Goal: Task Accomplishment & Management: Manage account settings

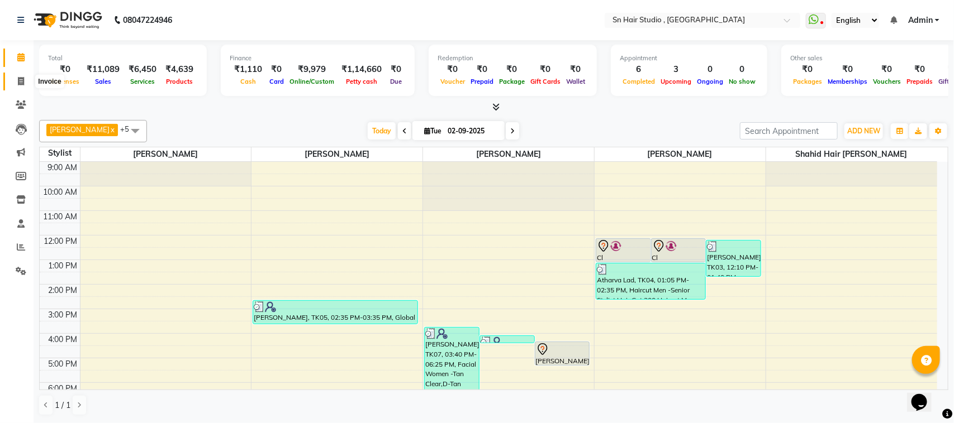
click at [22, 79] on icon at bounding box center [21, 81] width 6 height 8
select select "service"
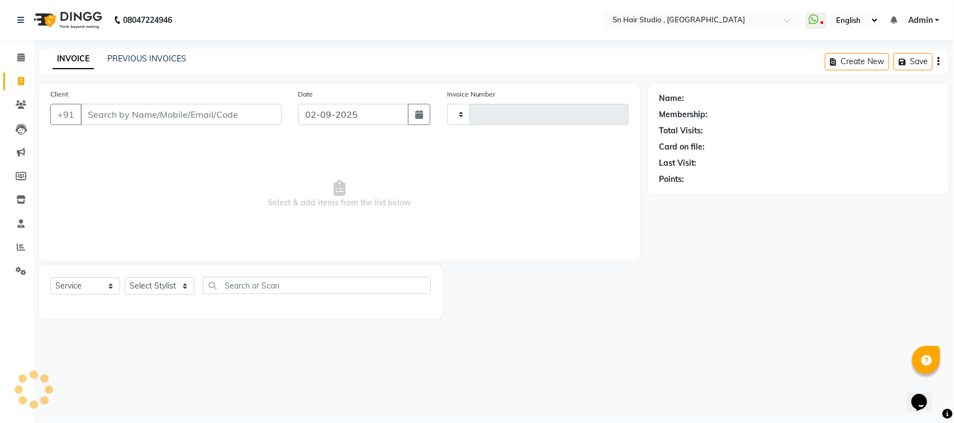
type input "1477"
select select "6415"
click at [98, 113] on input "Client" at bounding box center [180, 114] width 201 height 21
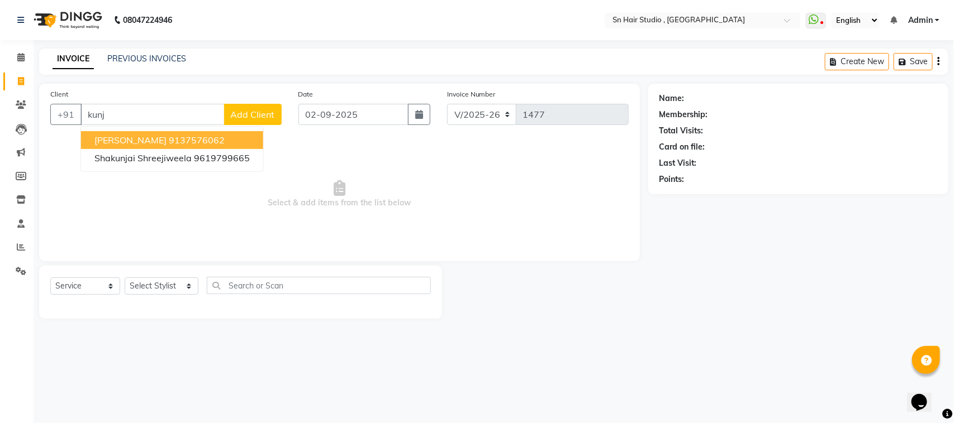
click at [175, 137] on ngb-highlight "9137576062" at bounding box center [197, 140] width 56 height 11
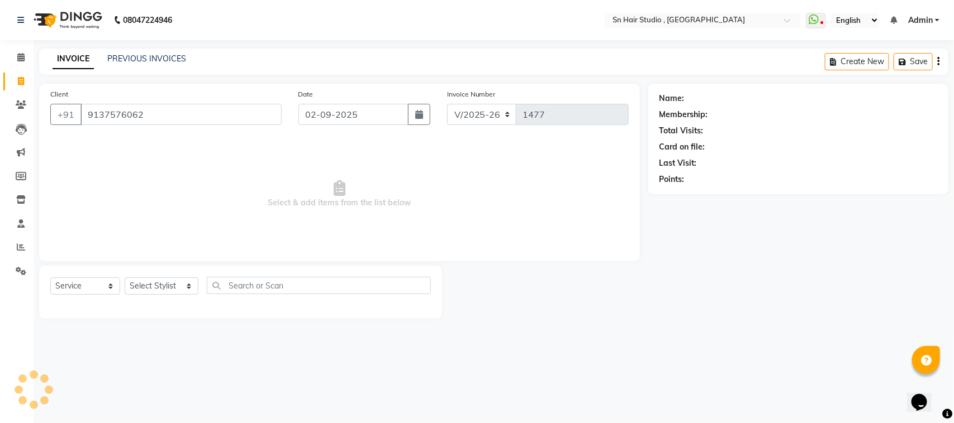
type input "9137576062"
select select "1: Object"
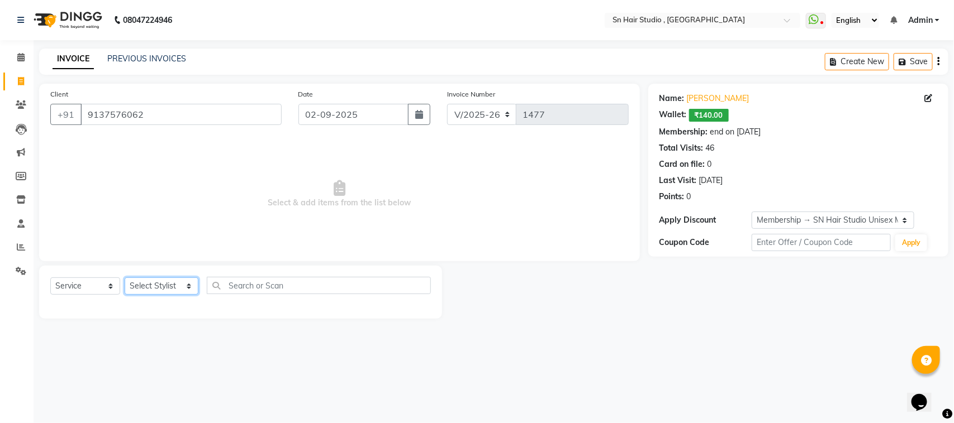
click at [165, 285] on select "Select Stylist Husain nishita pratiksha sajid shahid hair barber" at bounding box center [162, 286] width 74 height 17
click at [165, 283] on select "Select Stylist Husain nishita pratiksha sajid shahid hair barber" at bounding box center [162, 286] width 74 height 17
click at [172, 287] on select "Select Stylist Husain nishita pratiksha sajid shahid hair barber" at bounding box center [162, 286] width 74 height 17
select select "58014"
click at [125, 278] on select "Select Stylist Husain nishita pratiksha sajid shahid hair barber" at bounding box center [162, 286] width 74 height 17
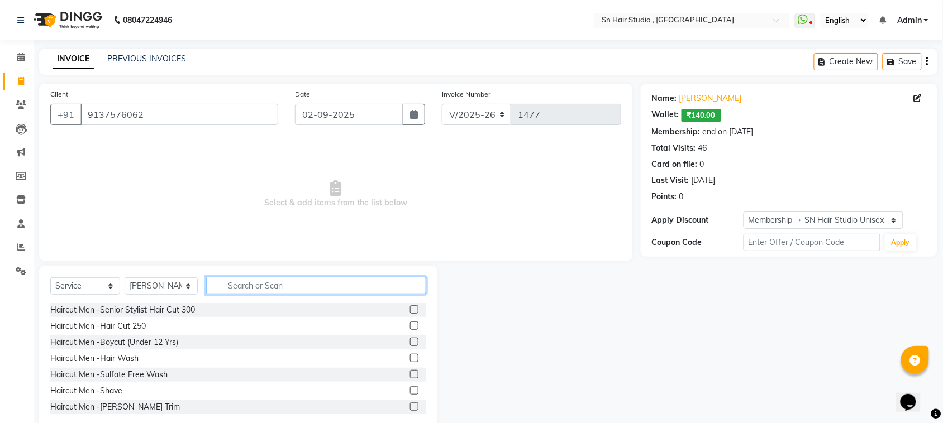
click at [266, 281] on input "text" at bounding box center [316, 285] width 220 height 17
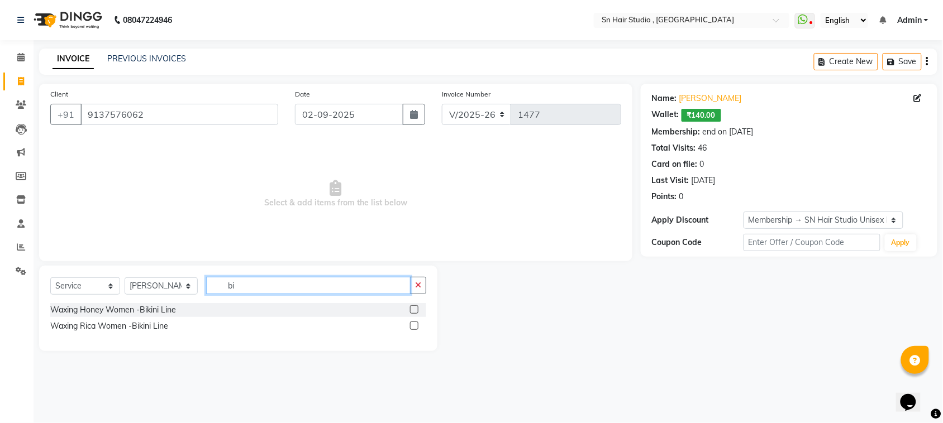
type input "b"
type input "brazi"
click at [418, 323] on label at bounding box center [419, 326] width 8 height 8
click at [418, 323] on input "checkbox" at bounding box center [418, 326] width 7 height 7
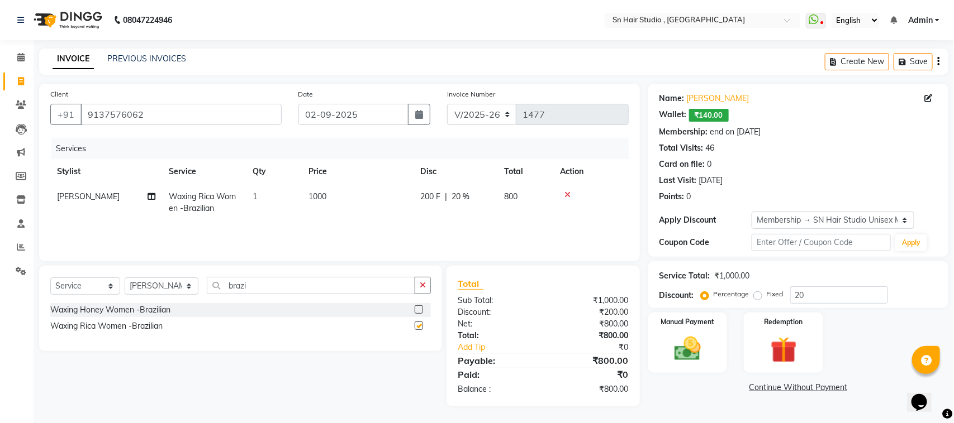
checkbox input "false"
click at [312, 279] on input "brazi" at bounding box center [311, 285] width 209 height 17
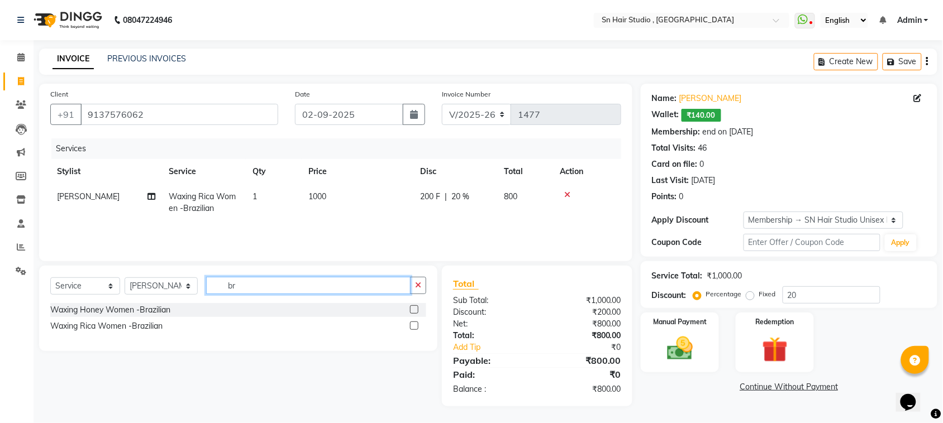
type input "b"
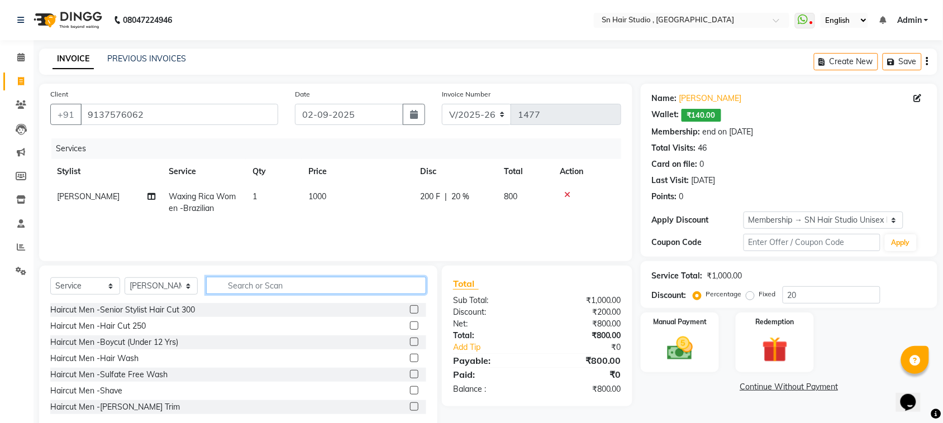
click at [308, 285] on input "text" at bounding box center [316, 285] width 220 height 17
click at [299, 286] on input "text" at bounding box center [316, 285] width 220 height 17
type input "v"
type input "x"
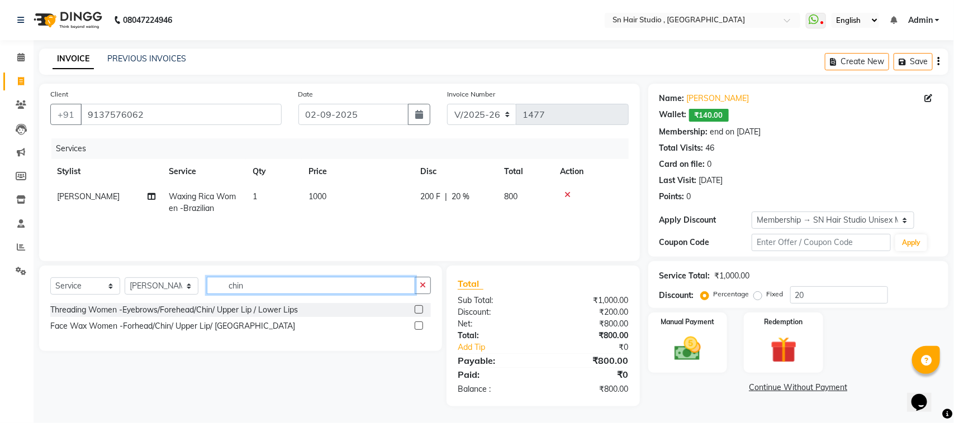
type input "chin"
click at [420, 329] on label at bounding box center [419, 326] width 8 height 8
click at [420, 329] on input "checkbox" at bounding box center [418, 326] width 7 height 7
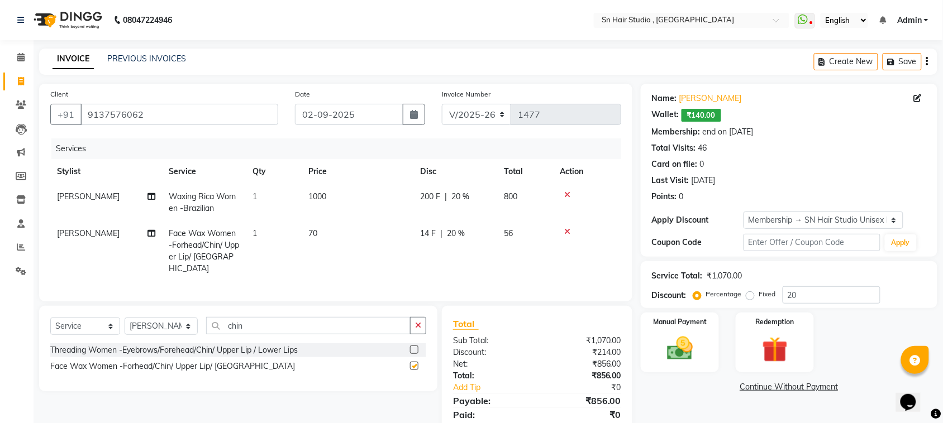
checkbox input "false"
click at [184, 325] on select "Select Stylist Husain nishita pratiksha sajid shahid hair barber" at bounding box center [161, 326] width 73 height 17
select select "67678"
click at [125, 318] on select "Select Stylist Husain nishita pratiksha sajid shahid hair barber" at bounding box center [161, 326] width 73 height 17
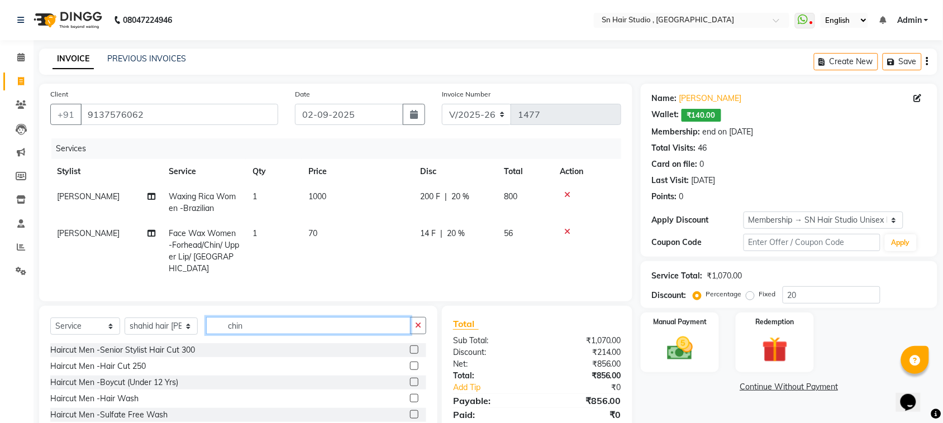
click at [254, 325] on input "chin" at bounding box center [308, 325] width 204 height 17
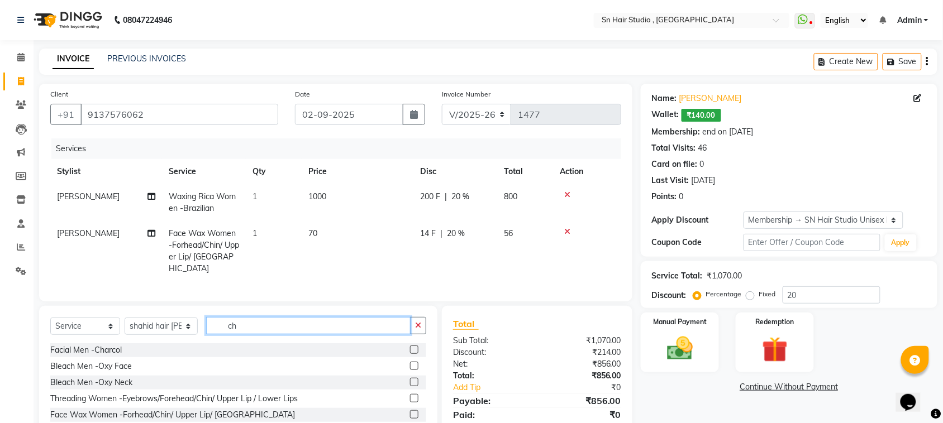
type input "c"
type input "wash"
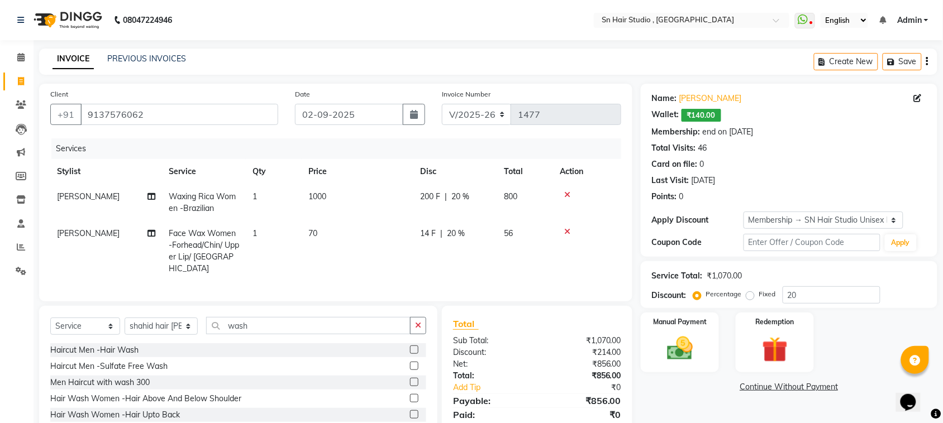
click at [410, 412] on label at bounding box center [414, 415] width 8 height 8
click at [410, 412] on input "checkbox" at bounding box center [413, 415] width 7 height 7
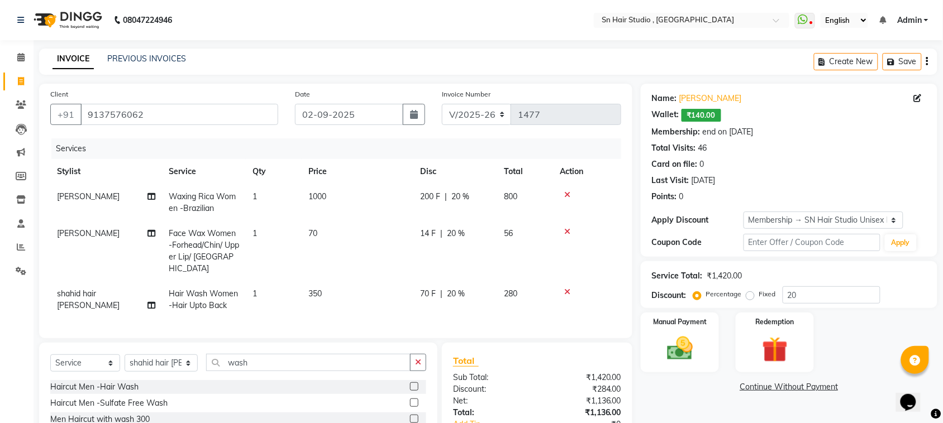
checkbox input "false"
click at [291, 359] on input "wash" at bounding box center [308, 362] width 204 height 17
type input "w"
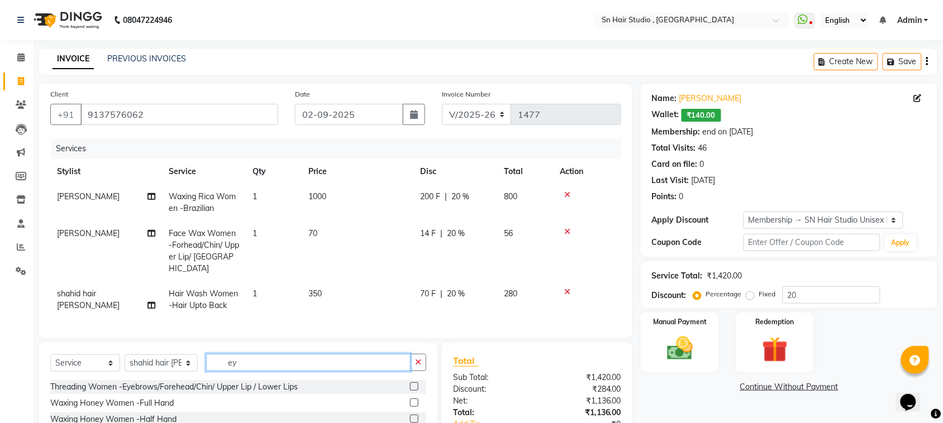
type input "ey"
click at [163, 362] on select "Select Stylist Husain nishita pratiksha sajid shahid hair barber" at bounding box center [161, 363] width 73 height 17
click at [163, 365] on select "Select Stylist Husain nishita pratiksha sajid shahid hair barber" at bounding box center [161, 363] width 73 height 17
click at [163, 364] on select "Select Stylist Husain nishita pratiksha sajid shahid hair barber" at bounding box center [161, 363] width 73 height 17
select select "52392"
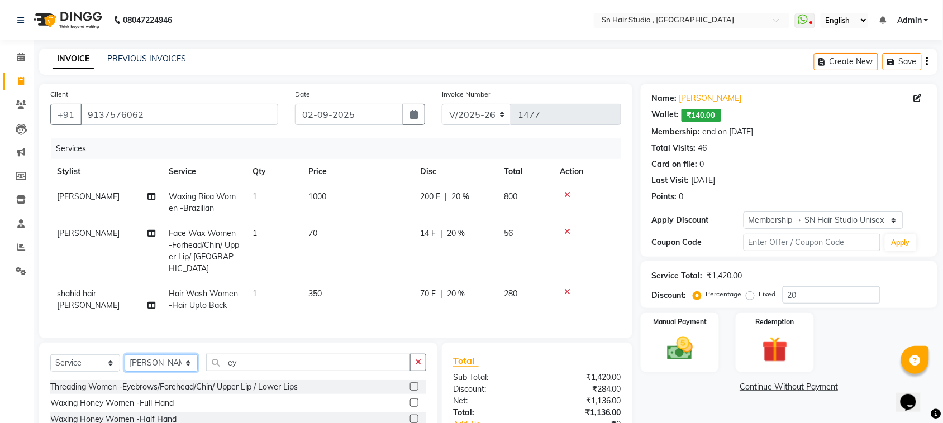
click at [125, 355] on select "Select Stylist Husain nishita pratiksha sajid shahid hair barber" at bounding box center [161, 363] width 73 height 17
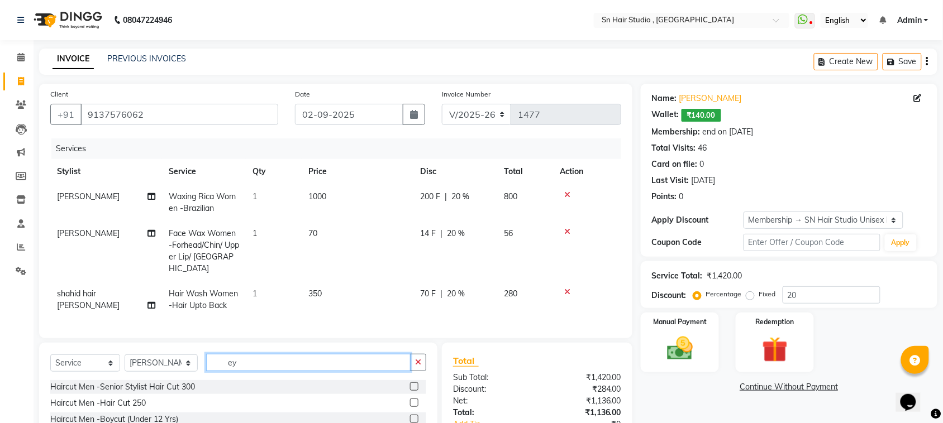
click at [341, 361] on input "ey" at bounding box center [308, 362] width 204 height 17
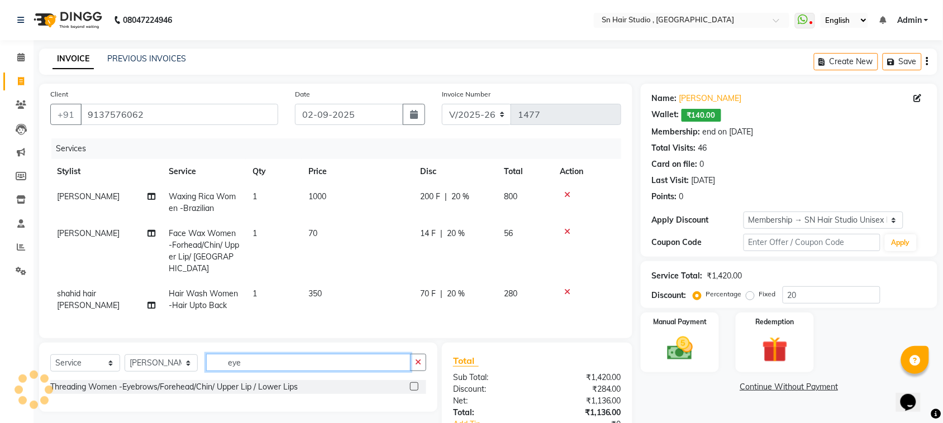
type input "eye"
click at [415, 385] on label at bounding box center [414, 387] width 8 height 8
click at [415, 385] on input "checkbox" at bounding box center [413, 387] width 7 height 7
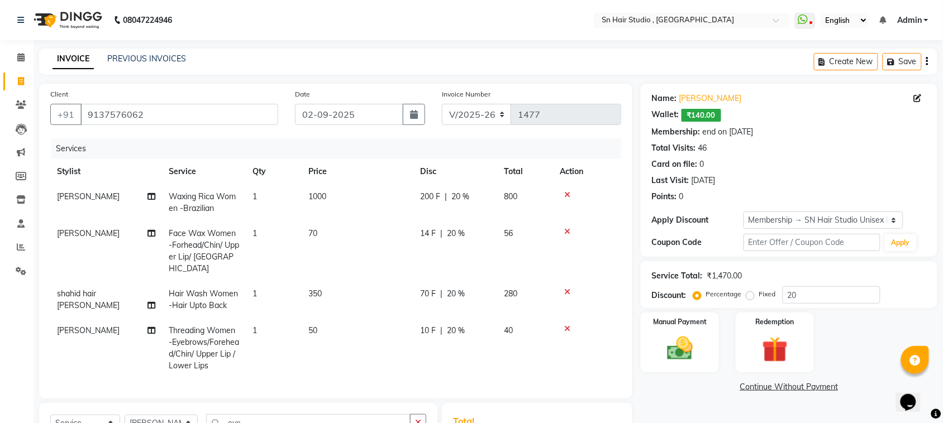
checkbox input "false"
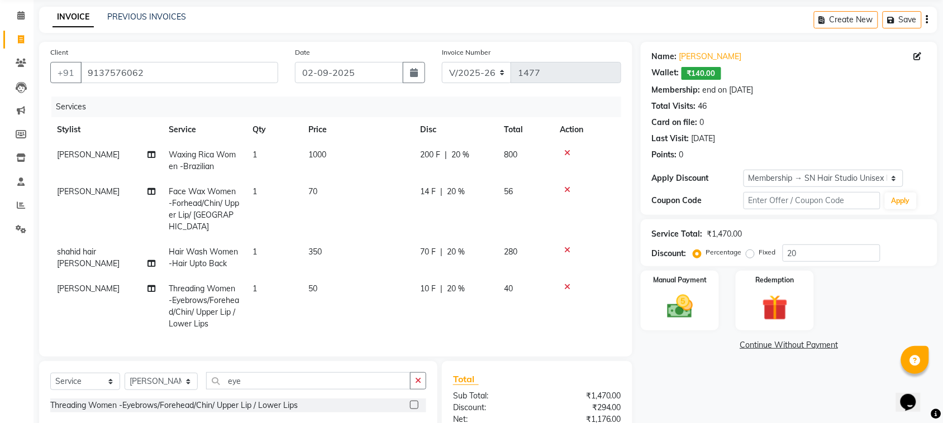
scroll to position [43, 0]
click at [853, 253] on input "20" at bounding box center [832, 252] width 98 height 17
type input "25"
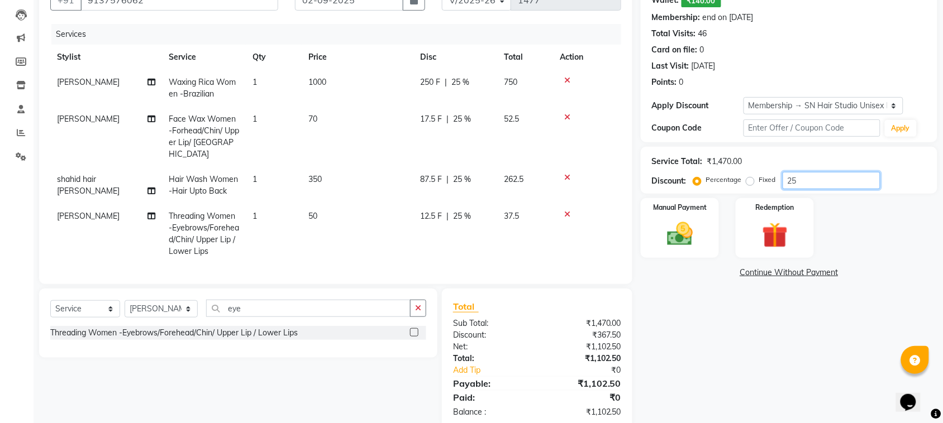
scroll to position [123, 0]
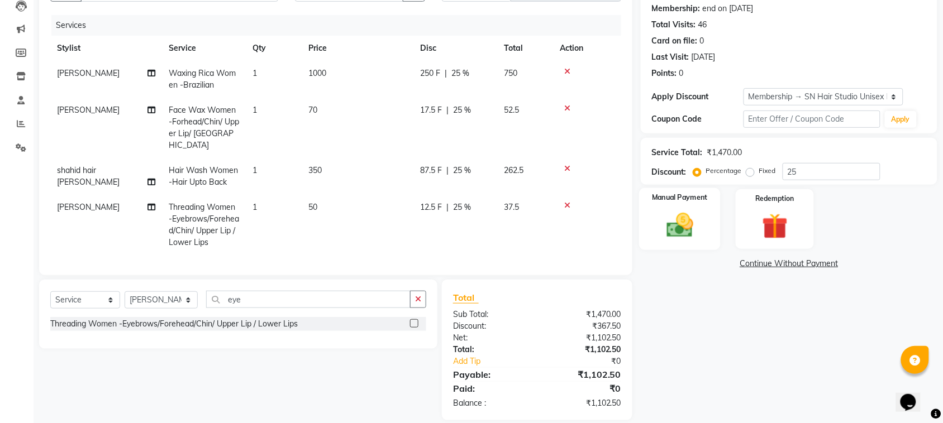
click at [671, 203] on div "Manual Payment" at bounding box center [680, 219] width 82 height 63
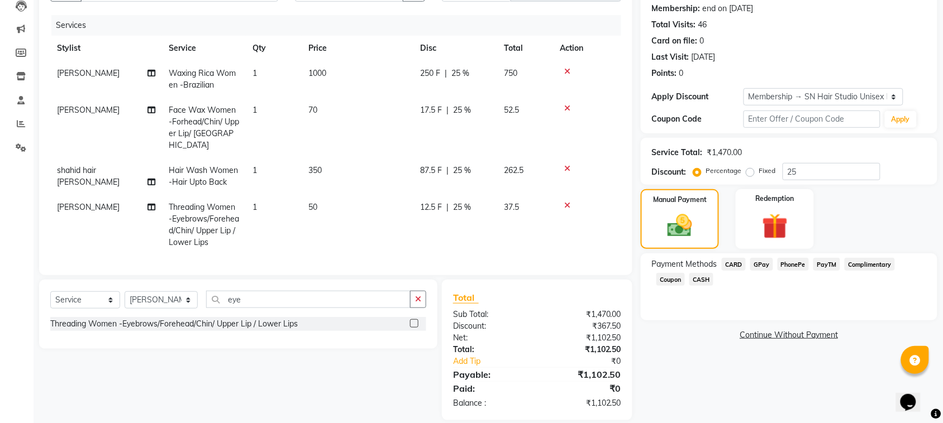
click at [767, 266] on span "GPay" at bounding box center [761, 264] width 23 height 13
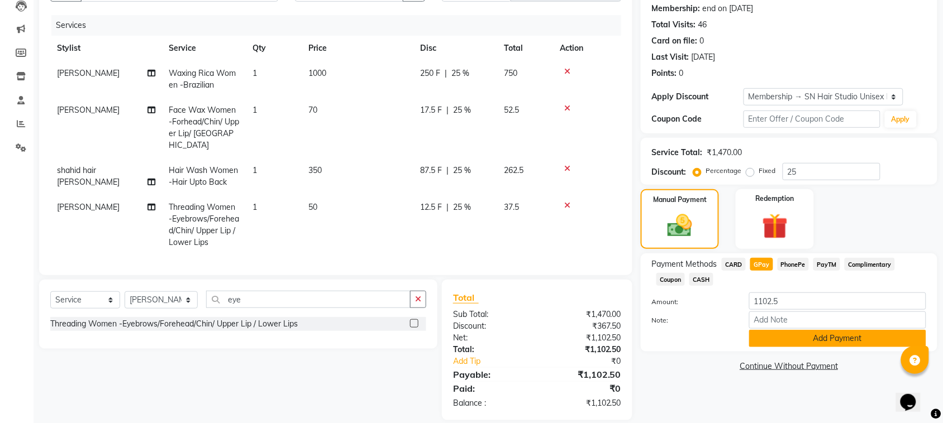
click at [788, 332] on button "Add Payment" at bounding box center [837, 338] width 177 height 17
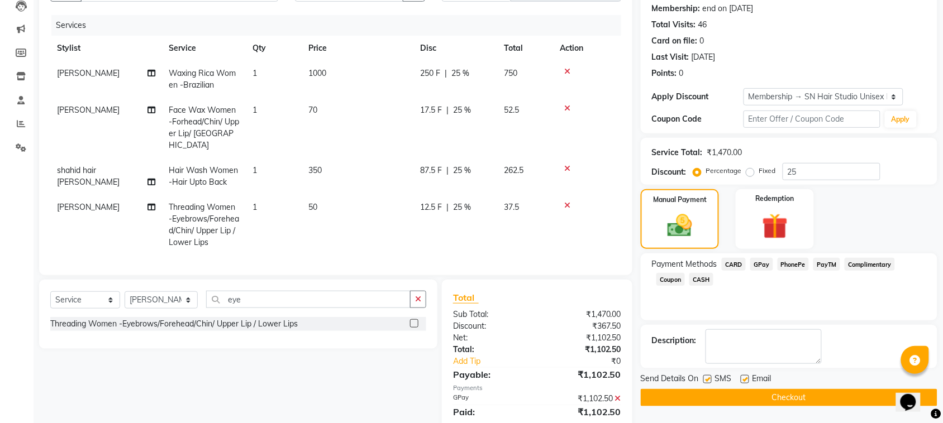
click at [791, 395] on button "Checkout" at bounding box center [789, 397] width 297 height 17
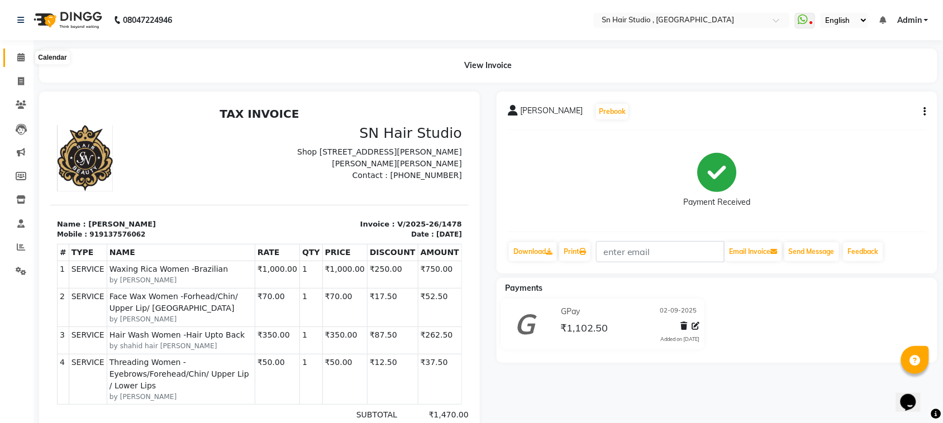
click at [18, 57] on icon at bounding box center [20, 57] width 7 height 8
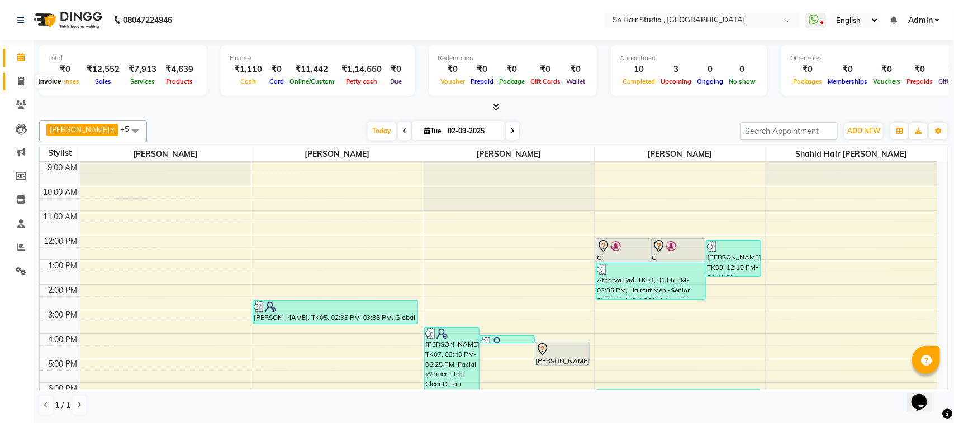
click at [21, 82] on icon at bounding box center [21, 81] width 6 height 8
select select "service"
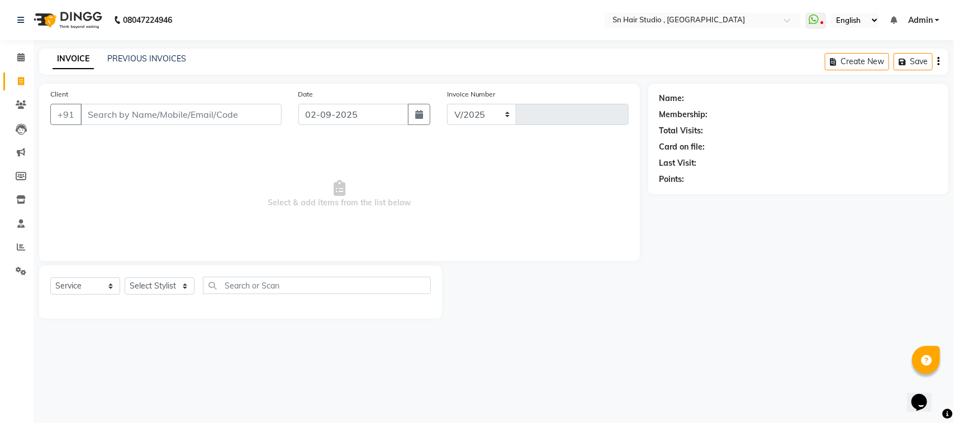
select select "6415"
type input "1479"
click at [161, 119] on input "Client" at bounding box center [180, 114] width 201 height 21
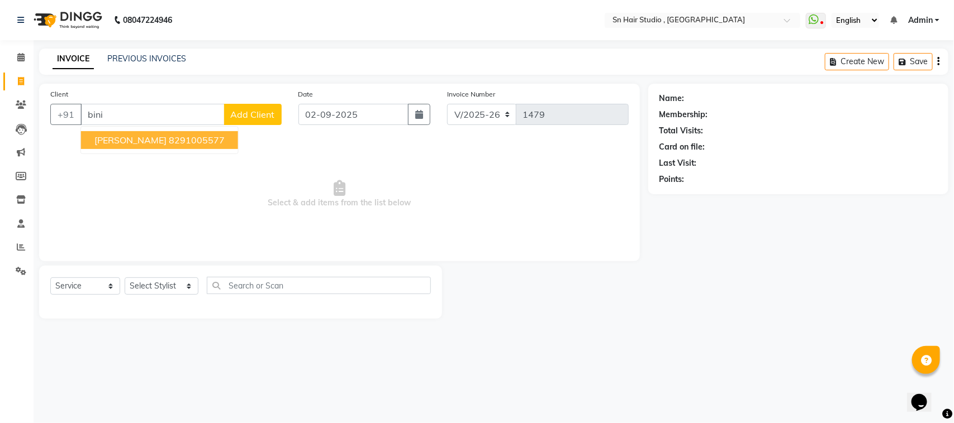
click at [174, 140] on ngb-highlight "8291005577" at bounding box center [197, 140] width 56 height 11
type input "8291005577"
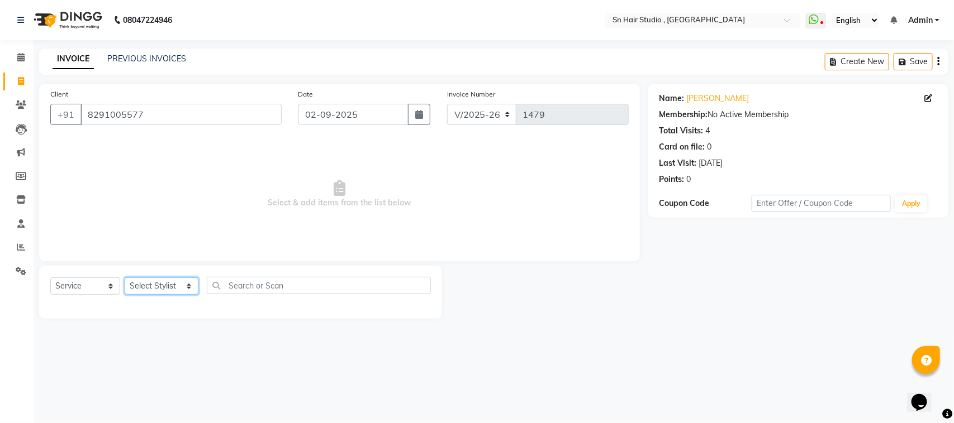
click at [155, 288] on select "Select Stylist Husain nishita pratiksha sajid shahid hair barber" at bounding box center [162, 286] width 74 height 17
select select "52392"
click at [125, 278] on select "Select Stylist Husain nishita pratiksha sajid shahid hair barber" at bounding box center [162, 286] width 74 height 17
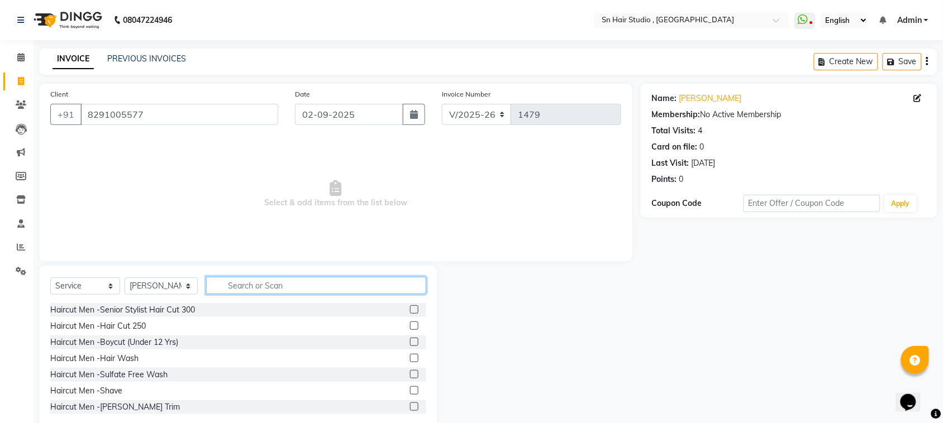
click at [267, 284] on input "text" at bounding box center [316, 285] width 220 height 17
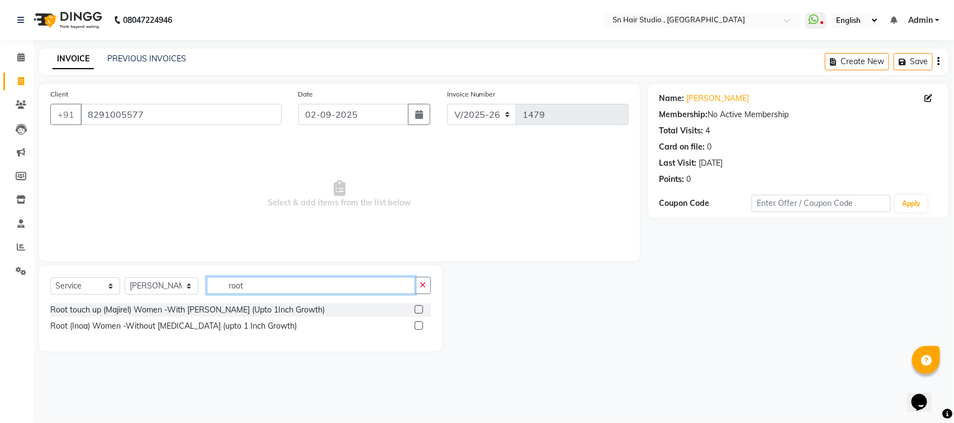
type input "root"
click at [419, 311] on label at bounding box center [419, 310] width 8 height 8
click at [419, 311] on input "checkbox" at bounding box center [418, 310] width 7 height 7
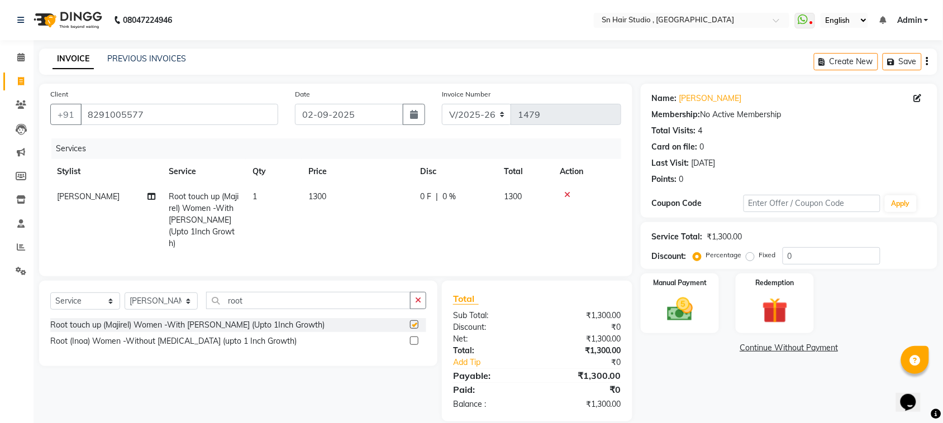
checkbox input "false"
click at [319, 196] on span "1300" at bounding box center [317, 197] width 18 height 10
select select "52392"
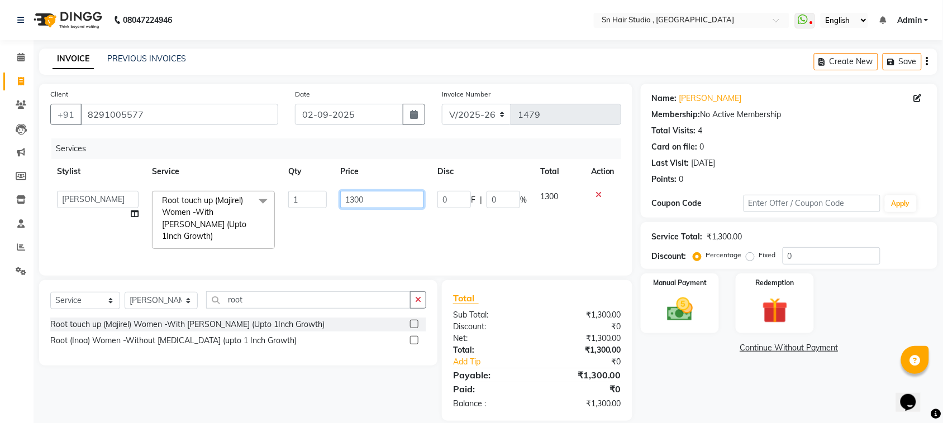
click at [387, 197] on input "1300" at bounding box center [382, 199] width 84 height 17
type input "1"
type input "2000"
click at [402, 236] on td "2000" at bounding box center [382, 220] width 97 height 72
select select "52392"
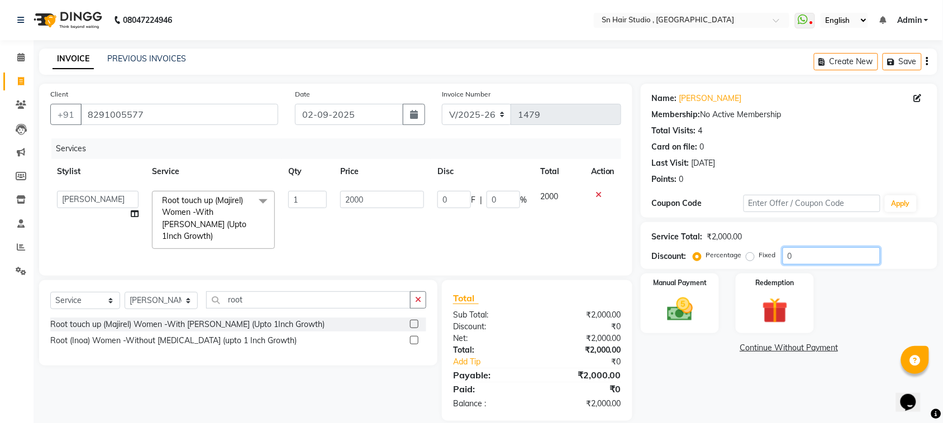
click at [809, 251] on input "0" at bounding box center [832, 255] width 98 height 17
type input "2"
type input "40"
type input "2"
type input "20"
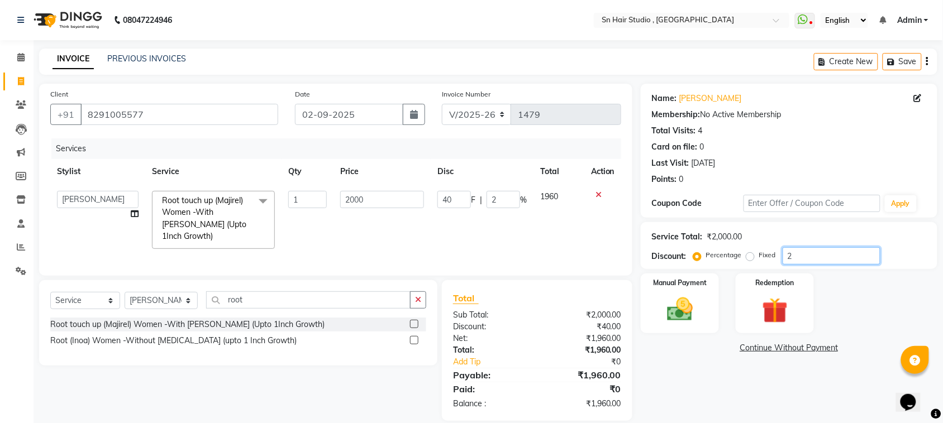
type input "400"
type input "20"
click at [669, 302] on img at bounding box center [680, 309] width 44 height 31
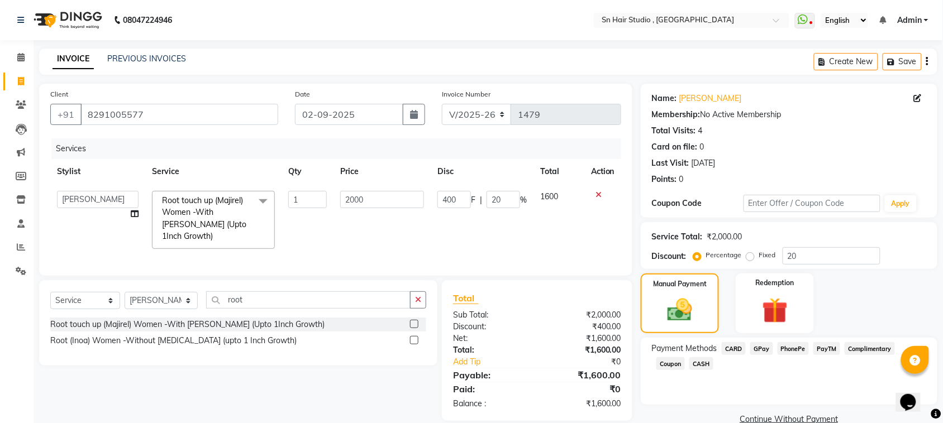
click at [703, 358] on span "CASH" at bounding box center [701, 364] width 24 height 13
click at [830, 419] on button "Add Payment" at bounding box center [837, 423] width 177 height 17
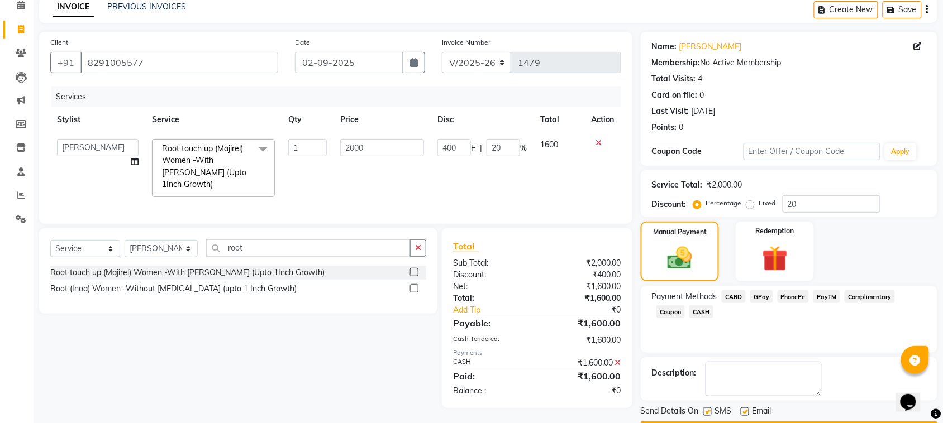
scroll to position [84, 0]
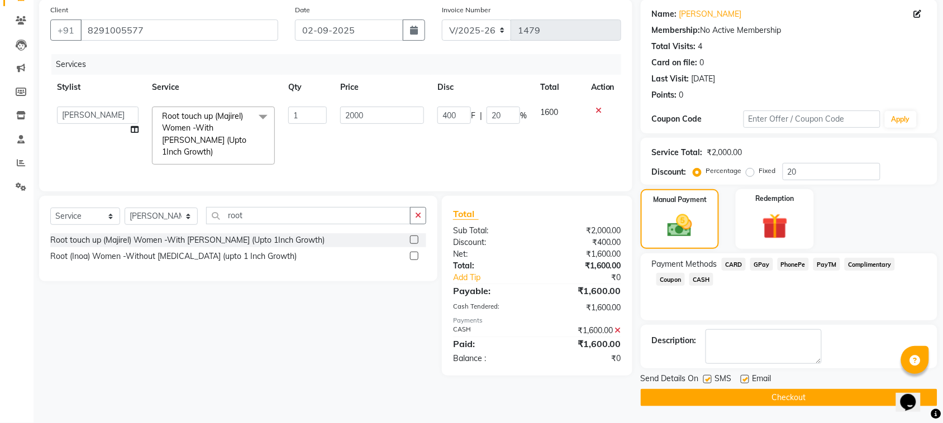
click at [796, 395] on button "Checkout" at bounding box center [789, 397] width 297 height 17
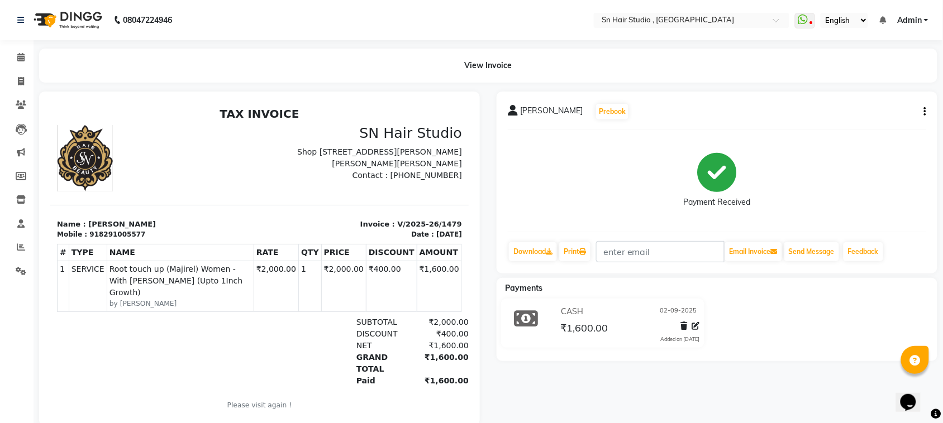
click at [0, 141] on li "Marketing" at bounding box center [17, 153] width 34 height 24
click at [18, 77] on icon at bounding box center [21, 81] width 6 height 8
select select "service"
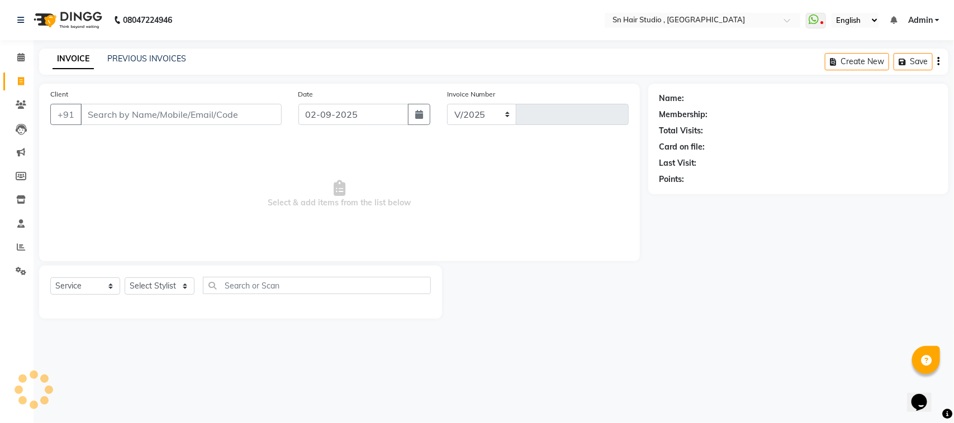
select select "6415"
type input "1480"
click at [135, 111] on input "Client" at bounding box center [180, 114] width 201 height 21
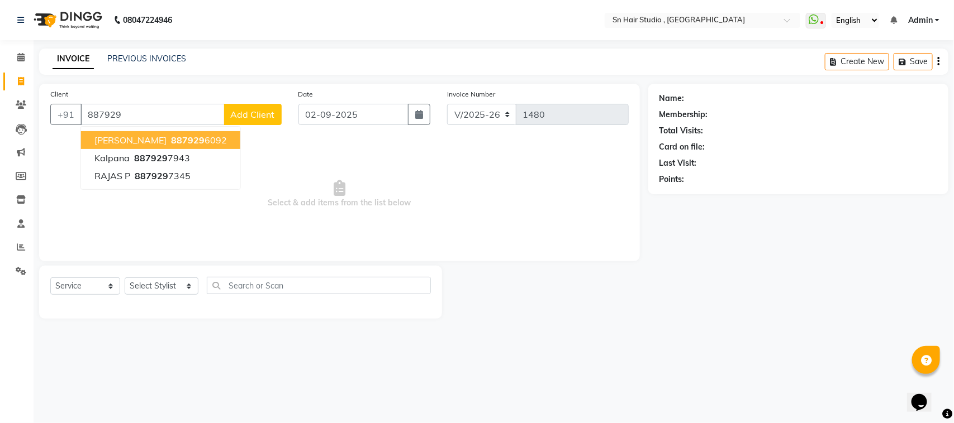
click at [118, 141] on span "Krisha Gada" at bounding box center [130, 140] width 72 height 11
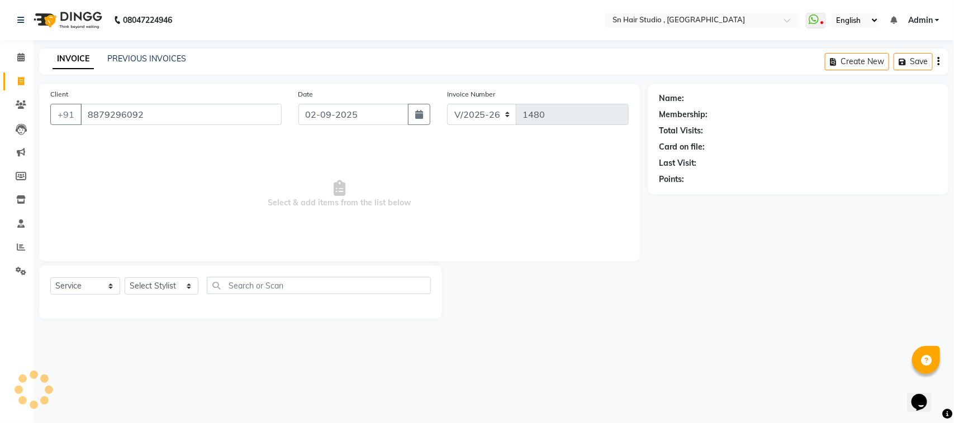
type input "8879296092"
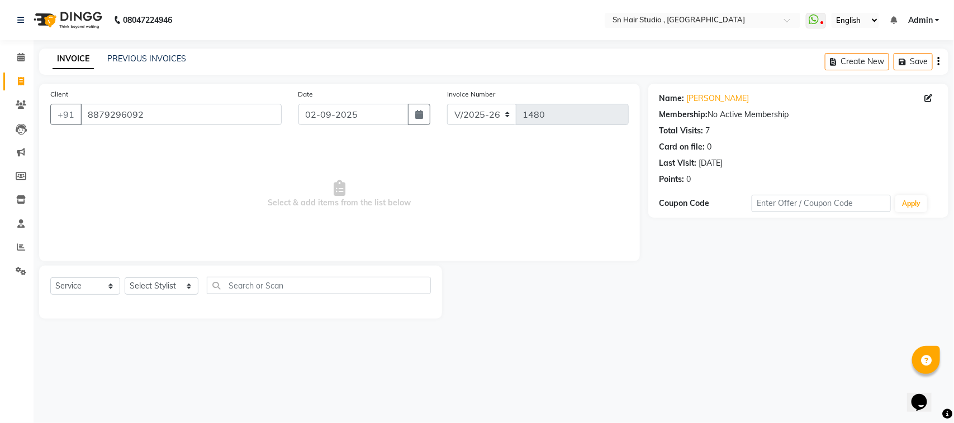
click at [168, 277] on div "Select Service Product Membership Package Voucher Prepaid Gift Card Select Styl…" at bounding box center [240, 290] width 380 height 26
click at [165, 287] on select "Select Stylist Husain nishita pratiksha sajid shahid hair barber" at bounding box center [162, 286] width 74 height 17
select select "58014"
click at [125, 278] on select "Select Stylist Husain nishita pratiksha sajid shahid hair barber" at bounding box center [162, 286] width 74 height 17
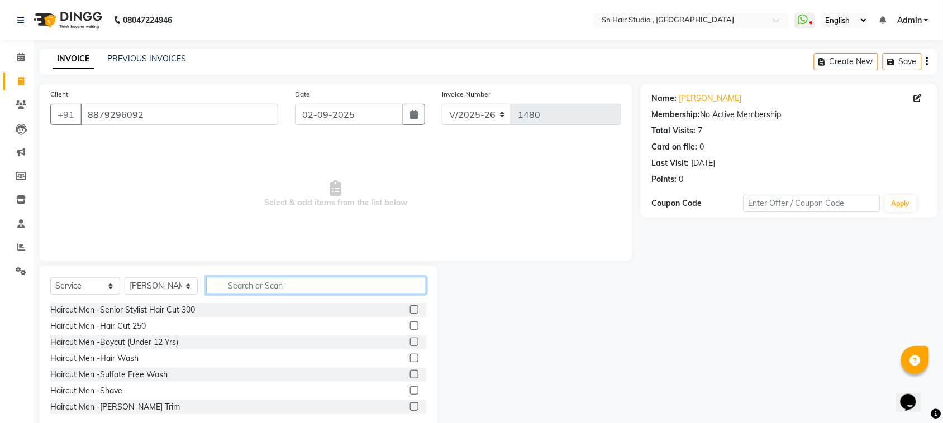
click at [241, 289] on input "text" at bounding box center [316, 285] width 220 height 17
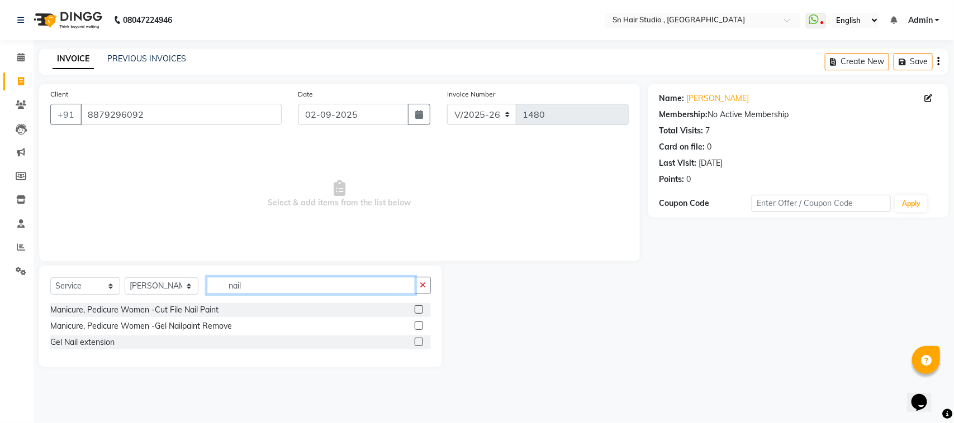
type input "nail"
click at [418, 325] on label at bounding box center [419, 326] width 8 height 8
click at [418, 325] on input "checkbox" at bounding box center [418, 326] width 7 height 7
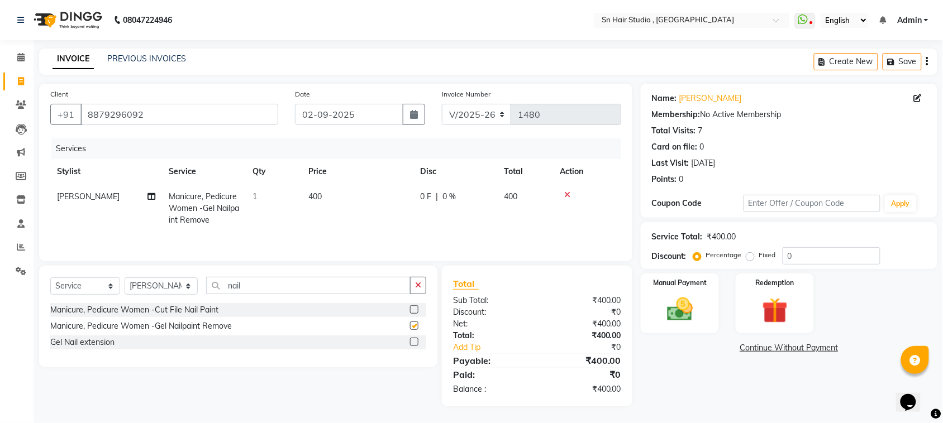
checkbox input "false"
click at [320, 192] on span "400" at bounding box center [314, 197] width 13 height 10
select select "58014"
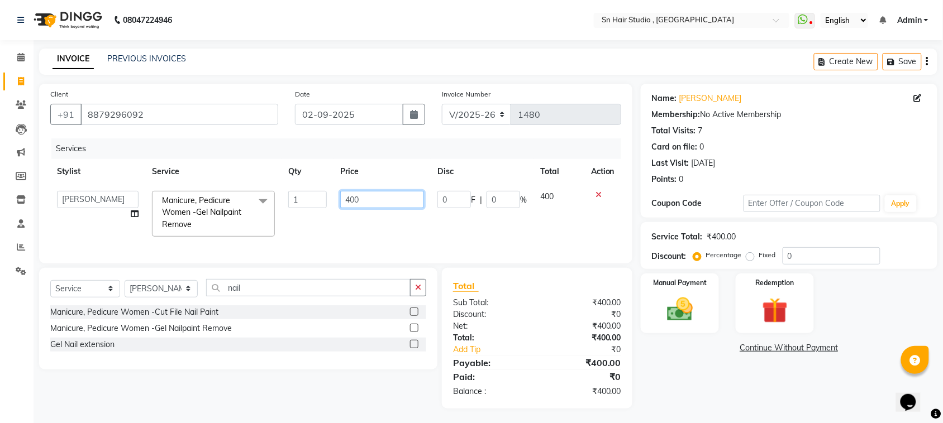
click at [364, 200] on input "400" at bounding box center [382, 199] width 84 height 17
type input "4"
type input "350"
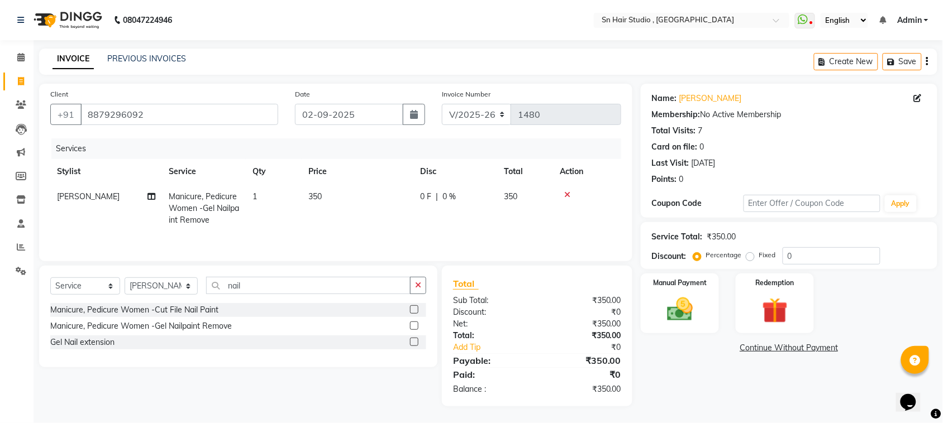
click at [382, 236] on div "Services Stylist Service Qty Price Disc Total Action pratiksha Manicure, Pedicu…" at bounding box center [335, 195] width 571 height 112
click at [309, 287] on input "nail" at bounding box center [308, 285] width 204 height 17
type input "n"
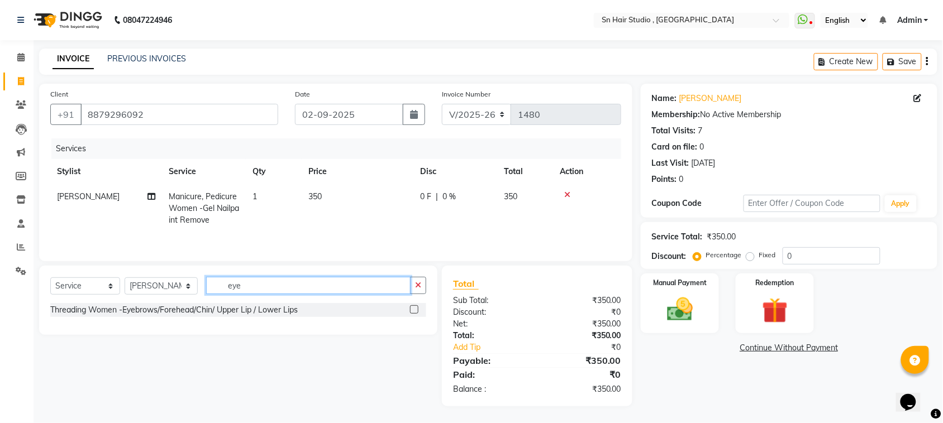
type input "eye"
click at [412, 311] on label at bounding box center [414, 310] width 8 height 8
click at [412, 311] on input "checkbox" at bounding box center [413, 310] width 7 height 7
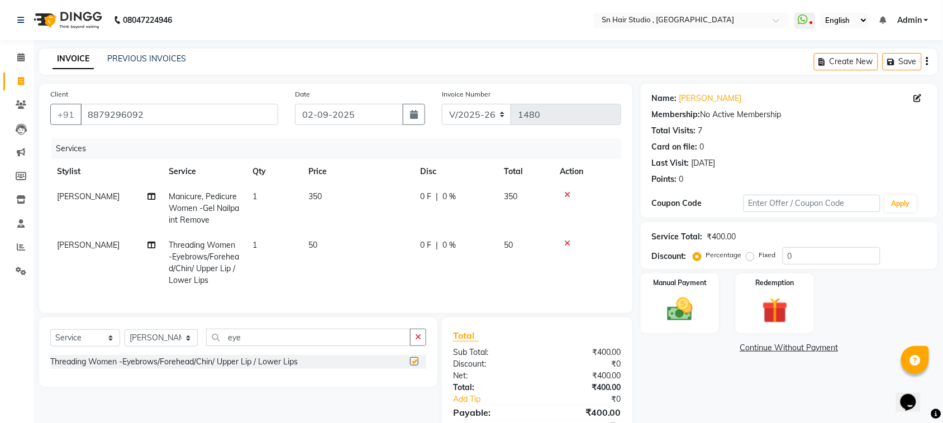
checkbox input "false"
click at [813, 255] on input "0" at bounding box center [832, 255] width 98 height 17
type input "20"
click at [464, 243] on span "20 %" at bounding box center [456, 246] width 18 height 12
select select "58014"
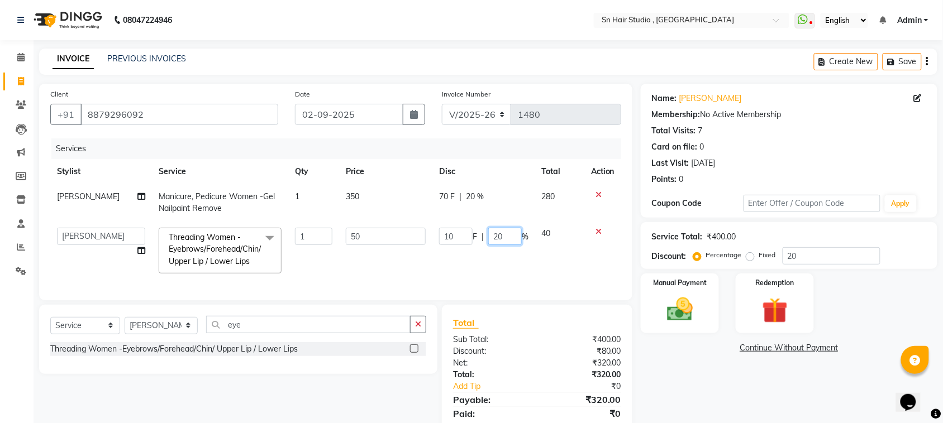
click at [503, 235] on input "20" at bounding box center [505, 236] width 34 height 17
type input "2"
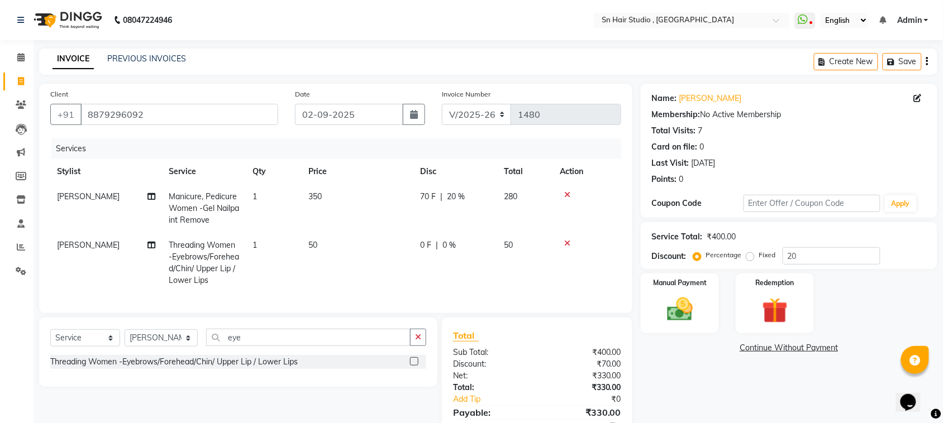
click at [489, 269] on td "0 F | 0 %" at bounding box center [455, 263] width 84 height 60
select select "58014"
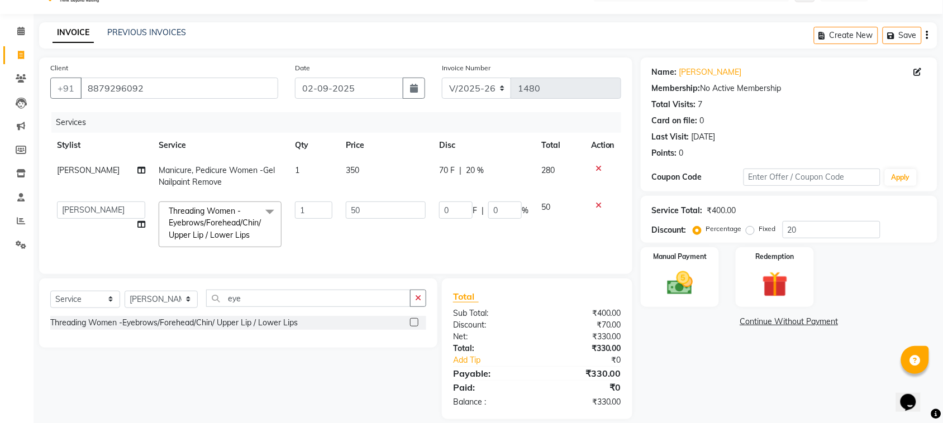
scroll to position [49, 0]
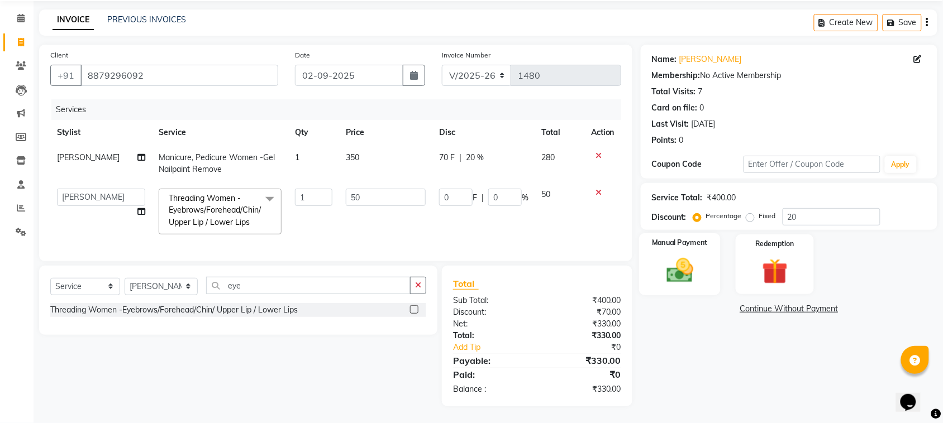
click at [674, 255] on img at bounding box center [680, 270] width 44 height 31
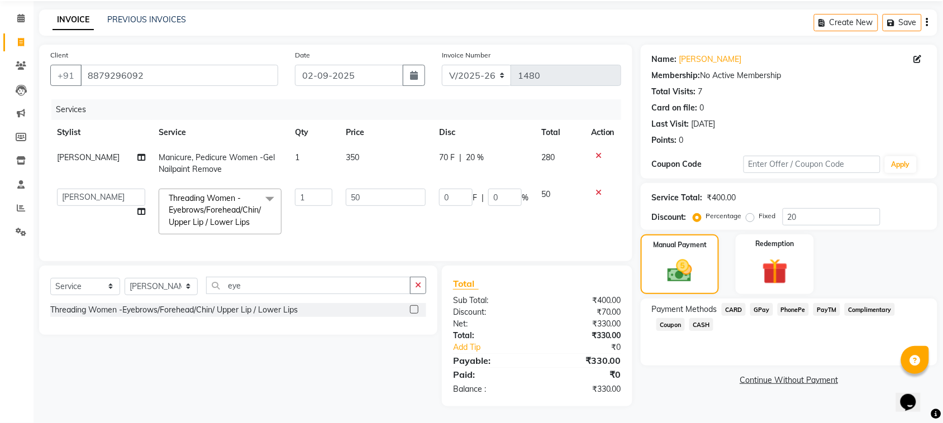
click at [703, 318] on span "CASH" at bounding box center [701, 324] width 24 height 13
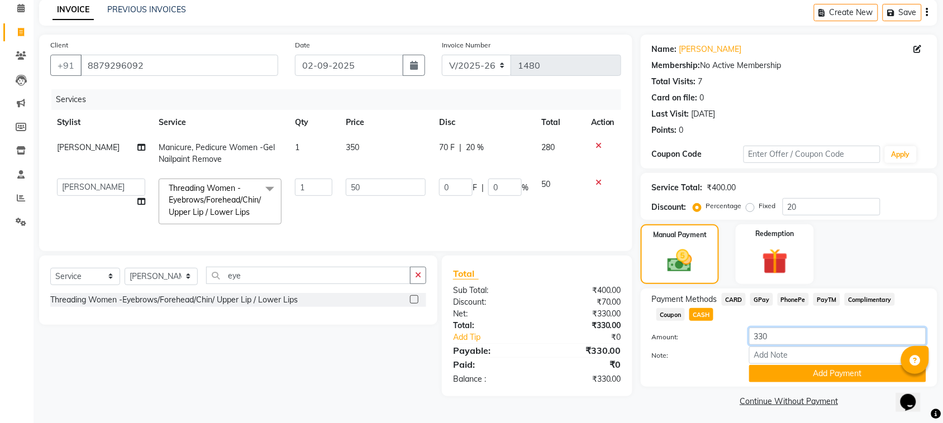
click at [796, 336] on input "330" at bounding box center [837, 336] width 177 height 17
type input "3"
type input "500"
click at [823, 374] on button "Add Payment" at bounding box center [837, 373] width 177 height 17
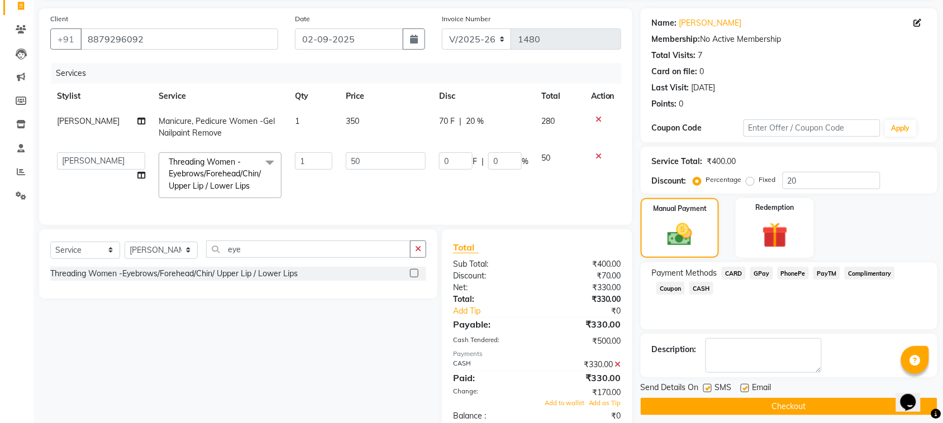
scroll to position [112, 0]
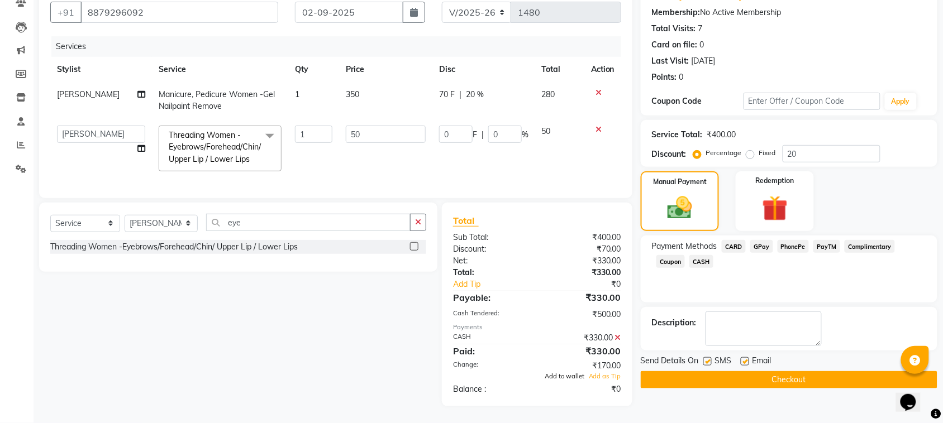
click at [571, 375] on span "Add to wallet" at bounding box center [565, 377] width 40 height 8
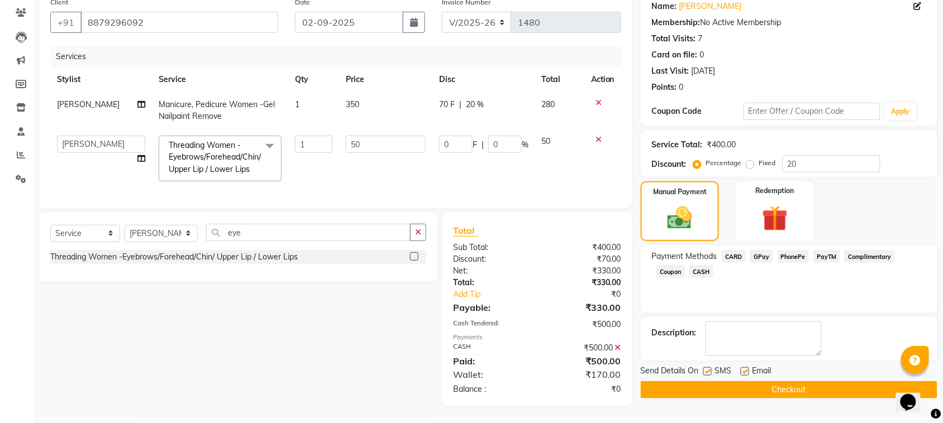
scroll to position [102, 0]
click at [708, 382] on button "Checkout" at bounding box center [789, 390] width 297 height 17
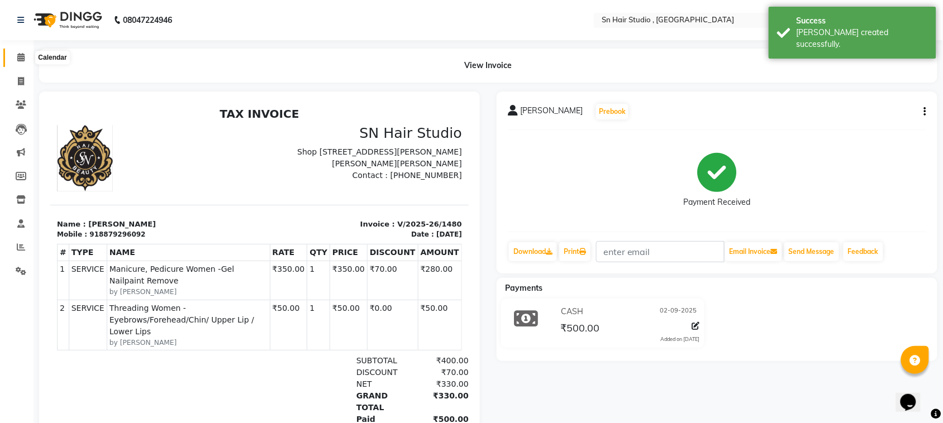
click at [15, 54] on span at bounding box center [21, 57] width 20 height 13
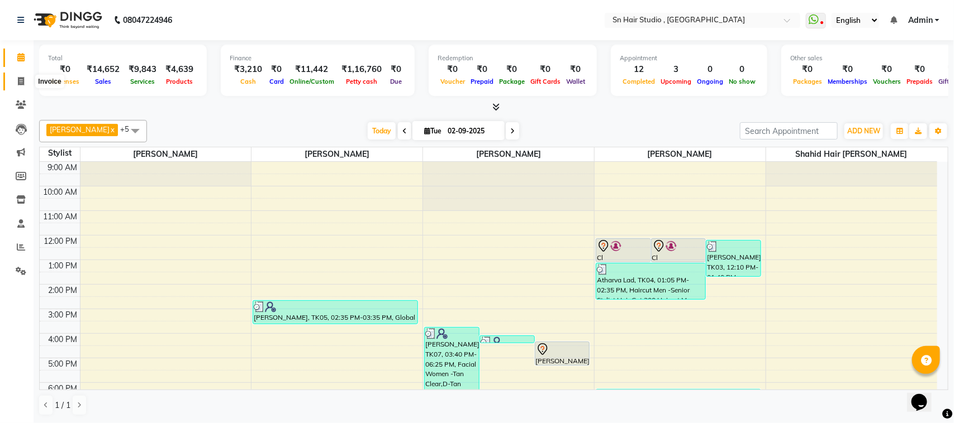
click at [20, 80] on icon at bounding box center [21, 81] width 6 height 8
select select "service"
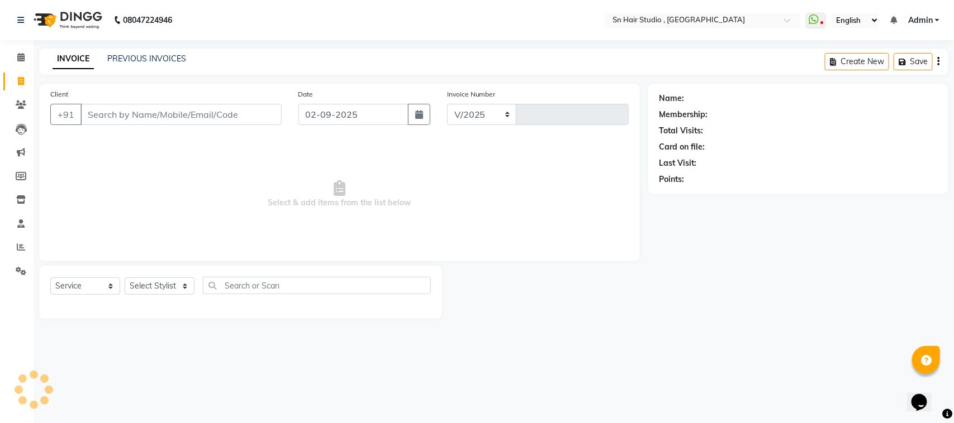
select select "6415"
type input "1481"
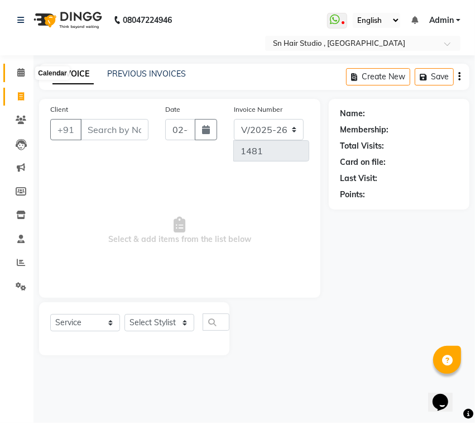
click at [21, 72] on icon at bounding box center [20, 72] width 7 height 8
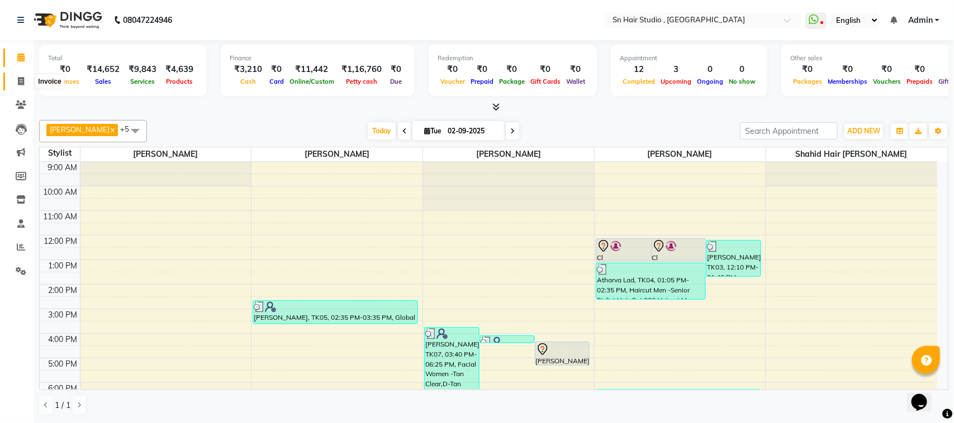
click at [21, 78] on icon at bounding box center [21, 81] width 6 height 8
select select "6415"
select select "service"
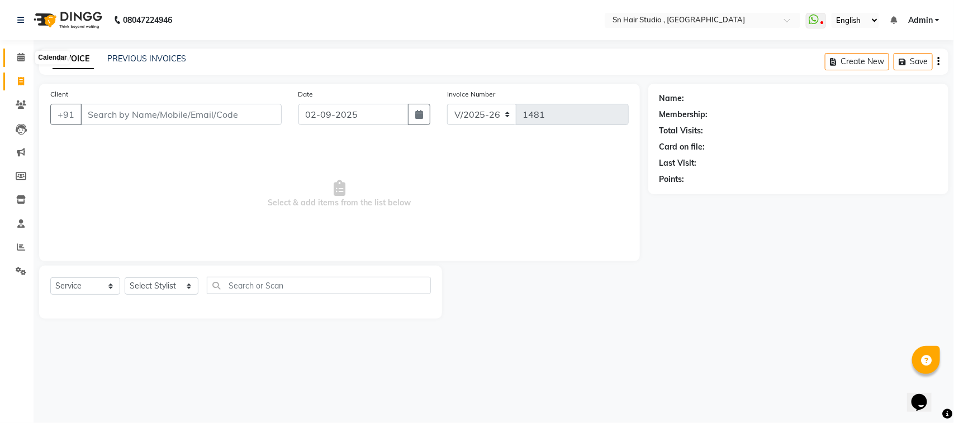
click at [18, 59] on icon at bounding box center [20, 57] width 7 height 8
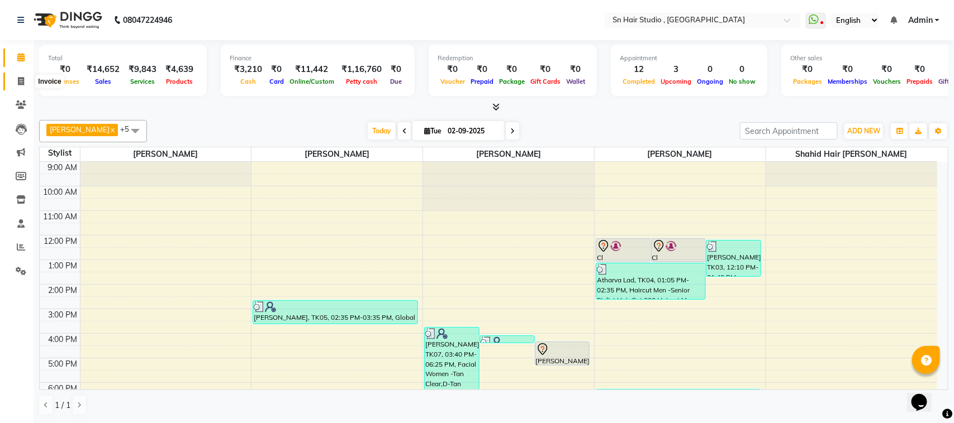
click at [20, 83] on icon at bounding box center [21, 81] width 6 height 8
select select "6415"
select select "service"
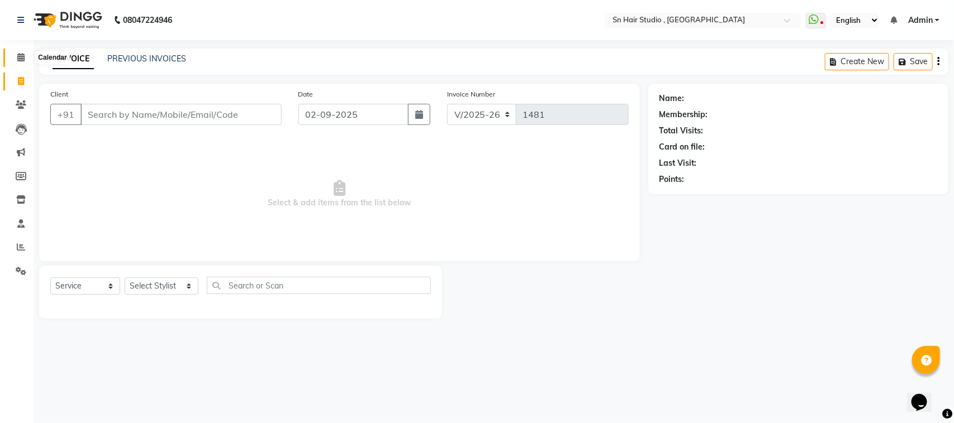
click at [21, 56] on icon at bounding box center [20, 57] width 7 height 8
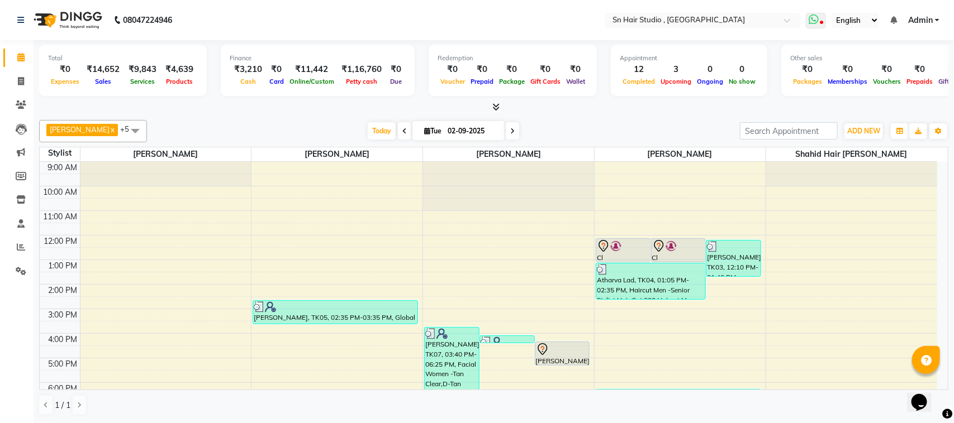
click at [816, 21] on icon at bounding box center [813, 19] width 10 height 11
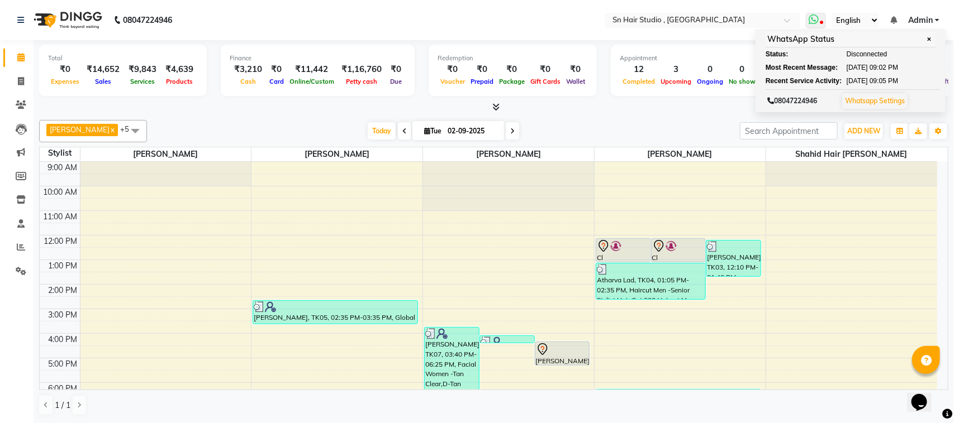
click at [876, 98] on link "Whatsapp Settings" at bounding box center [875, 101] width 60 height 8
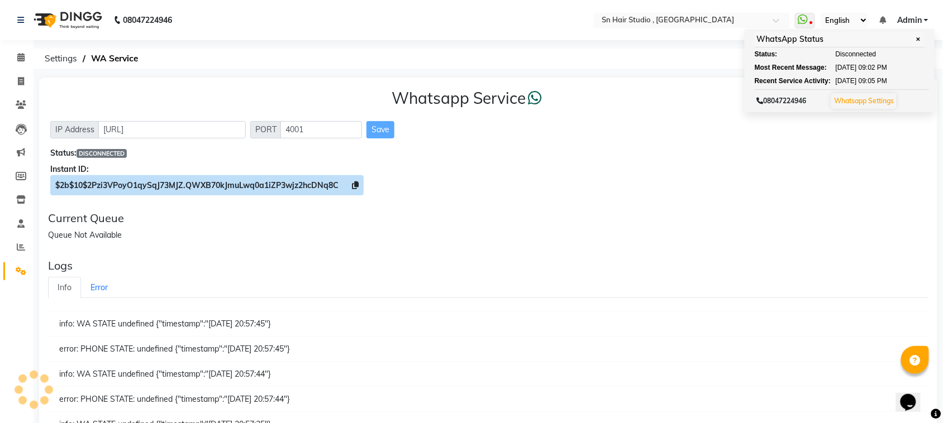
click at [258, 187] on span "$2b$10$2Pzi3VPoyO1qySqJ73MJZ.QWXB70kJmuLwq0a1iZP3wjz2hcDNq8C" at bounding box center [196, 185] width 283 height 10
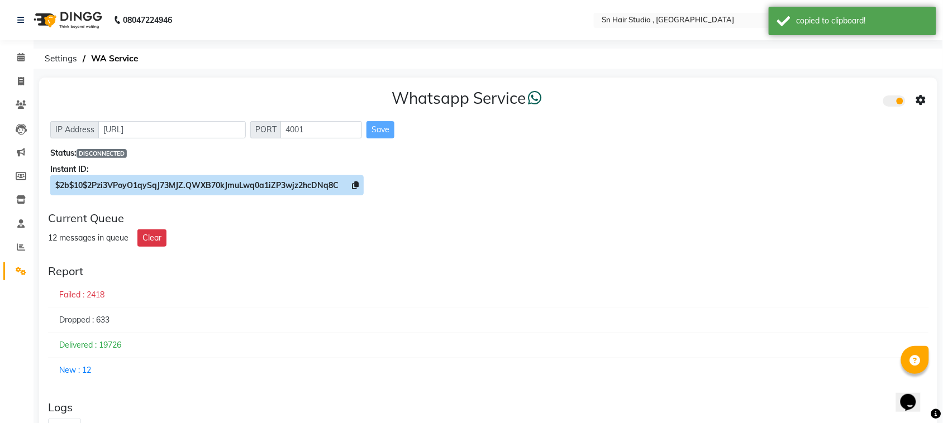
click at [258, 187] on span "$2b$10$2Pzi3VPoyO1qySqJ73MJZ.QWXB70kJmuLwq0a1iZP3wjz2hcDNq8C" at bounding box center [196, 185] width 283 height 10
click at [323, 182] on span "$2b$10$2Pzi3VPoyO1qySqJ73MJZ.QWXB70kJmuLwq0a1iZP3wjz2hcDNq8C" at bounding box center [196, 185] width 283 height 10
copy span "QWXB70kJmuLwq0a1iZP3wjz2hcDNq8C"
click at [322, 182] on span "$2b$10$2Pzi3VPoyO1qySqJ73MJZ.QWXB70kJmuLwq0a1iZP3wjz2hcDNq8C" at bounding box center [196, 185] width 283 height 10
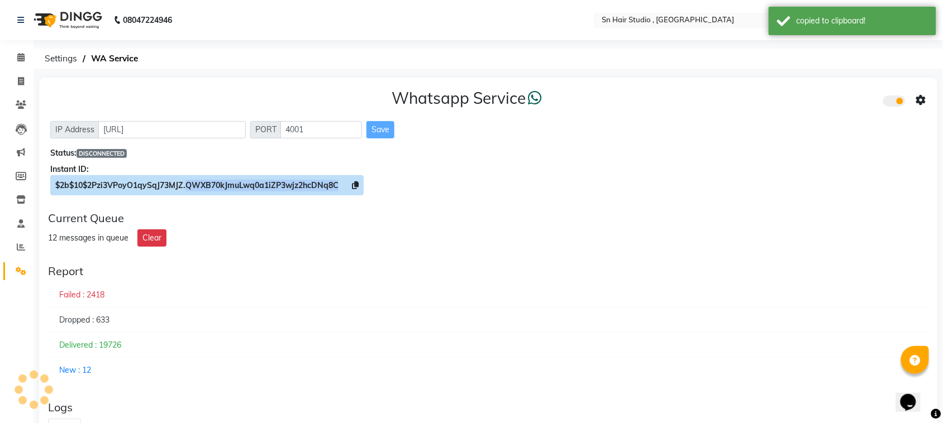
click at [322, 182] on span "$2b$10$2Pzi3VPoyO1qySqJ73MJZ.QWXB70kJmuLwq0a1iZP3wjz2hcDNq8C" at bounding box center [196, 185] width 283 height 10
click at [321, 182] on span "$2b$10$2Pzi3VPoyO1qySqJ73MJZ.QWXB70kJmuLwq0a1iZP3wjz2hcDNq8C" at bounding box center [196, 185] width 283 height 10
click at [320, 180] on span "$2b$10$2Pzi3VPoyO1qySqJ73MJZ.QWXB70kJmuLwq0a1iZP3wjz2hcDNq8C" at bounding box center [196, 185] width 283 height 10
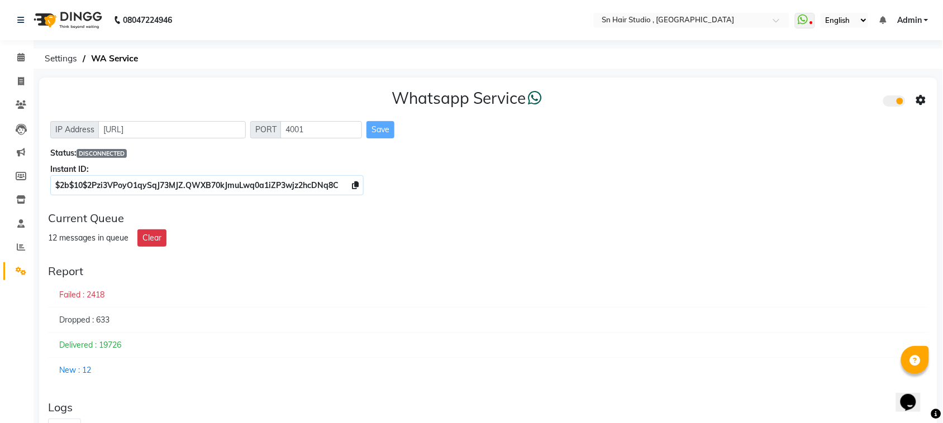
click at [902, 102] on span at bounding box center [894, 101] width 22 height 11
click at [892, 103] on input "checkbox" at bounding box center [892, 103] width 0 height 0
click at [902, 102] on span at bounding box center [894, 101] width 22 height 11
click at [892, 103] on input "checkbox" at bounding box center [892, 103] width 0 height 0
click at [921, 98] on icon at bounding box center [921, 101] width 10 height 10
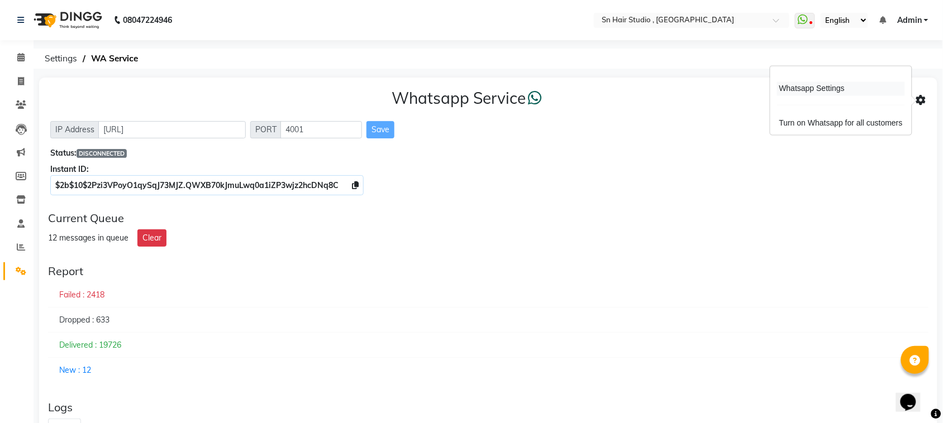
click at [875, 89] on div "Whatsapp Settings" at bounding box center [841, 89] width 128 height 14
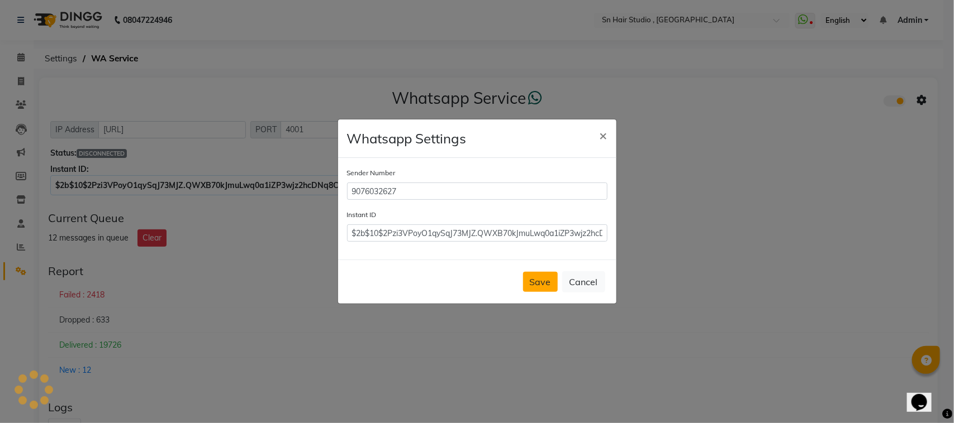
click at [545, 278] on button "Save" at bounding box center [540, 282] width 35 height 20
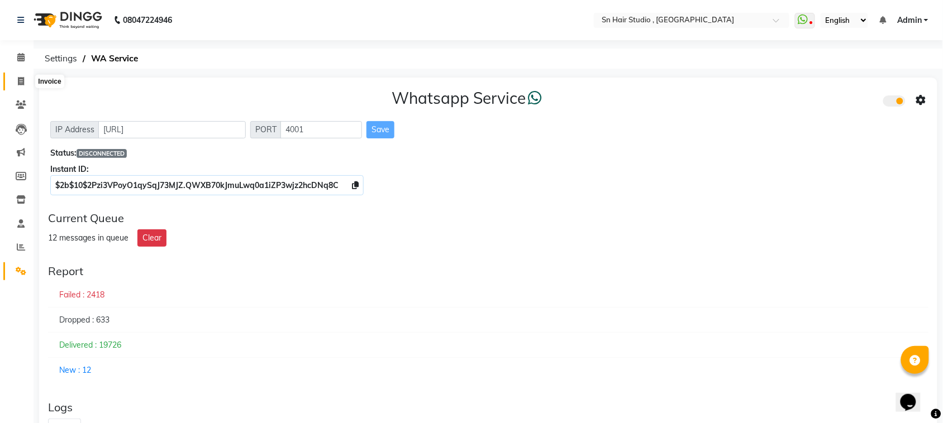
click at [20, 79] on icon at bounding box center [21, 81] width 6 height 8
select select "service"
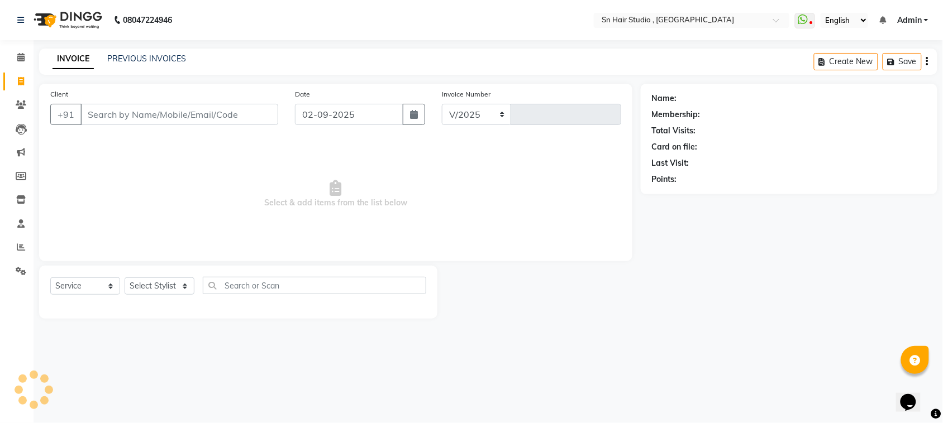
select select "6415"
type input "1481"
click at [822, 21] on icon at bounding box center [821, 24] width 3 height 6
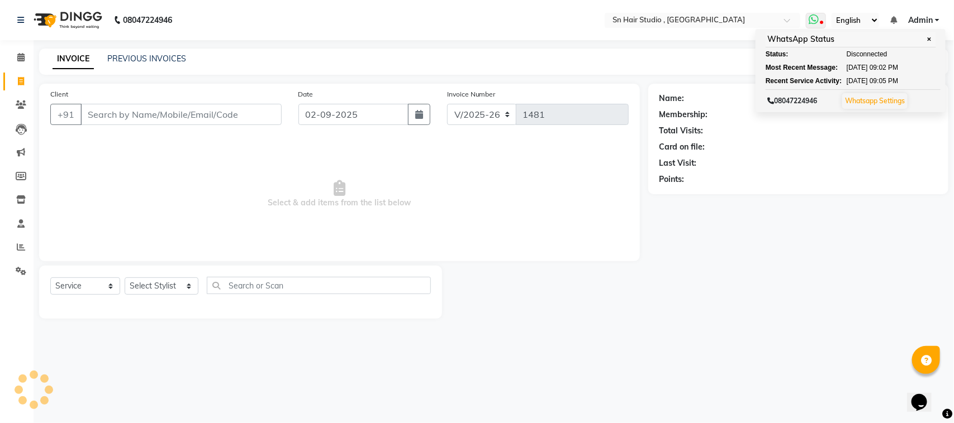
click at [875, 102] on link "Whatsapp Settings" at bounding box center [875, 101] width 60 height 8
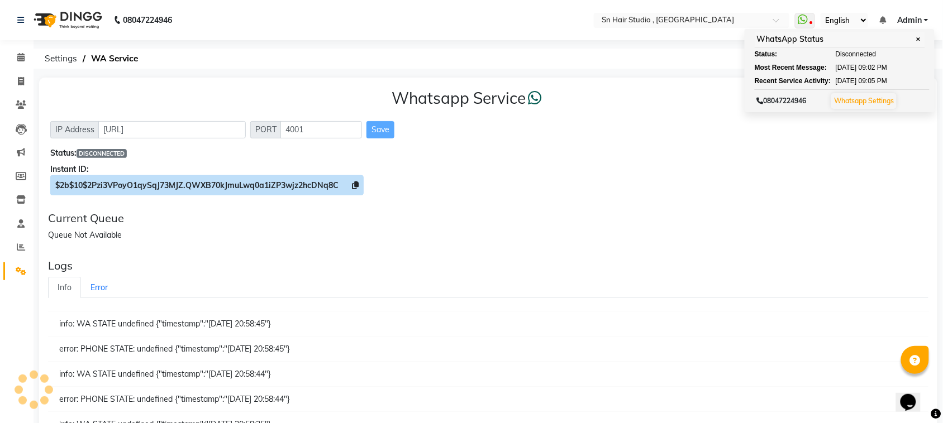
click at [323, 180] on span "$2b$10$2Pzi3VPoyO1qySqJ73MJZ.QWXB70kJmuLwq0a1iZP3wjz2hcDNq8C" at bounding box center [196, 185] width 283 height 10
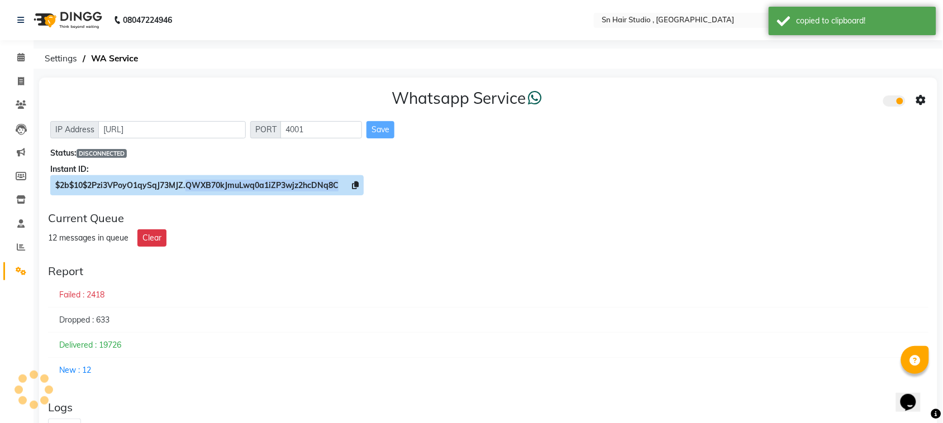
click at [323, 180] on span "$2b$10$2Pzi3VPoyO1qySqJ73MJZ.QWXB70kJmuLwq0a1iZP3wjz2hcDNq8C" at bounding box center [196, 185] width 283 height 10
copy span "QWXB70kJmuLwq0a1iZP3wjz2hcDNq8C"
click at [323, 180] on span "$2b$10$2Pzi3VPoyO1qySqJ73MJZ.QWXB70kJmuLwq0a1iZP3wjz2hcDNq8C" at bounding box center [196, 185] width 283 height 10
copy span "$2b$10$2Pzi3VPoyO1qySqJ73MJZ.QWXB70kJmuLwq0a1iZP3wjz2hcDNq8C"
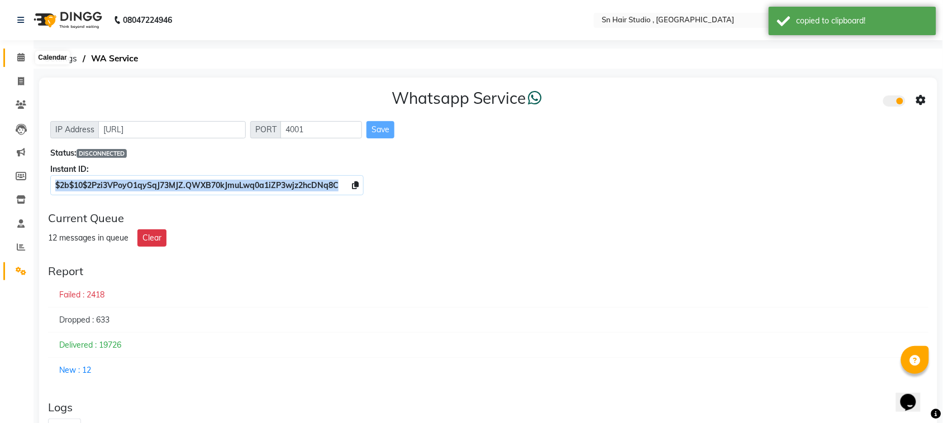
click at [22, 55] on icon at bounding box center [20, 57] width 7 height 8
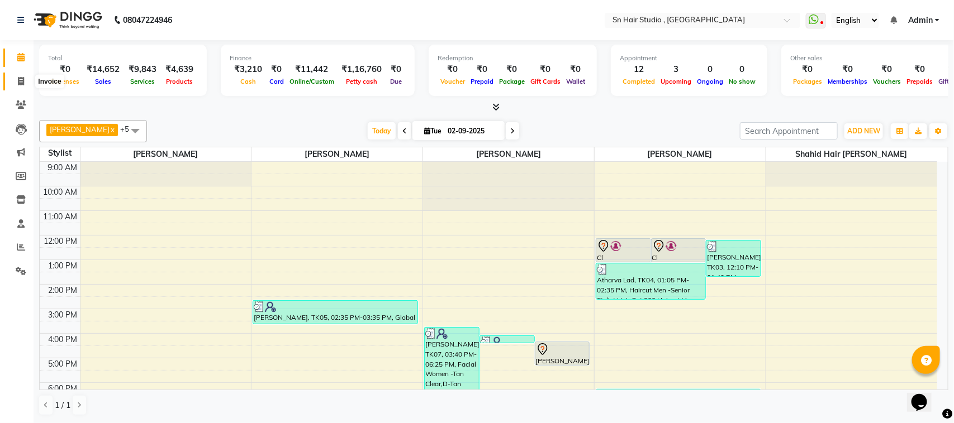
click at [18, 82] on icon at bounding box center [21, 81] width 6 height 8
select select "service"
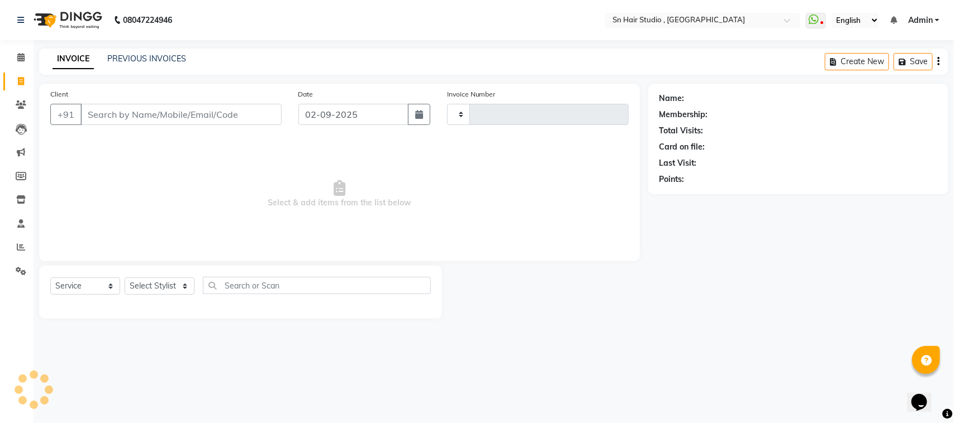
type input "1481"
select select "6415"
click at [103, 109] on input "Client" at bounding box center [180, 114] width 201 height 21
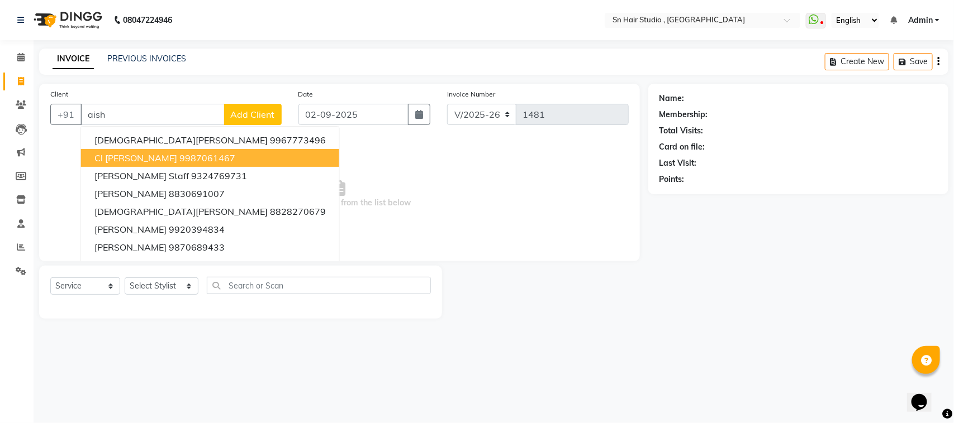
click at [159, 153] on span "Cl Ayshwarya Wakude" at bounding box center [135, 158] width 83 height 11
type input "9987061467"
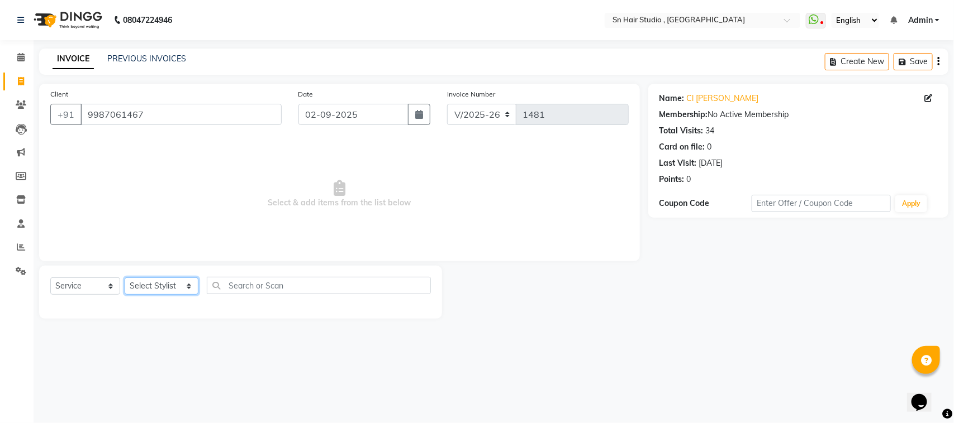
click at [174, 282] on select "Select Stylist Husain nishita pratiksha sajid shahid hair barber" at bounding box center [162, 286] width 74 height 17
select select "67678"
click at [125, 278] on select "Select Stylist Husain nishita pratiksha sajid shahid hair barber" at bounding box center [162, 286] width 74 height 17
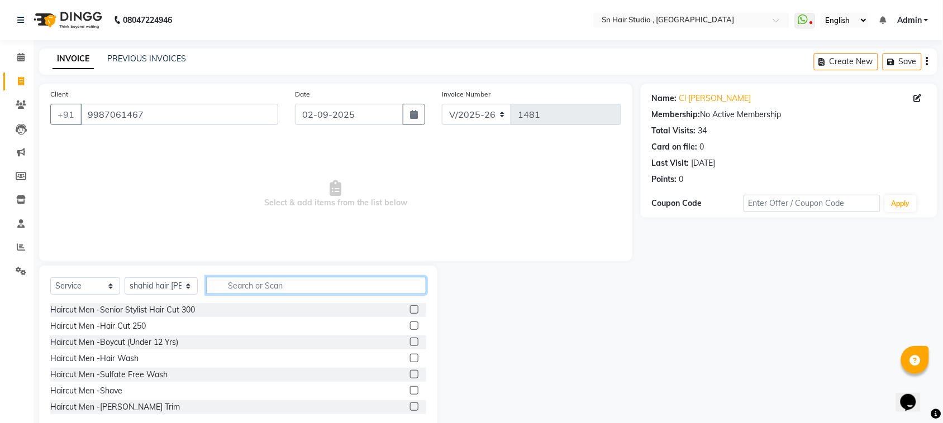
click at [322, 285] on input "text" at bounding box center [316, 285] width 220 height 17
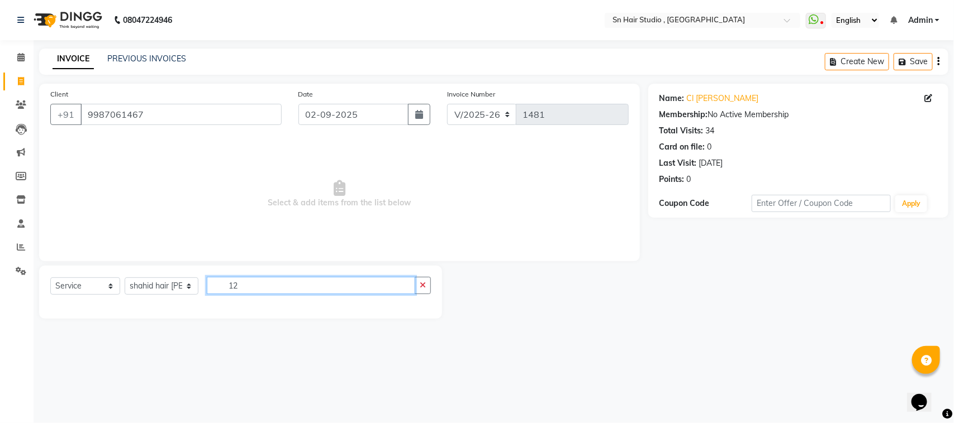
type input "1"
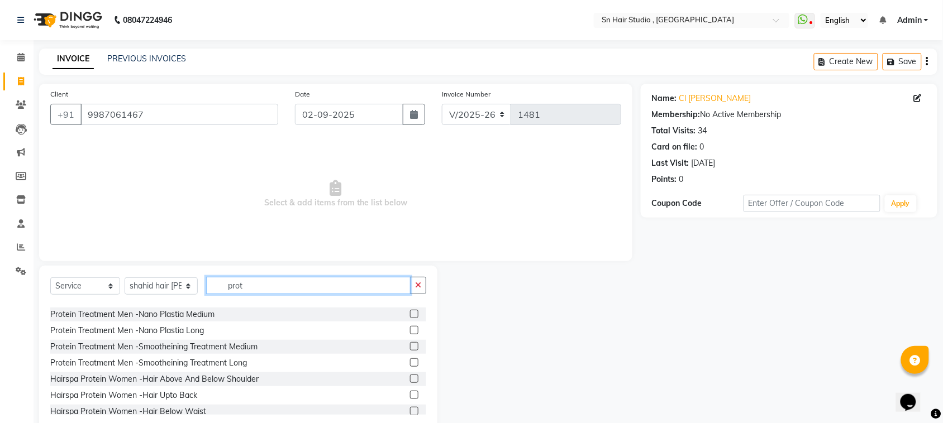
scroll to position [66, 0]
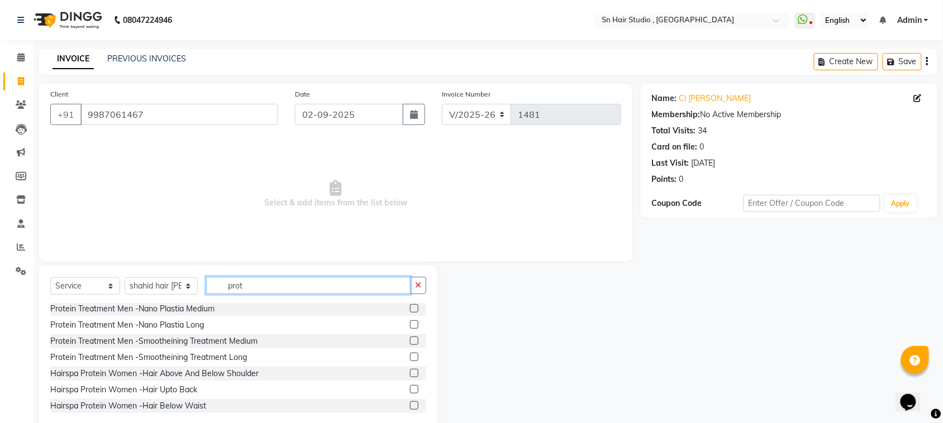
type input "prot"
click at [410, 389] on label at bounding box center [414, 389] width 8 height 8
click at [410, 389] on input "checkbox" at bounding box center [413, 390] width 7 height 7
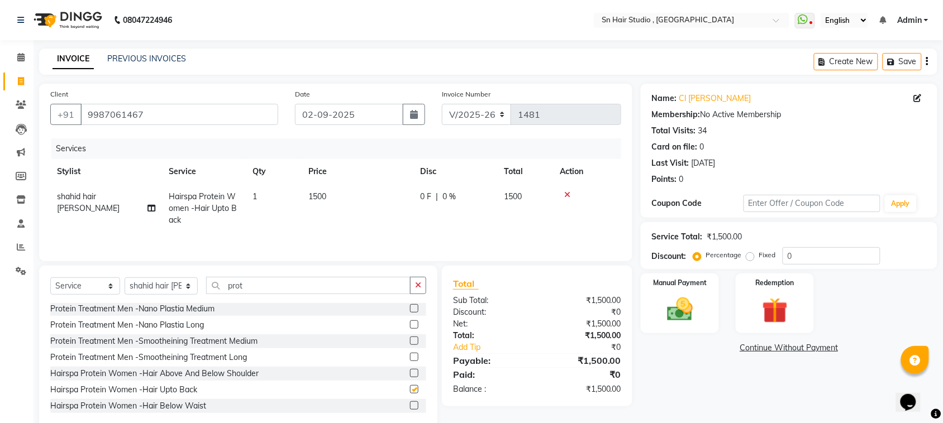
checkbox input "false"
click at [322, 193] on span "1500" at bounding box center [317, 197] width 18 height 10
select select "67678"
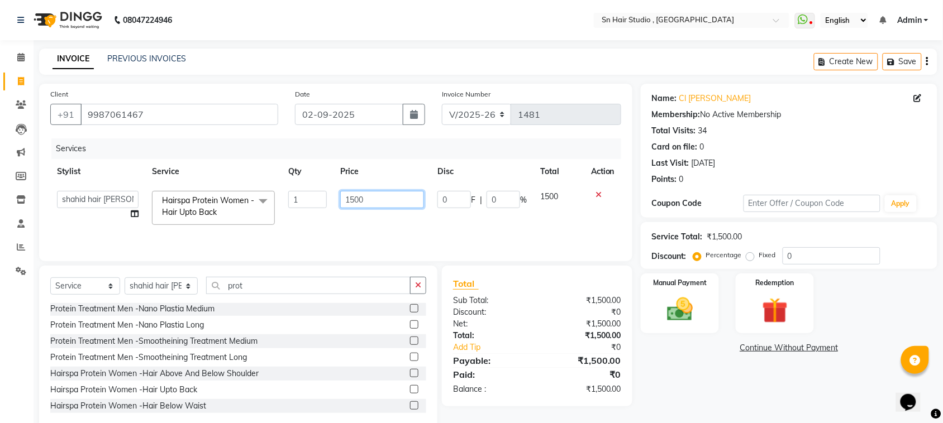
click at [388, 199] on input "1500" at bounding box center [382, 199] width 84 height 17
type input "1"
type input "1200"
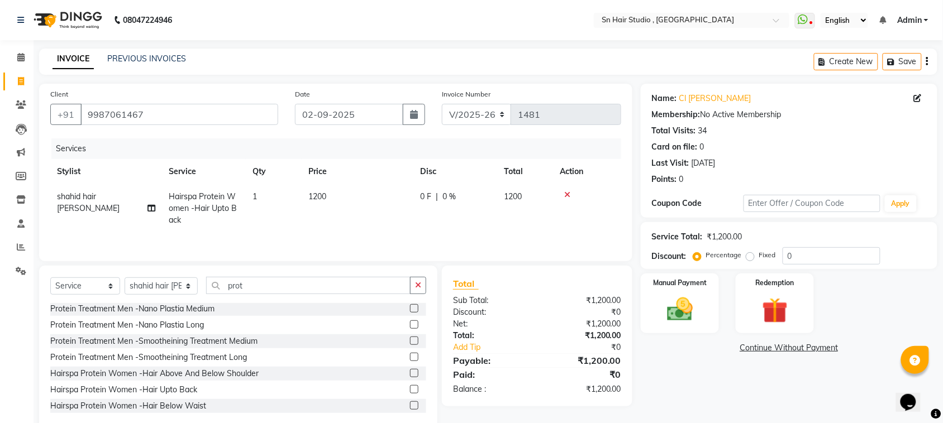
click at [406, 222] on td "1200" at bounding box center [358, 208] width 112 height 49
select select "67678"
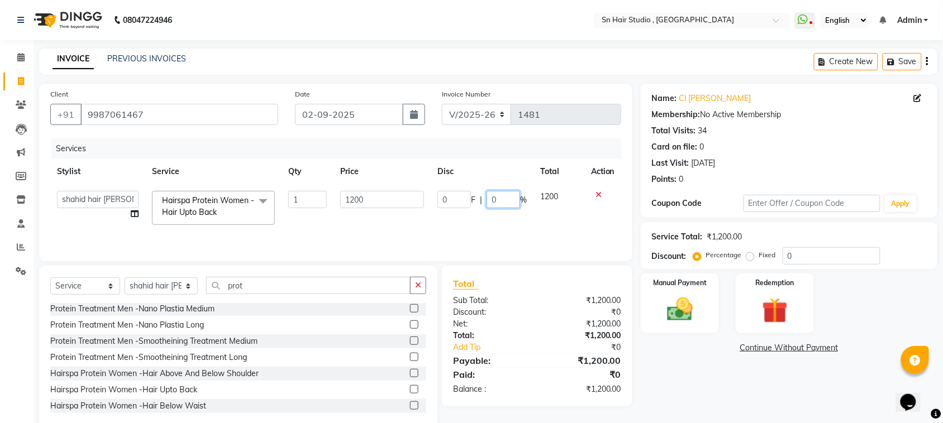
click at [498, 199] on input "0" at bounding box center [504, 199] width 34 height 17
type input "20"
click at [499, 218] on tr "Husain nishita pratiksha sajid shahid hair barber Hairspa Protein Women -Hair U…" at bounding box center [335, 207] width 571 height 47
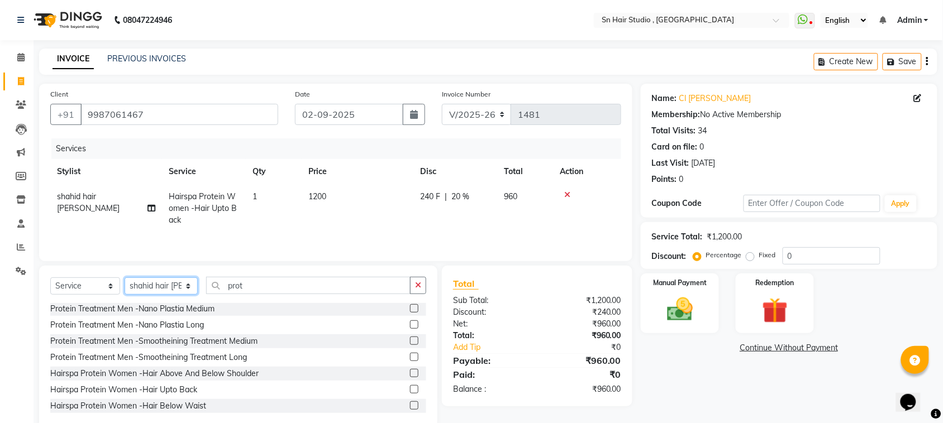
click at [185, 285] on select "Select Stylist Husain nishita pratiksha sajid shahid hair barber" at bounding box center [161, 286] width 73 height 17
select select "52392"
click at [125, 279] on select "Select Stylist Husain nishita pratiksha sajid shahid hair barber" at bounding box center [161, 286] width 73 height 17
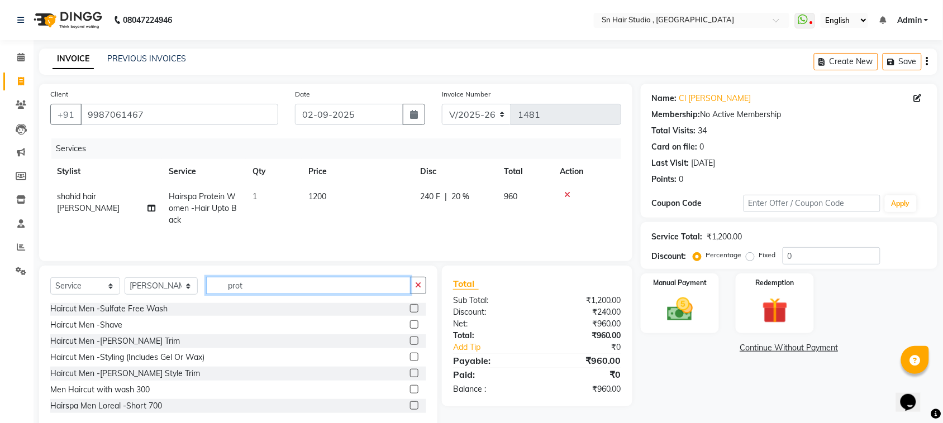
click at [300, 288] on input "prot" at bounding box center [308, 285] width 204 height 17
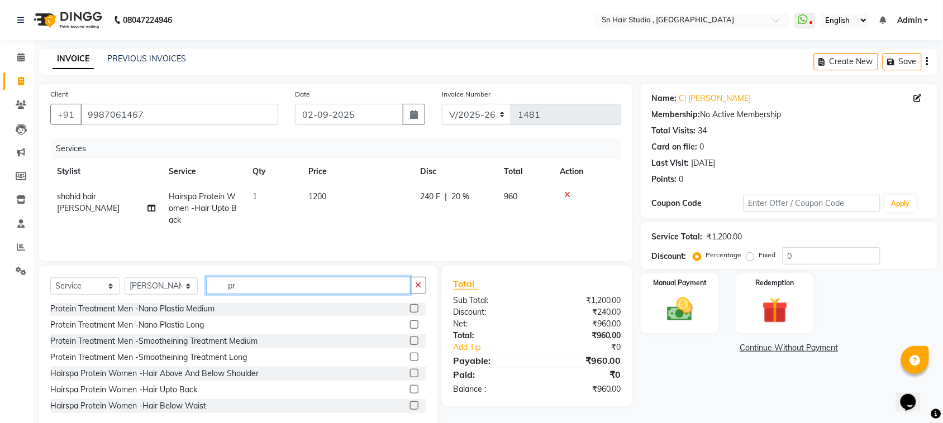
type input "p"
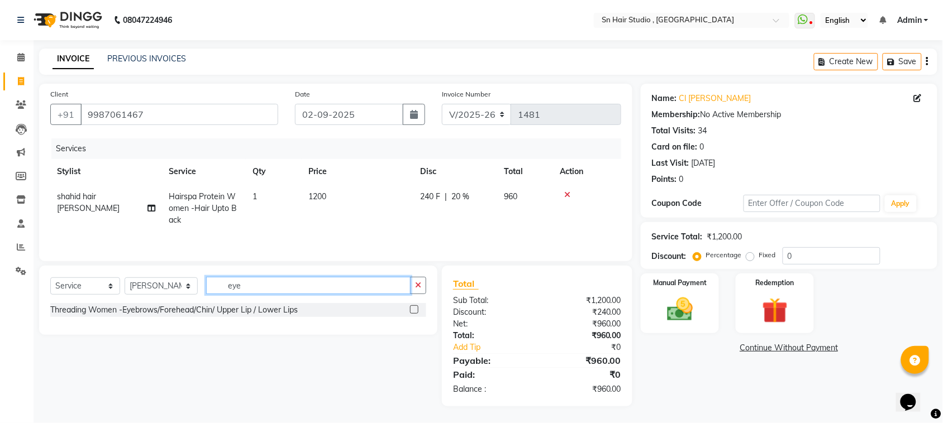
scroll to position [0, 0]
type input "eye"
click at [416, 311] on label at bounding box center [414, 310] width 8 height 8
click at [416, 311] on input "checkbox" at bounding box center [413, 310] width 7 height 7
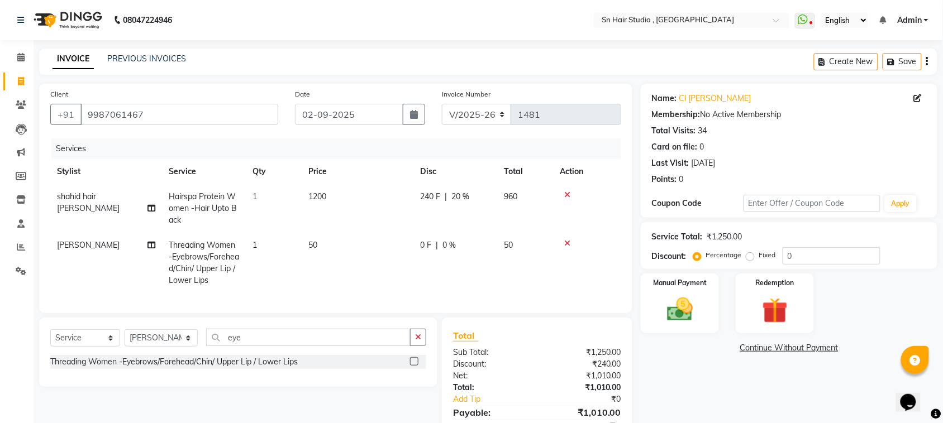
click at [412, 366] on label at bounding box center [414, 362] width 8 height 8
click at [412, 366] on input "checkbox" at bounding box center [413, 362] width 7 height 7
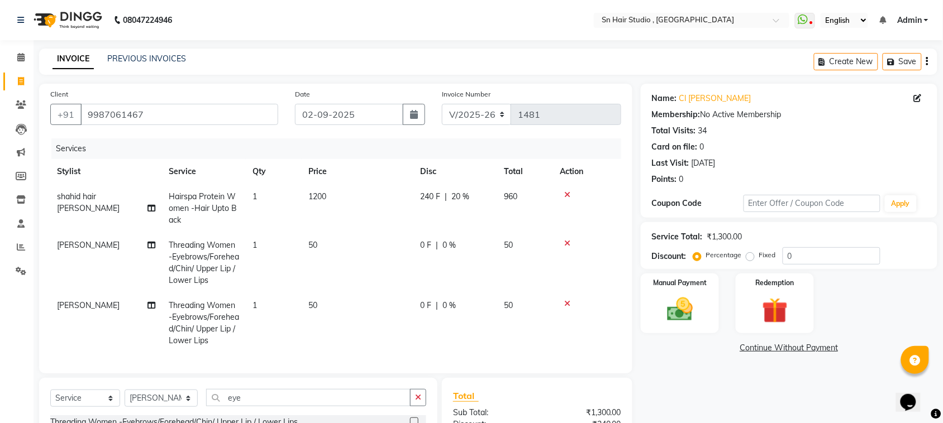
scroll to position [122, 0]
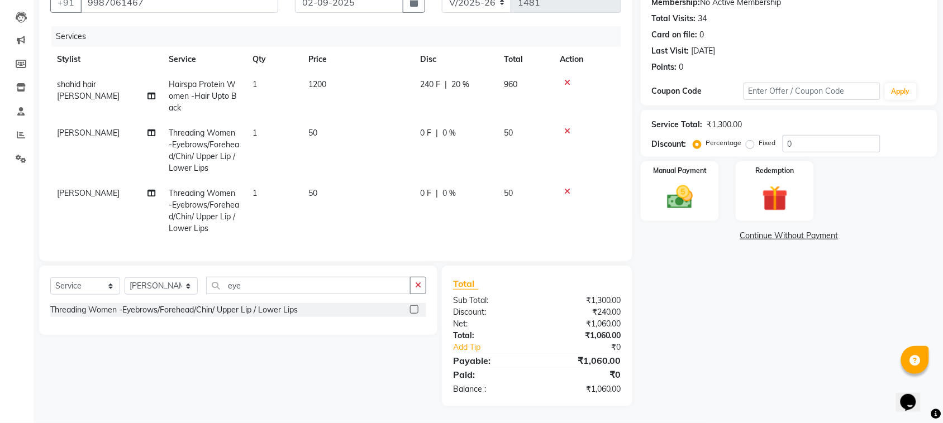
click at [412, 311] on label at bounding box center [414, 310] width 8 height 8
click at [412, 311] on input "checkbox" at bounding box center [413, 310] width 7 height 7
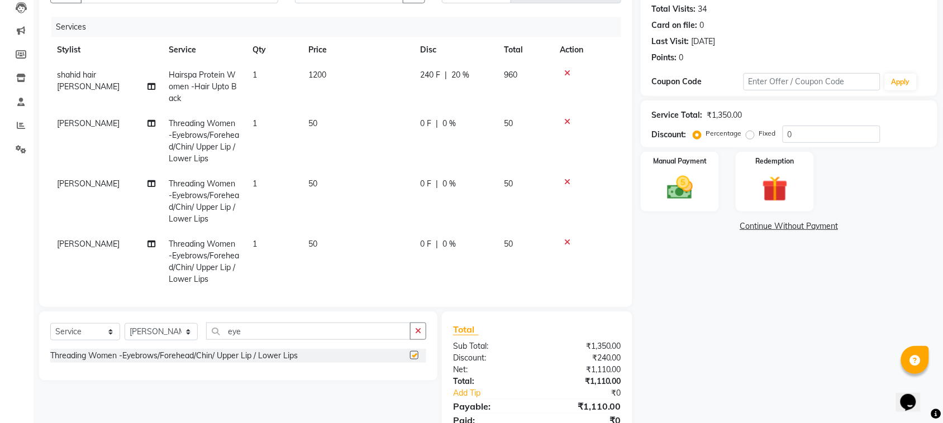
checkbox input "false"
click at [698, 174] on img at bounding box center [680, 188] width 44 height 31
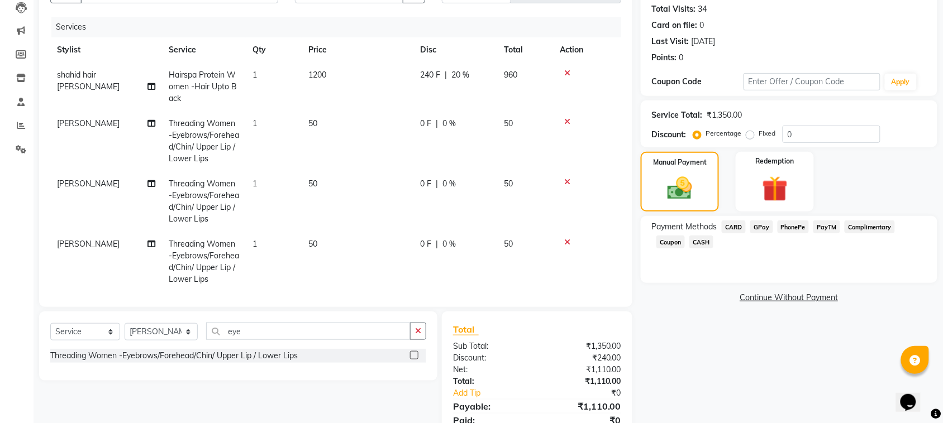
click at [763, 225] on span "GPay" at bounding box center [761, 227] width 23 height 13
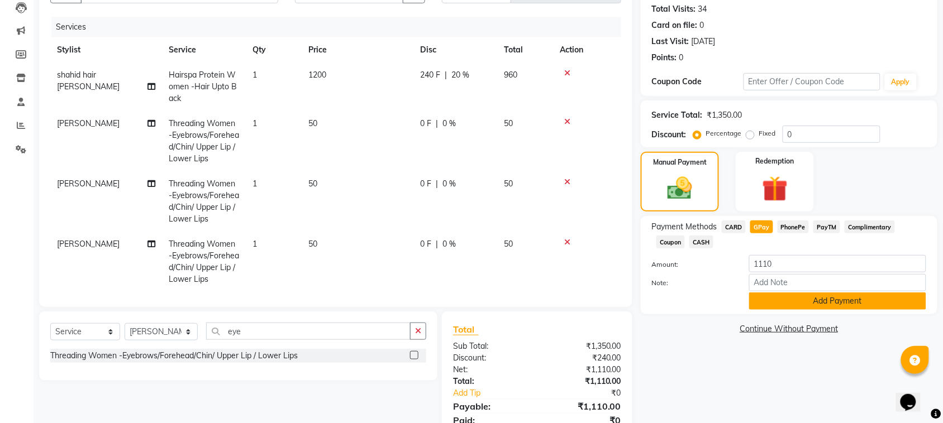
click at [810, 299] on button "Add Payment" at bounding box center [837, 301] width 177 height 17
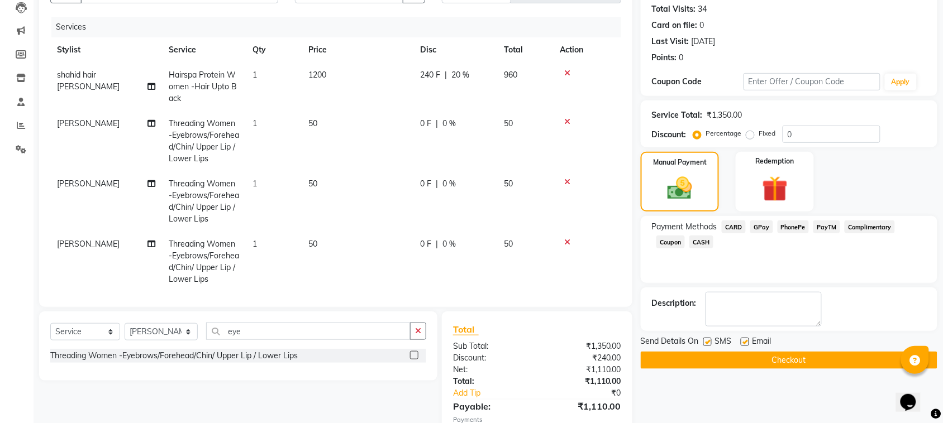
click at [817, 358] on button "Checkout" at bounding box center [789, 360] width 297 height 17
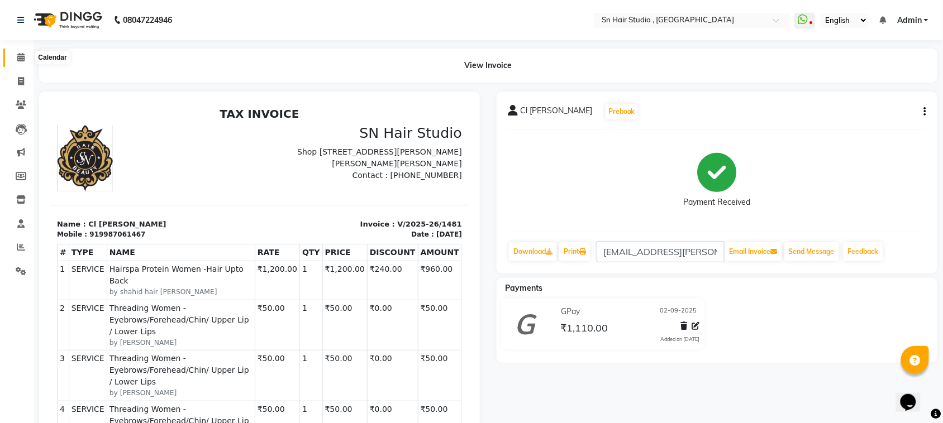
click at [15, 56] on span at bounding box center [21, 57] width 20 height 13
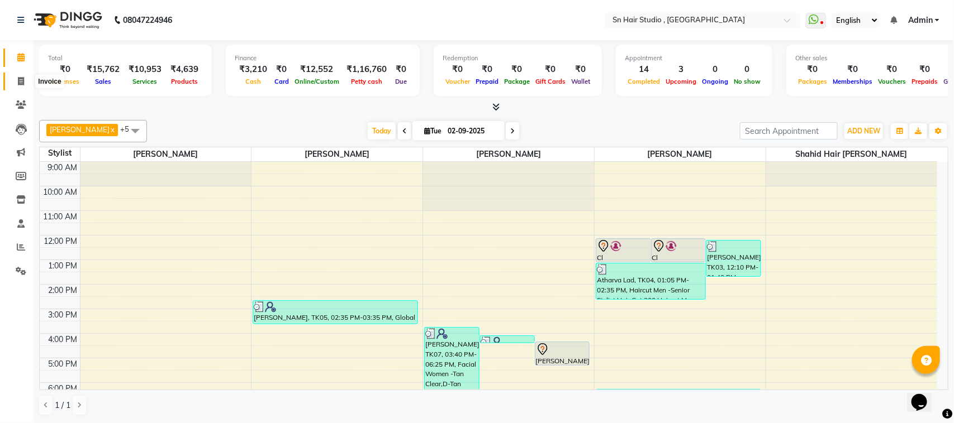
click at [25, 80] on span at bounding box center [21, 81] width 20 height 13
select select "6415"
select select "service"
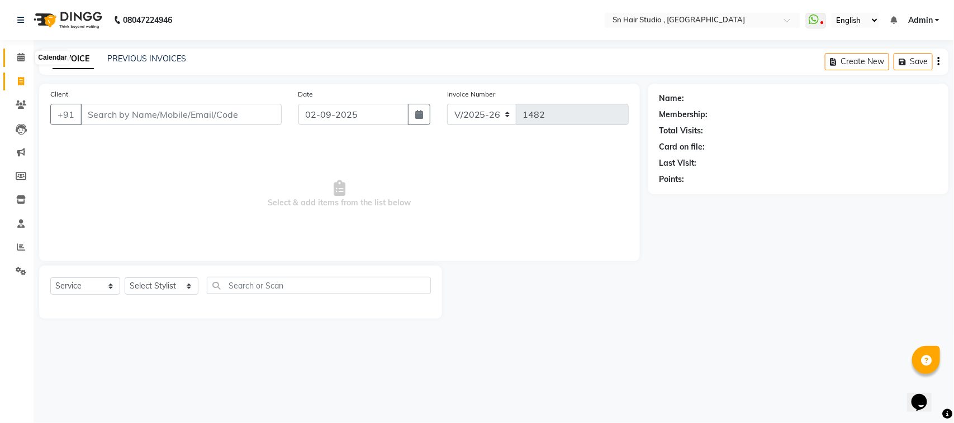
click at [20, 56] on icon at bounding box center [20, 57] width 7 height 8
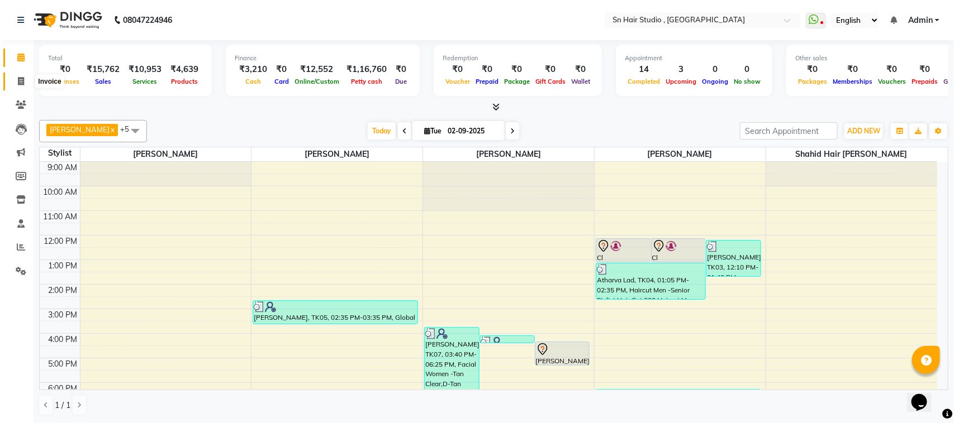
click at [20, 79] on icon at bounding box center [21, 81] width 6 height 8
select select "service"
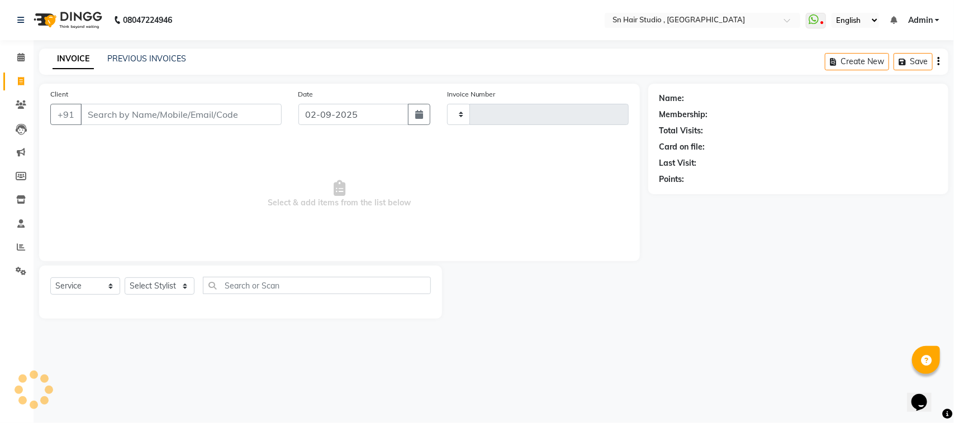
type input "1482"
select select "6415"
click at [20, 54] on icon at bounding box center [20, 57] width 7 height 8
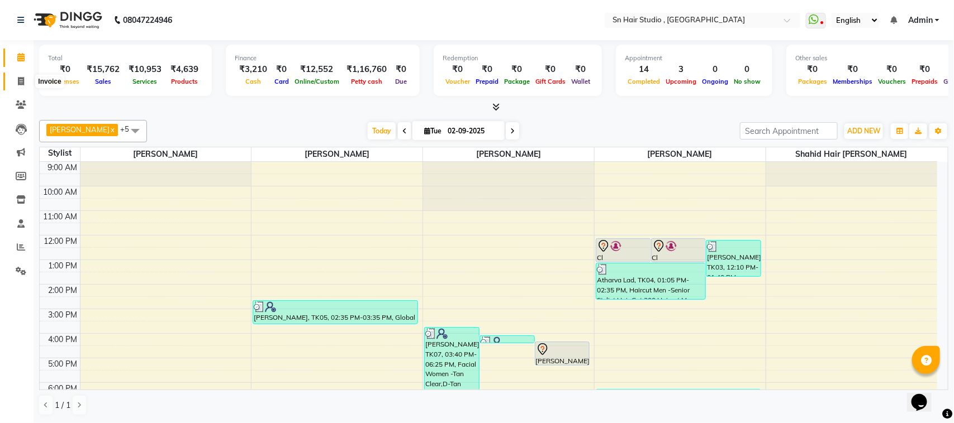
click at [20, 79] on icon at bounding box center [21, 81] width 6 height 8
select select "6415"
select select "service"
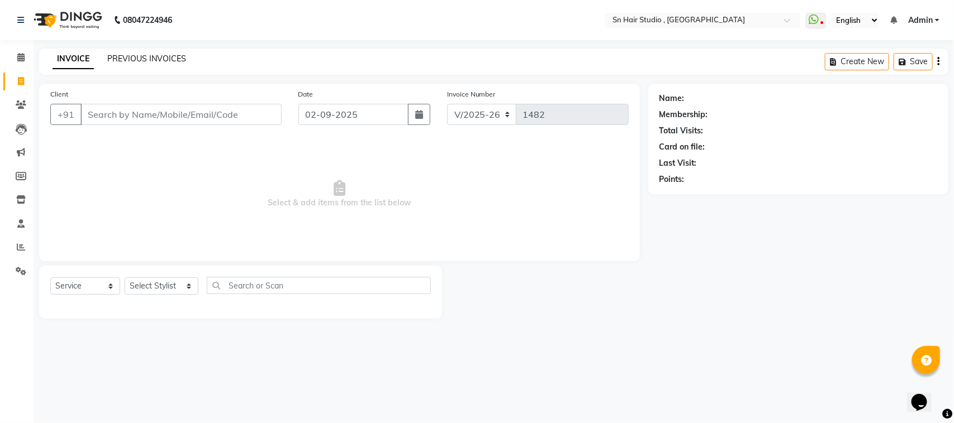
click at [158, 58] on link "PREVIOUS INVOICES" at bounding box center [146, 59] width 79 height 10
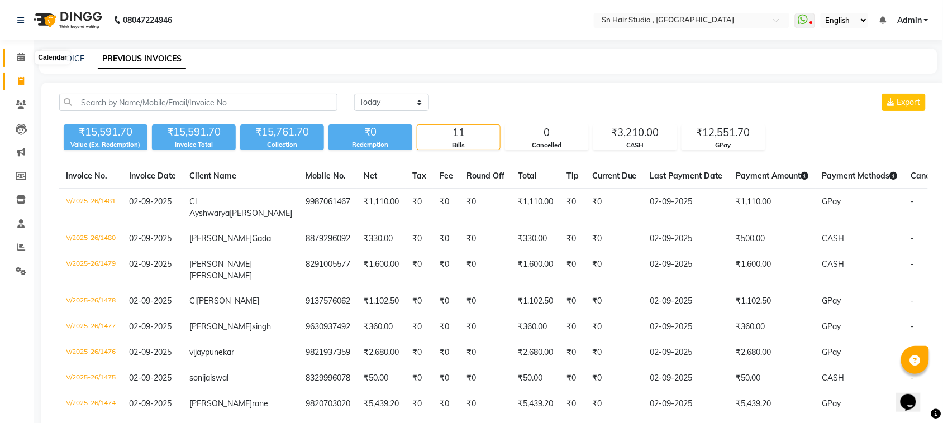
click at [21, 56] on icon at bounding box center [20, 57] width 7 height 8
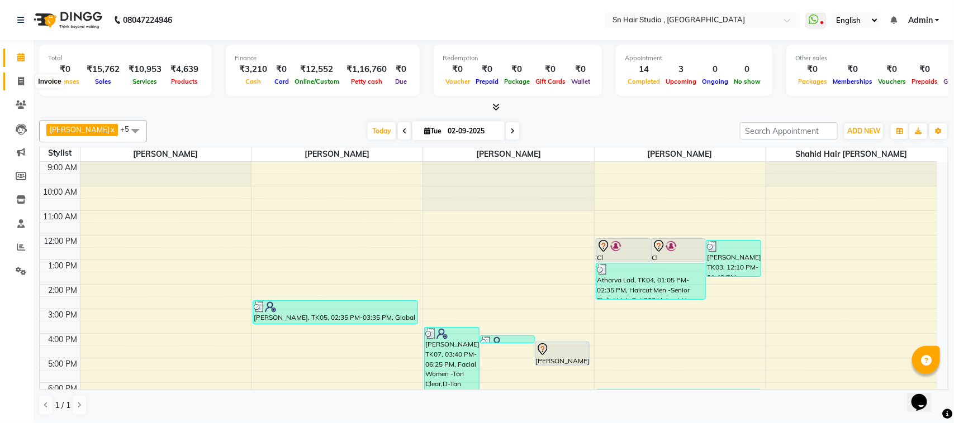
click at [21, 77] on icon at bounding box center [21, 81] width 6 height 8
select select "6415"
select select "service"
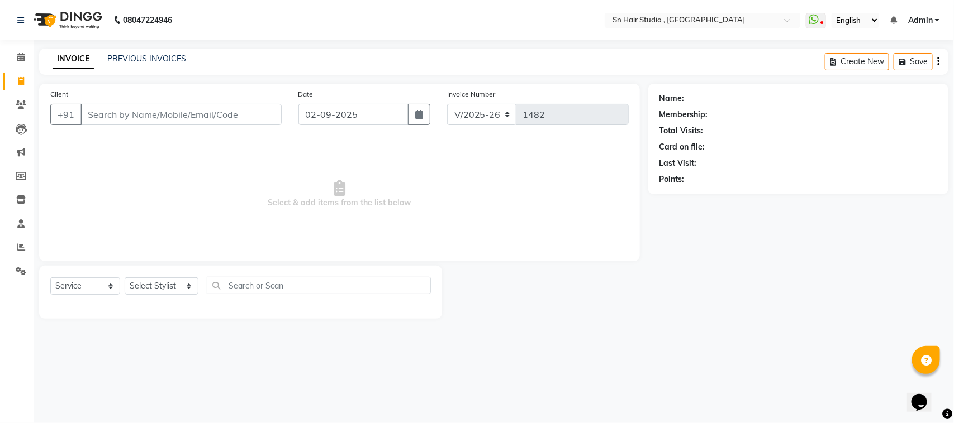
click at [117, 112] on input "Client" at bounding box center [180, 114] width 201 height 21
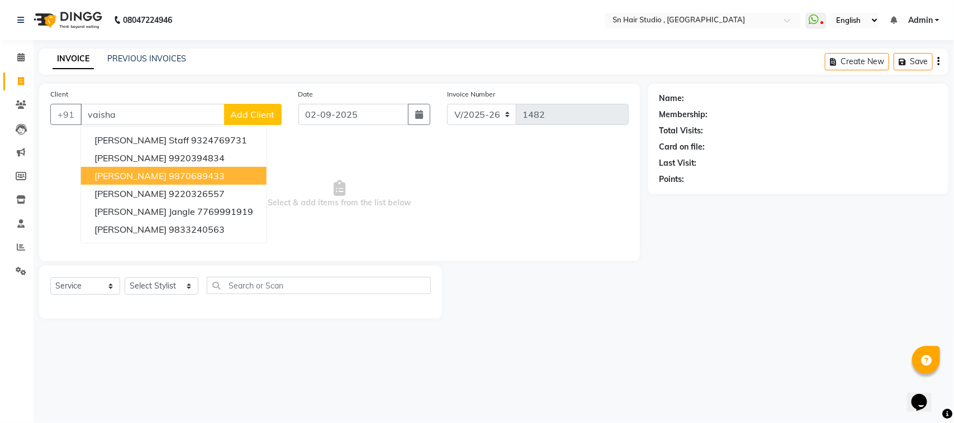
click at [166, 176] on span "Vaishali Dhodayyanor" at bounding box center [130, 175] width 72 height 11
type input "9870689433"
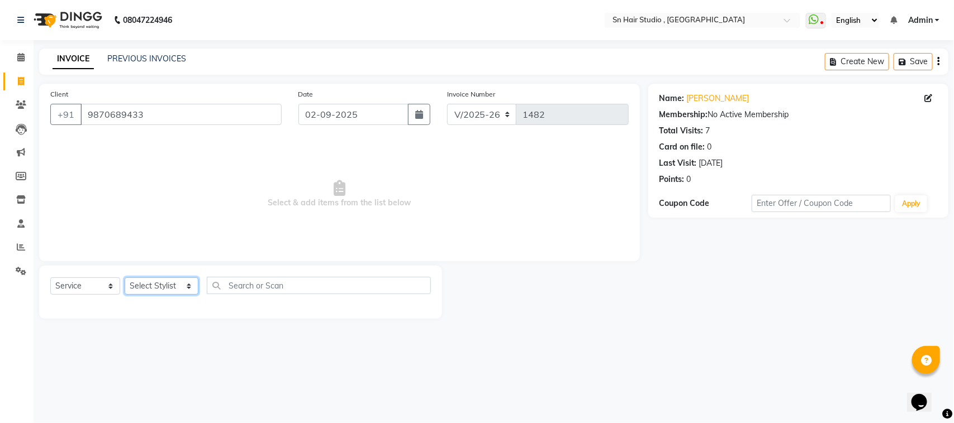
click at [155, 291] on select "Select Stylist Husain nishita pratiksha sajid shahid hair barber" at bounding box center [162, 286] width 74 height 17
select select "67678"
click at [125, 278] on select "Select Stylist Husain nishita pratiksha sajid shahid hair barber" at bounding box center [162, 286] width 74 height 17
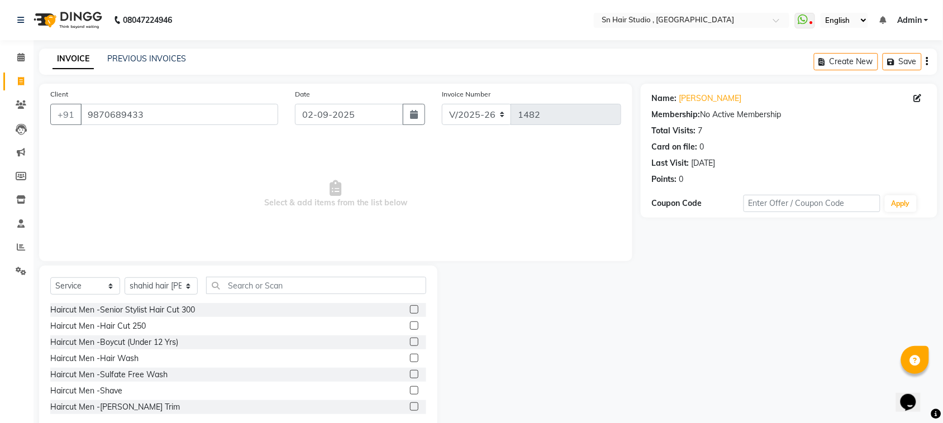
click at [410, 322] on label at bounding box center [414, 326] width 8 height 8
click at [410, 323] on input "checkbox" at bounding box center [413, 326] width 7 height 7
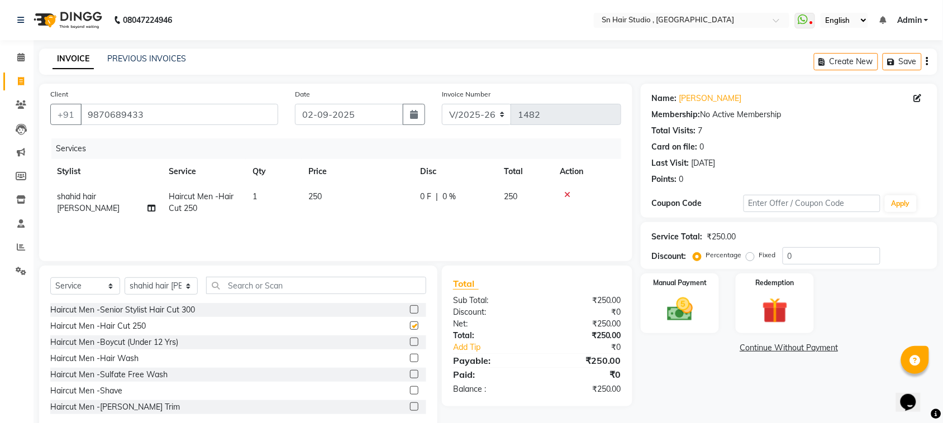
checkbox input "false"
click at [825, 255] on input "0" at bounding box center [832, 255] width 98 height 17
type input "020"
click at [670, 294] on img at bounding box center [680, 309] width 44 height 31
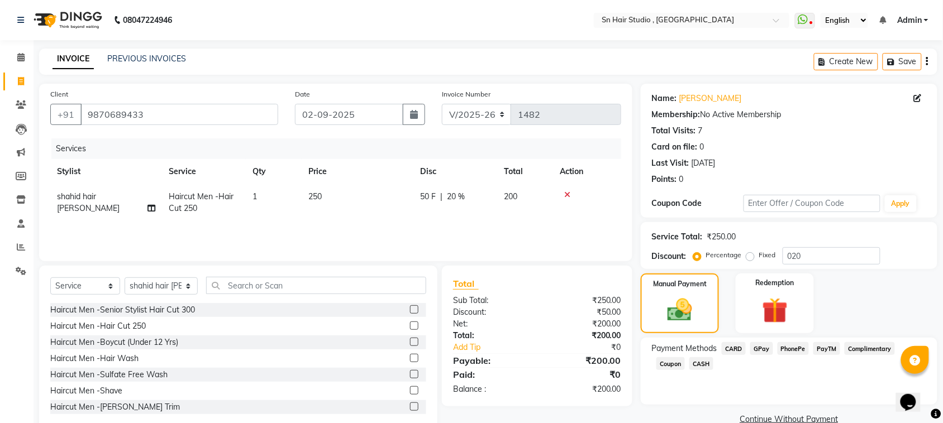
click at [761, 347] on span "GPay" at bounding box center [761, 348] width 23 height 13
click at [799, 415] on button "Add Payment" at bounding box center [837, 423] width 177 height 17
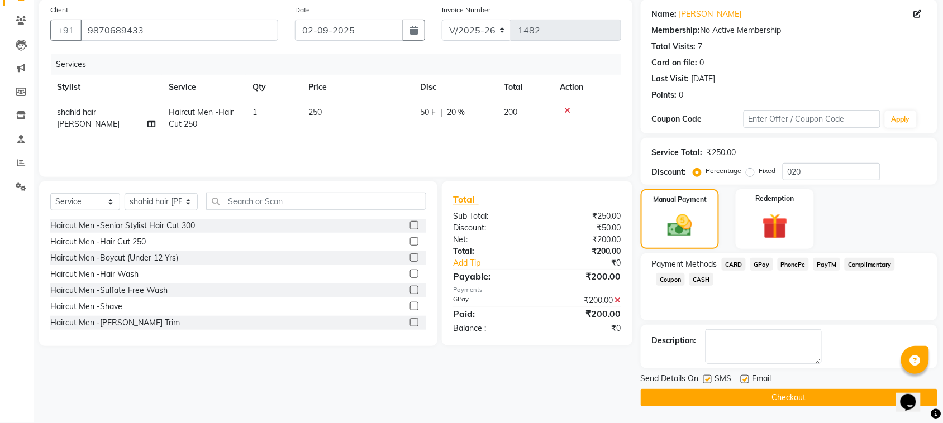
click at [820, 401] on button "Checkout" at bounding box center [789, 397] width 297 height 17
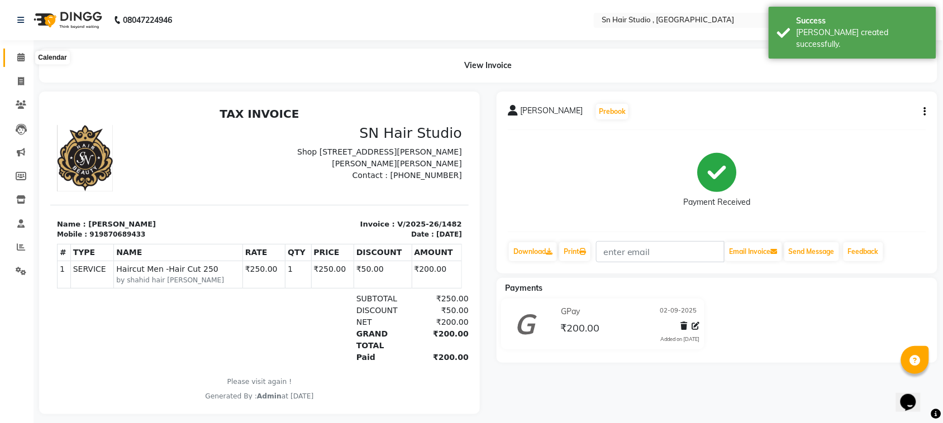
click at [22, 58] on icon at bounding box center [20, 57] width 7 height 8
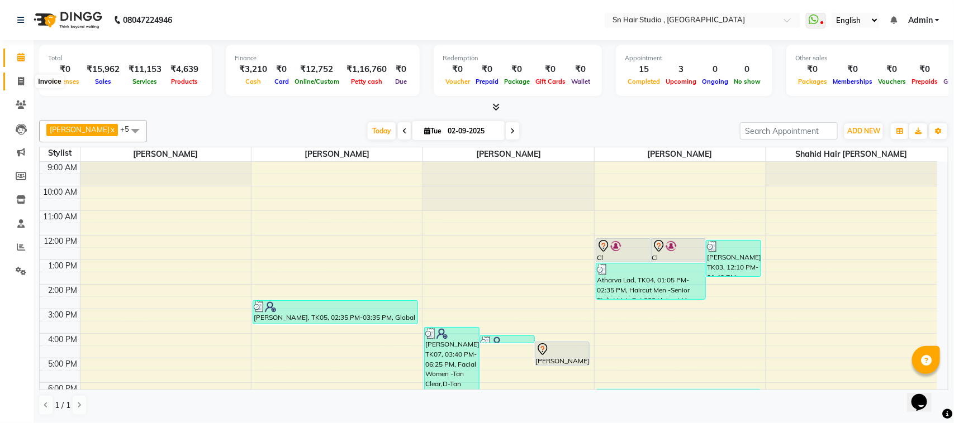
click at [18, 80] on icon at bounding box center [21, 81] width 6 height 8
select select "6415"
select select "service"
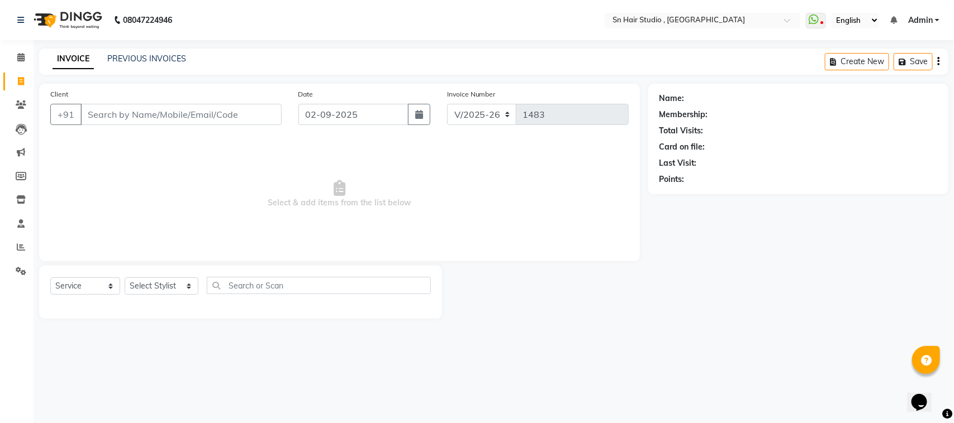
click at [94, 109] on input "Client" at bounding box center [180, 114] width 201 height 21
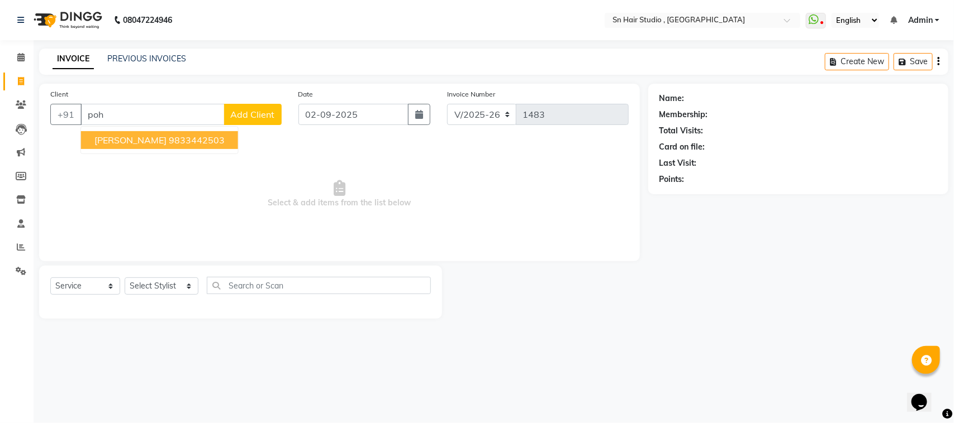
click at [142, 139] on span "vandana pohani" at bounding box center [130, 140] width 72 height 11
type input "9833442503"
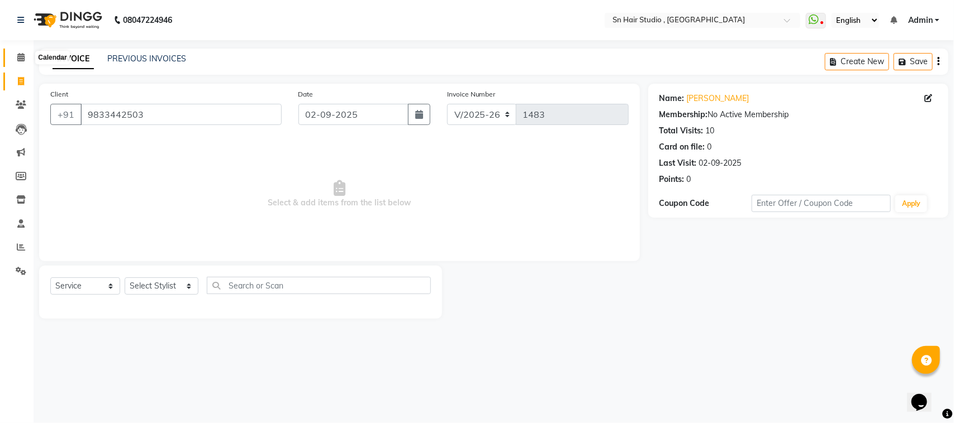
click at [24, 55] on span at bounding box center [21, 57] width 20 height 13
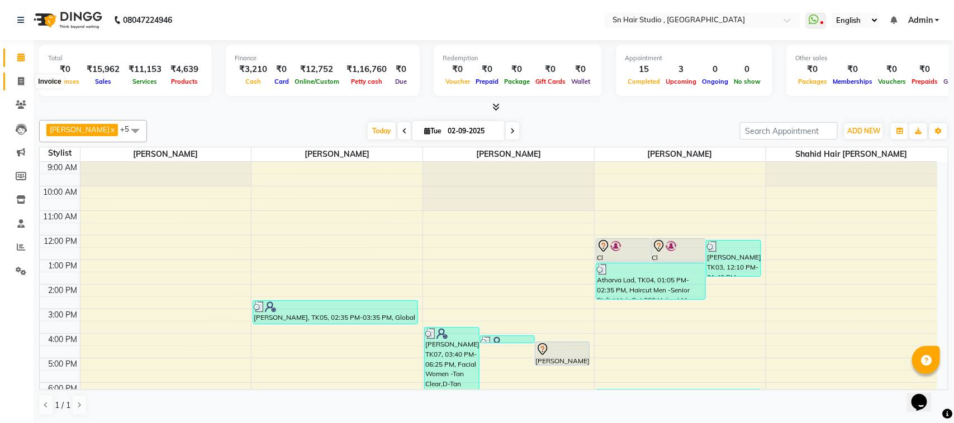
click at [21, 81] on icon at bounding box center [21, 81] width 6 height 8
select select "6415"
select select "service"
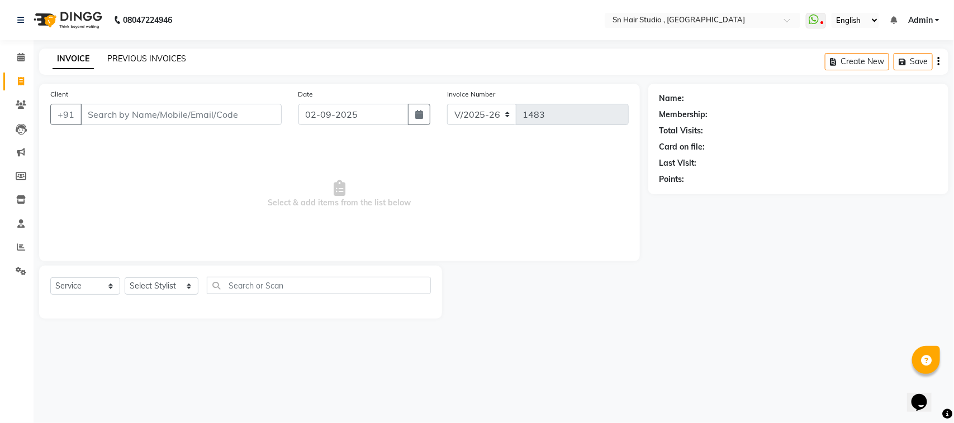
click at [136, 57] on link "PREVIOUS INVOICES" at bounding box center [146, 59] width 79 height 10
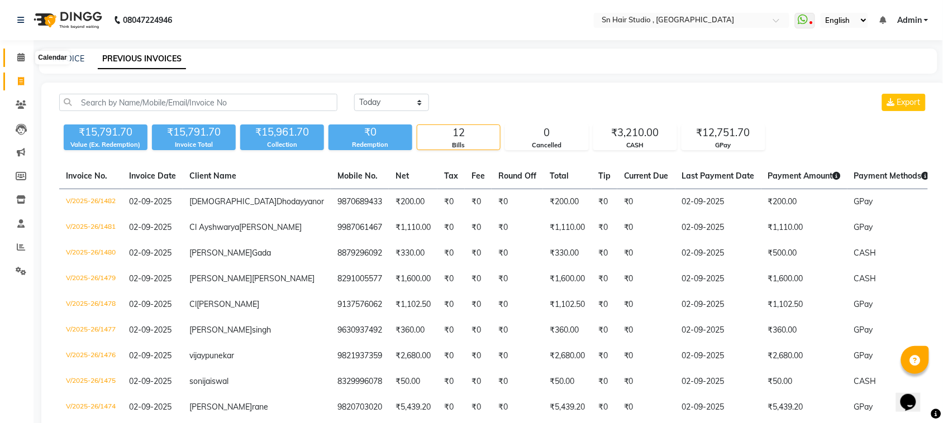
click at [20, 56] on icon at bounding box center [20, 57] width 7 height 8
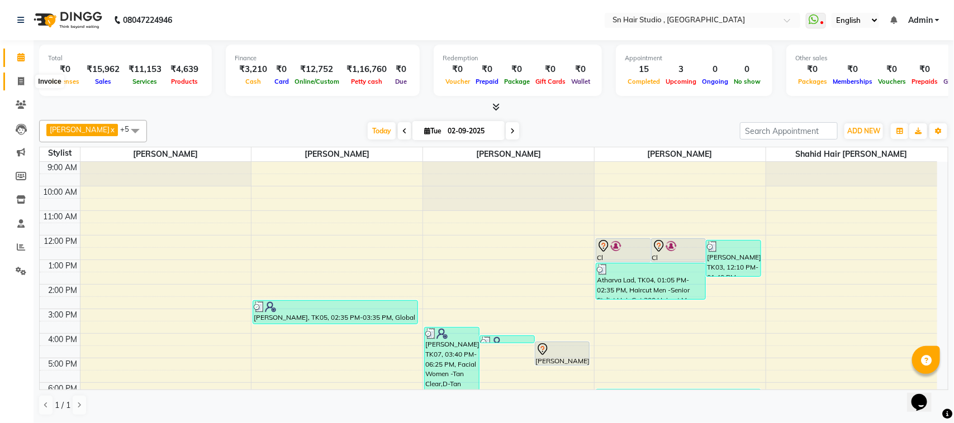
click at [18, 83] on icon at bounding box center [21, 81] width 6 height 8
select select "service"
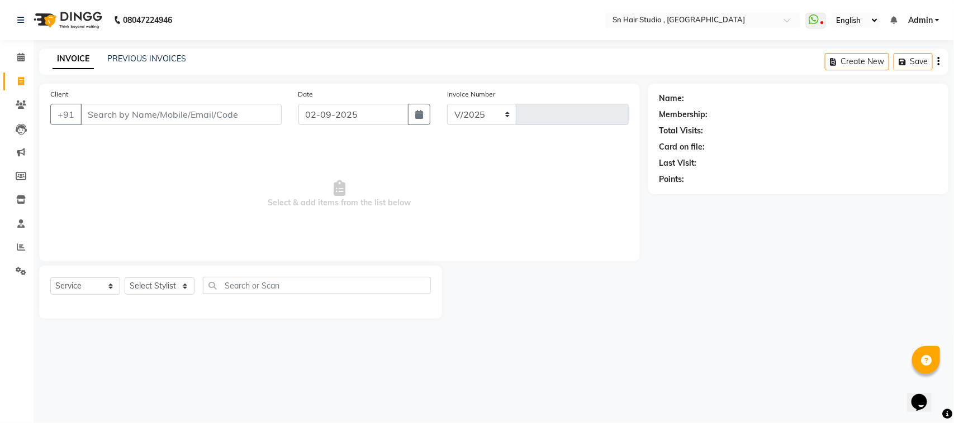
select select "6415"
type input "1483"
click at [111, 111] on input "Client" at bounding box center [180, 114] width 201 height 21
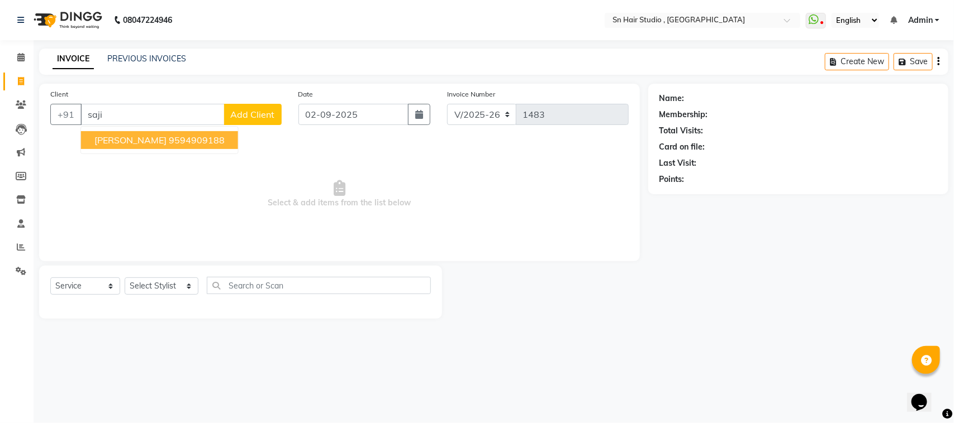
click at [169, 136] on ngb-highlight "9594909188" at bounding box center [197, 140] width 56 height 11
type input "9594909188"
select select "1: Object"
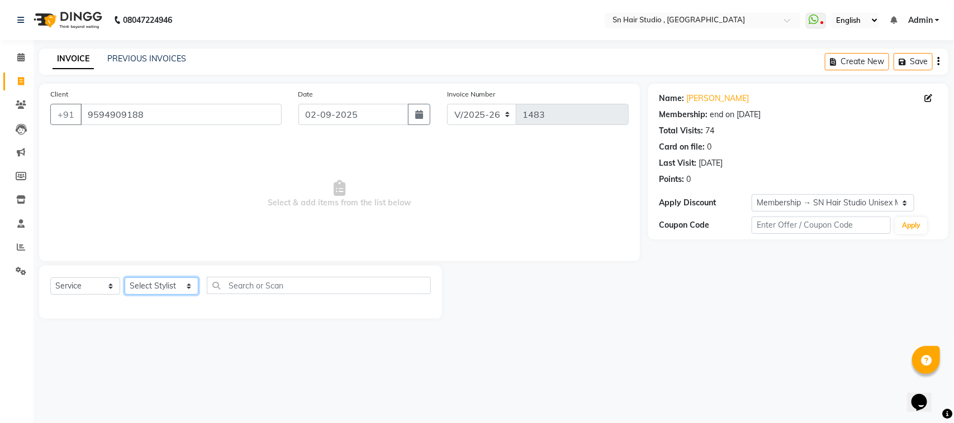
click at [155, 285] on select "Select Stylist Husain nishita pratiksha sajid shahid hair barber" at bounding box center [162, 286] width 74 height 17
click at [155, 291] on select "Select Stylist Husain nishita pratiksha sajid shahid hair barber" at bounding box center [162, 286] width 74 height 17
select select "67678"
click at [125, 278] on select "Select Stylist Husain nishita pratiksha sajid shahid hair barber" at bounding box center [162, 286] width 74 height 17
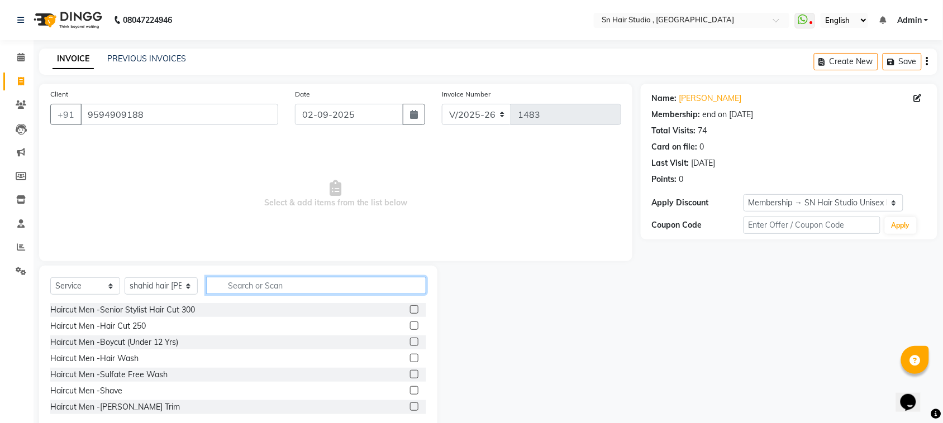
click at [222, 283] on input "text" at bounding box center [316, 285] width 220 height 17
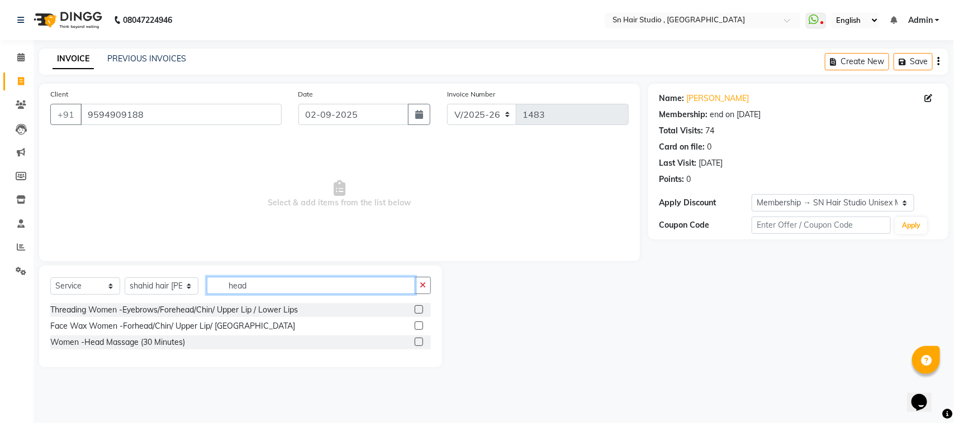
type input "head"
click at [419, 341] on label at bounding box center [419, 342] width 8 height 8
click at [419, 341] on input "checkbox" at bounding box center [418, 342] width 7 height 7
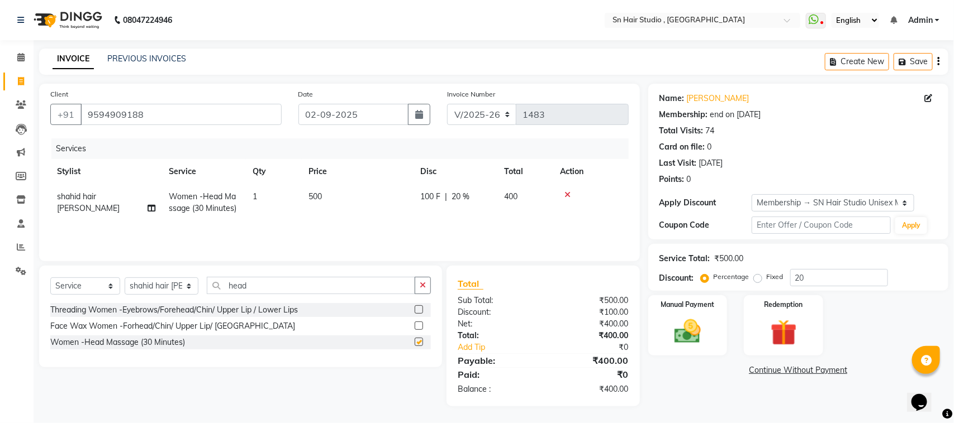
checkbox input "false"
click at [318, 289] on input "head" at bounding box center [311, 285] width 209 height 17
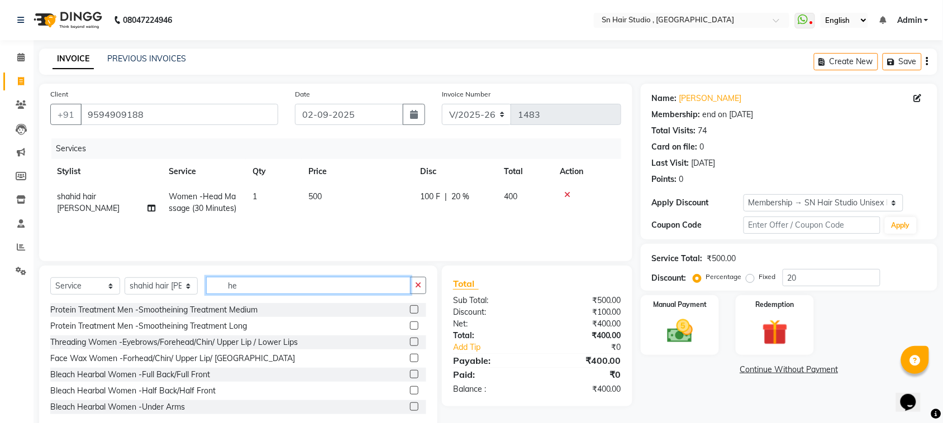
type input "h"
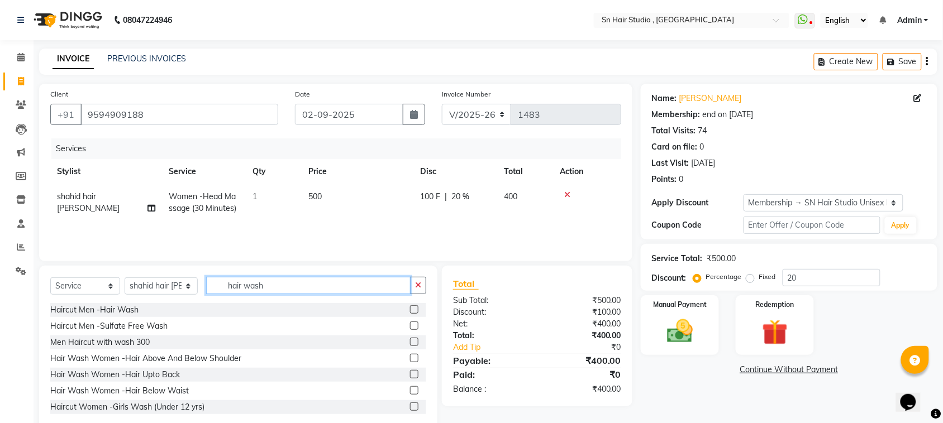
type input "hair wash"
click at [410, 372] on label at bounding box center [414, 374] width 8 height 8
click at [410, 372] on input "checkbox" at bounding box center [413, 375] width 7 height 7
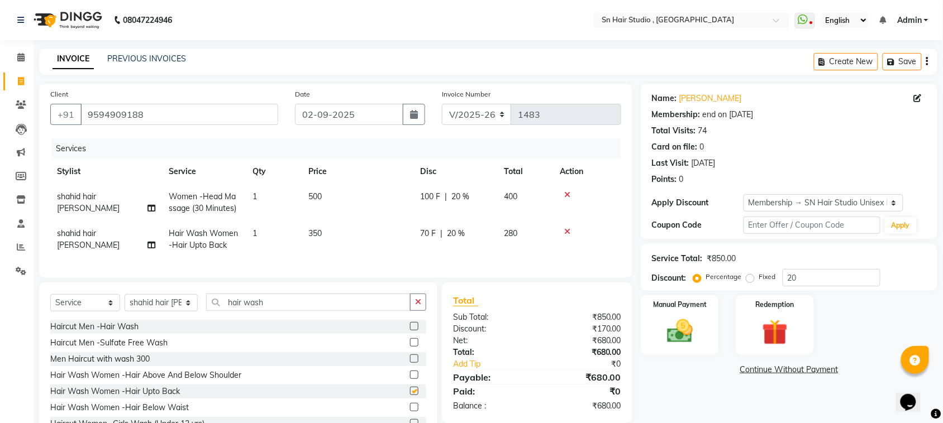
checkbox input "false"
click at [682, 299] on label "Manual Payment" at bounding box center [680, 304] width 56 height 11
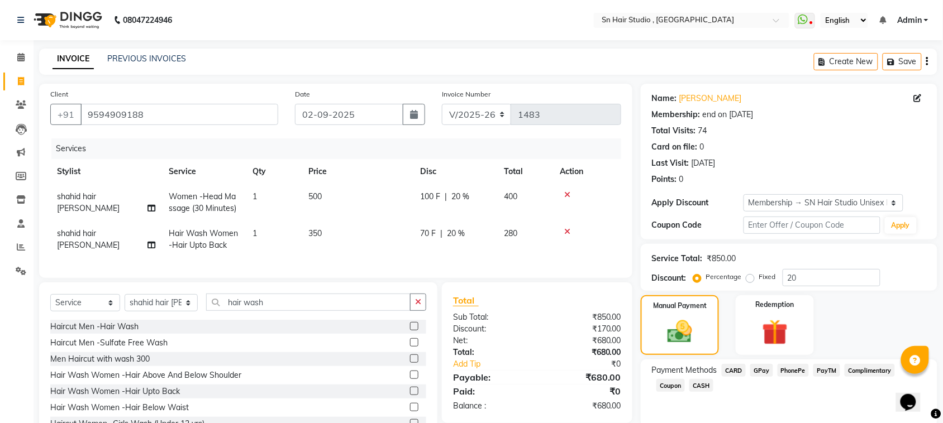
click at [706, 383] on span "CASH" at bounding box center [701, 385] width 24 height 13
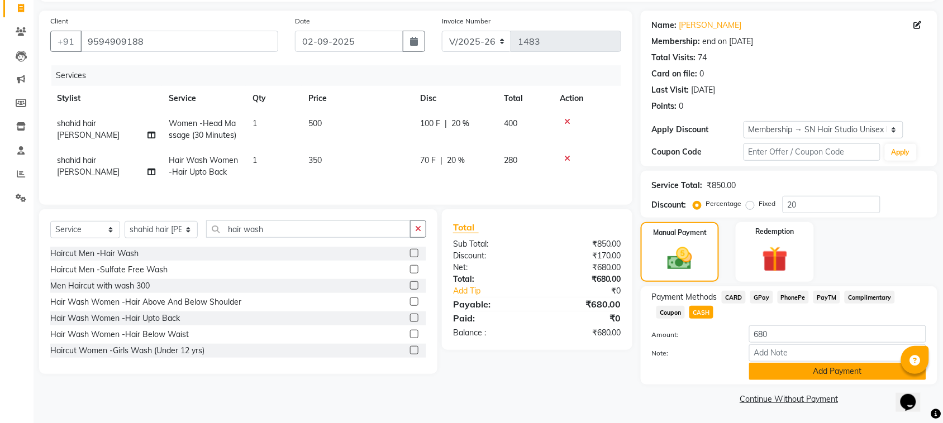
click at [846, 375] on button "Add Payment" at bounding box center [837, 371] width 177 height 17
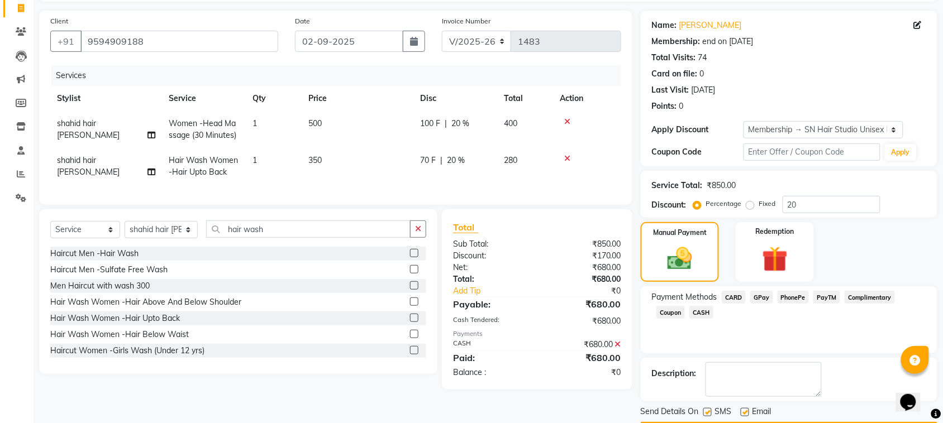
scroll to position [107, 0]
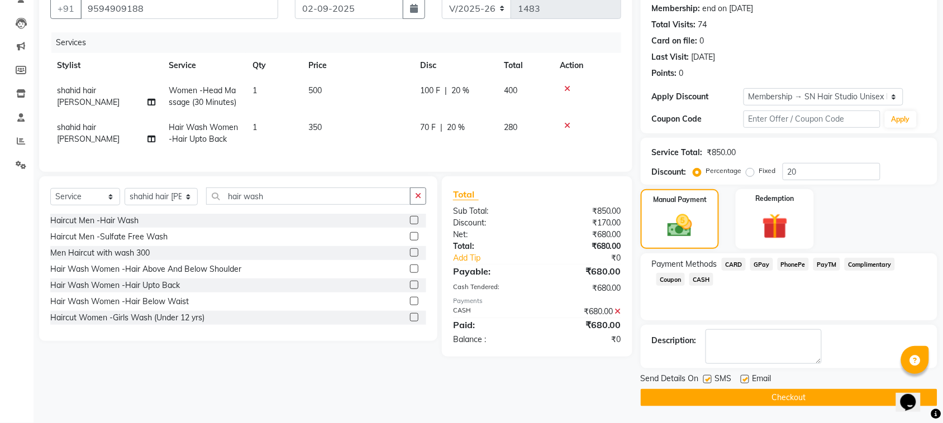
click at [861, 394] on button "Checkout" at bounding box center [789, 397] width 297 height 17
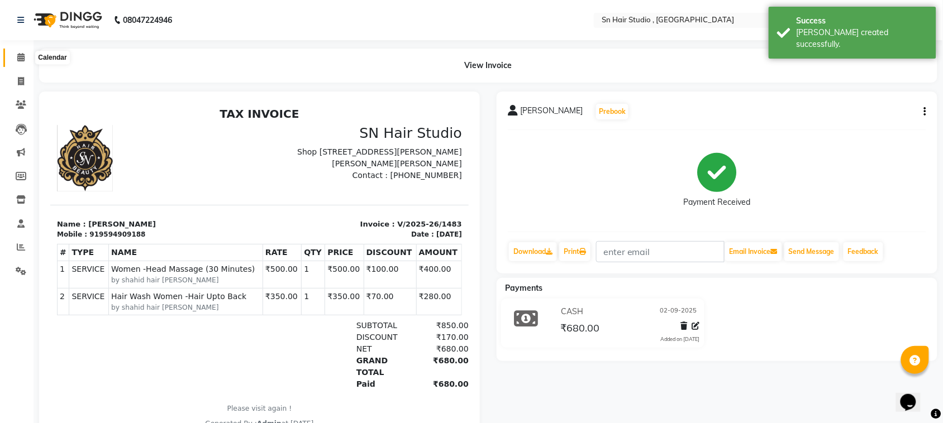
click at [18, 60] on icon at bounding box center [20, 57] width 7 height 8
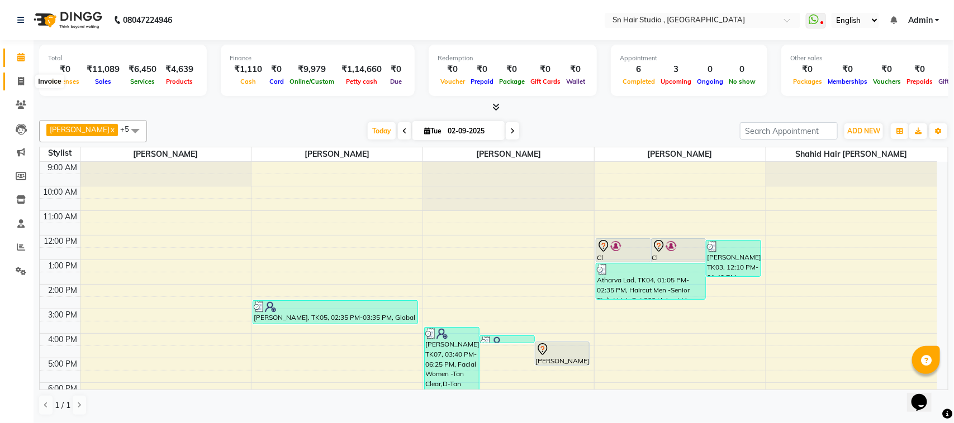
click at [21, 78] on icon at bounding box center [21, 81] width 6 height 8
select select "6415"
select select "service"
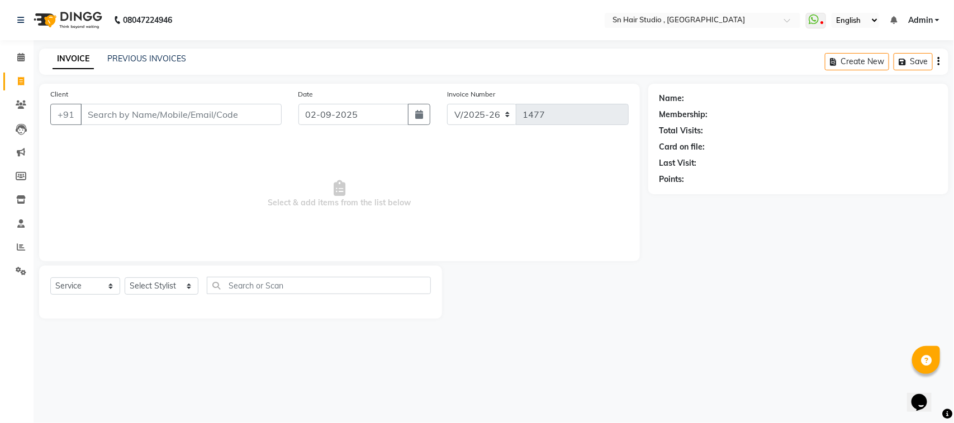
click at [110, 116] on input "Client" at bounding box center [180, 114] width 201 height 21
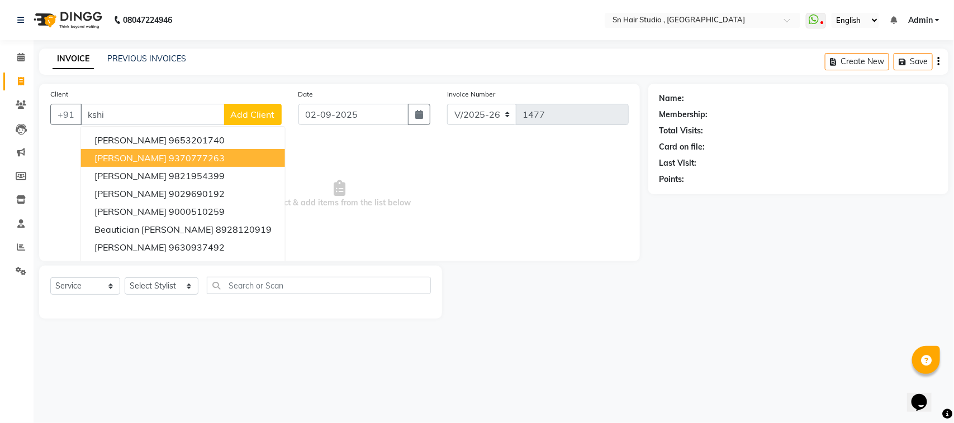
click at [141, 160] on span "kshitija gore" at bounding box center [130, 158] width 72 height 11
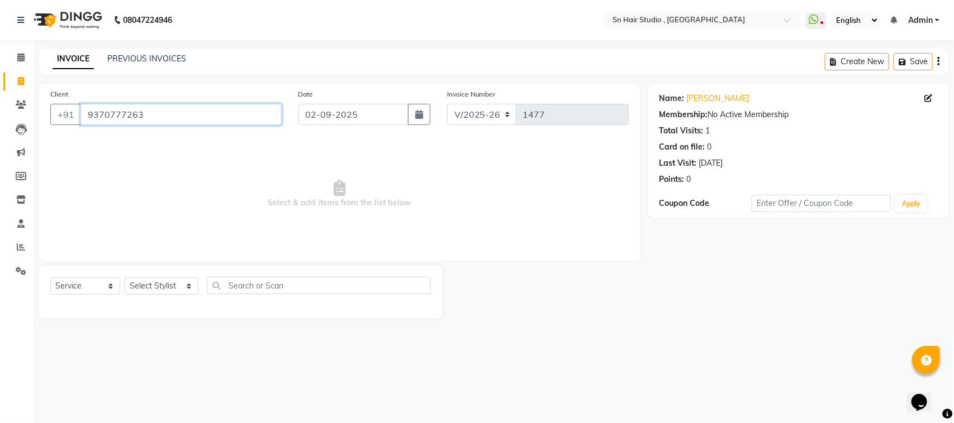
click at [159, 113] on input "9370777263" at bounding box center [180, 114] width 201 height 21
type input "9"
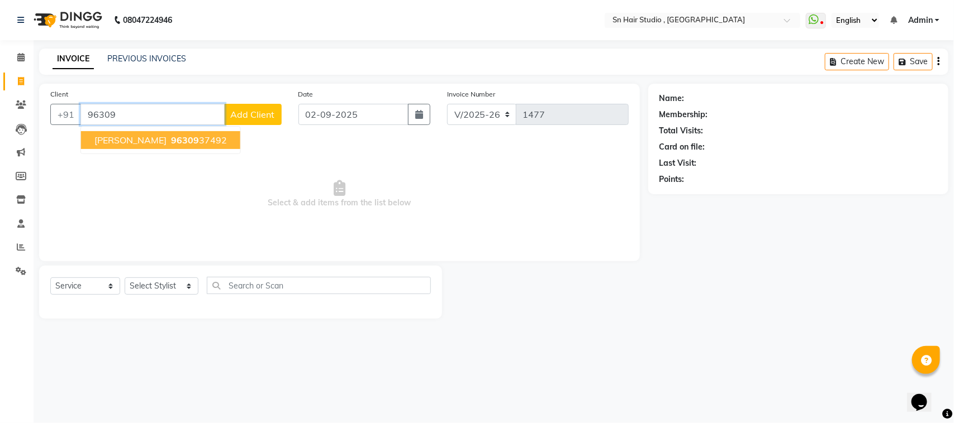
click at [174, 137] on span "96309" at bounding box center [185, 140] width 28 height 11
type input "9630937492"
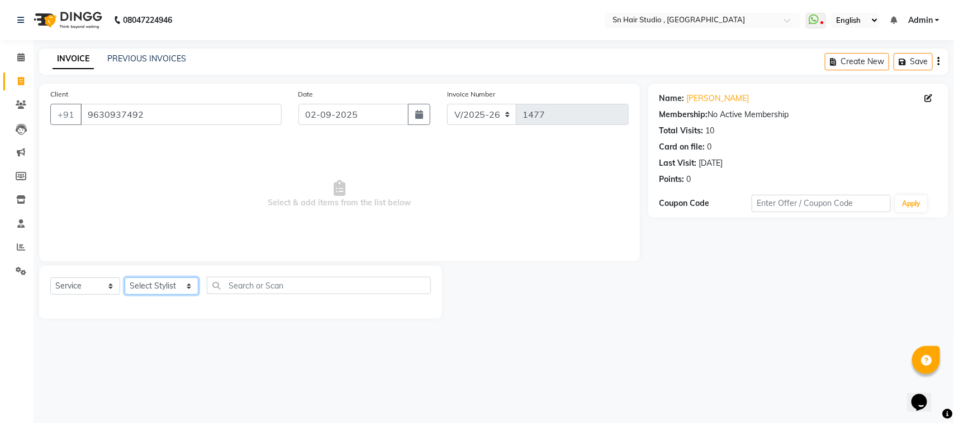
click at [169, 291] on select "Select Stylist Husain nishita pratiksha sajid shahid hair barber" at bounding box center [162, 286] width 74 height 17
select select "52394"
click at [125, 278] on select "Select Stylist Husain nishita pratiksha sajid shahid hair barber" at bounding box center [162, 286] width 74 height 17
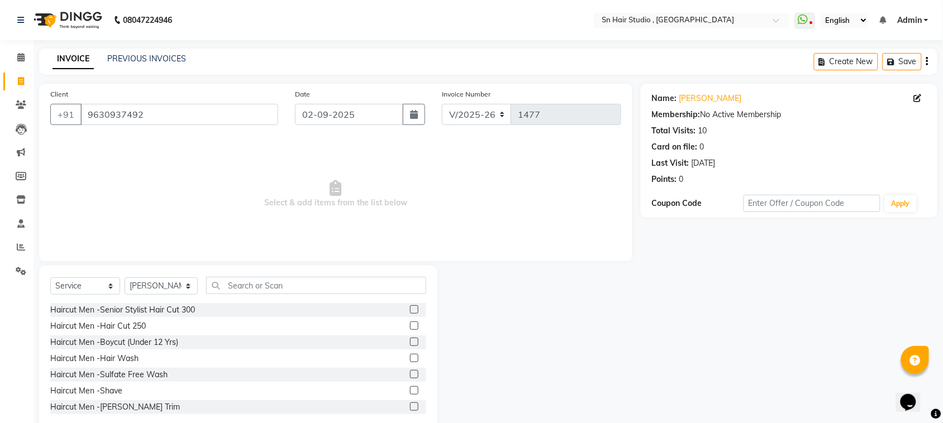
click at [410, 308] on label at bounding box center [414, 310] width 8 height 8
click at [410, 308] on input "checkbox" at bounding box center [413, 310] width 7 height 7
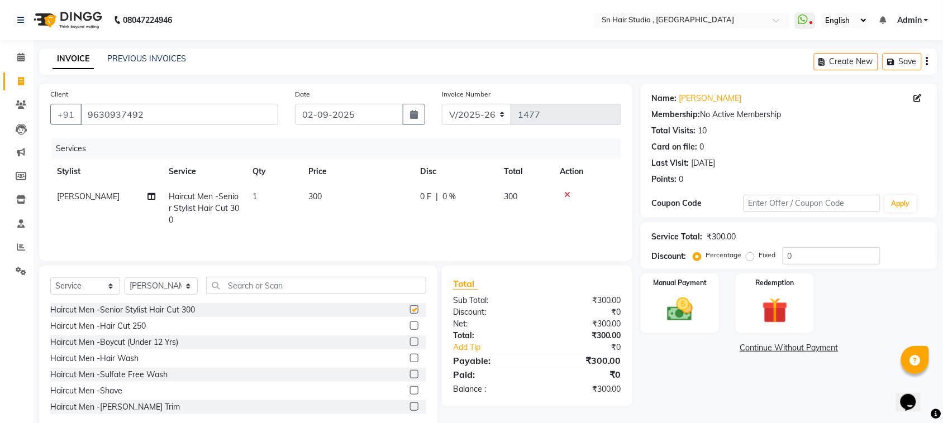
checkbox input "false"
click at [410, 392] on label at bounding box center [414, 391] width 8 height 8
click at [410, 392] on input "checkbox" at bounding box center [413, 391] width 7 height 7
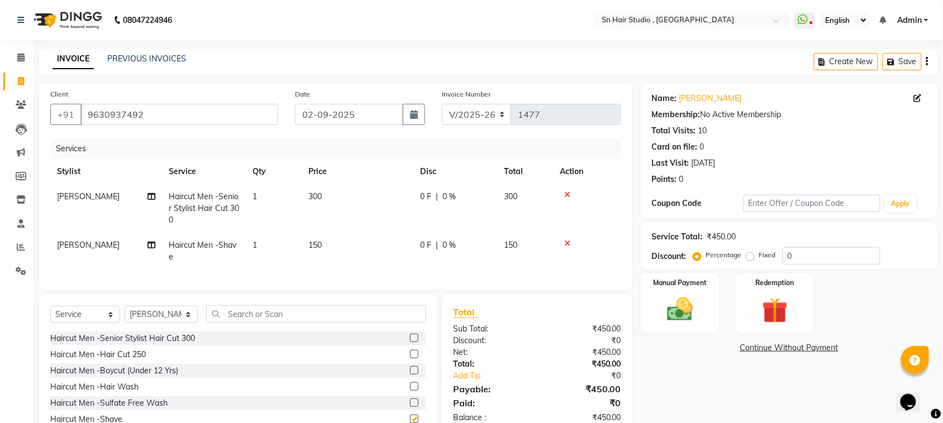
checkbox input "false"
click at [671, 296] on img at bounding box center [680, 309] width 44 height 31
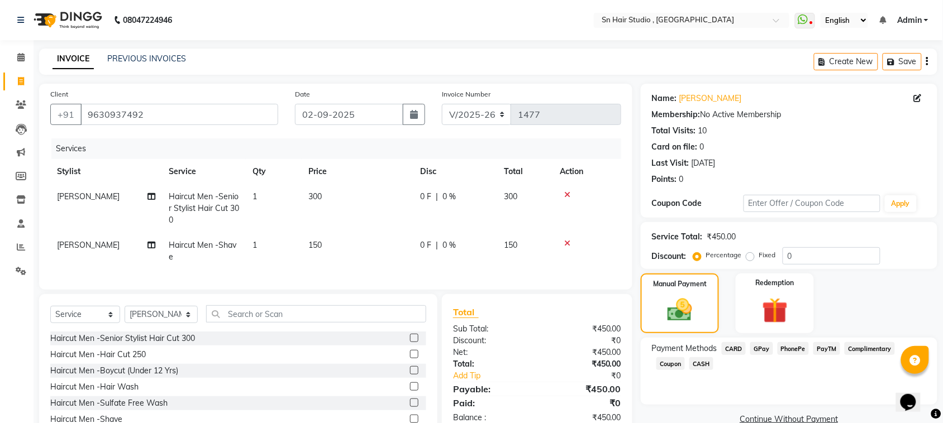
click at [766, 346] on span "GPay" at bounding box center [761, 348] width 23 height 13
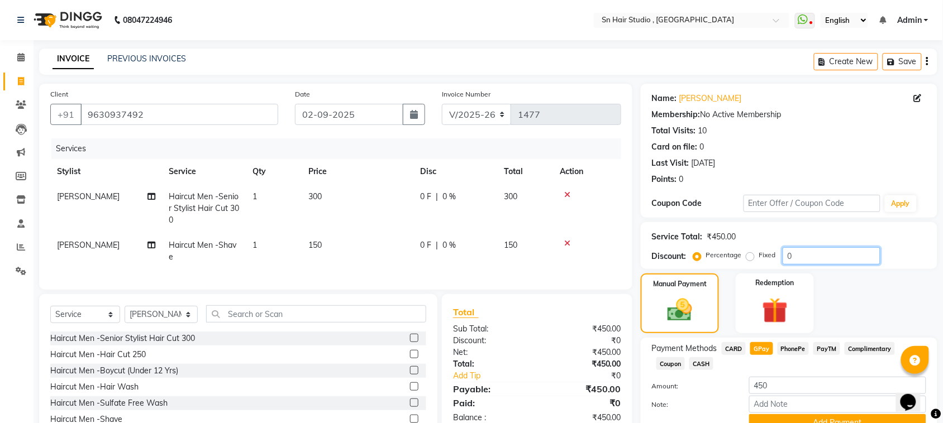
click at [829, 249] on input "0" at bounding box center [832, 255] width 98 height 17
type input "20"
click at [822, 390] on input "450" at bounding box center [837, 385] width 177 height 17
type input "4"
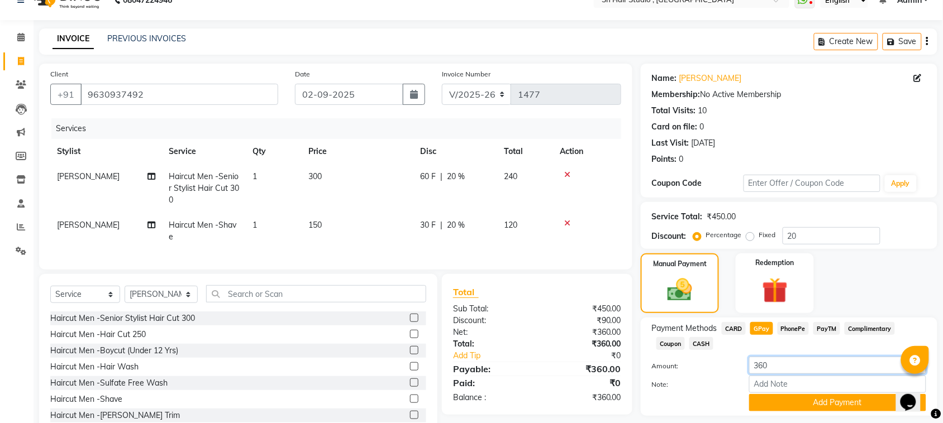
scroll to position [62, 0]
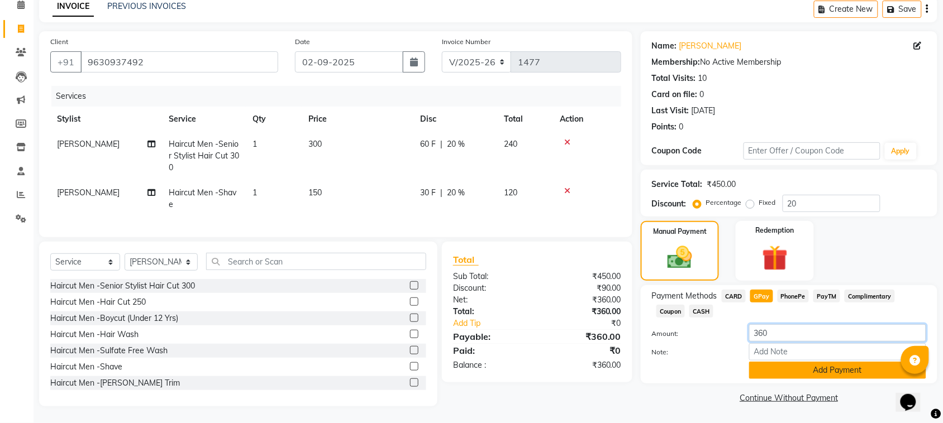
type input "360"
click at [861, 362] on button "Add Payment" at bounding box center [837, 370] width 177 height 17
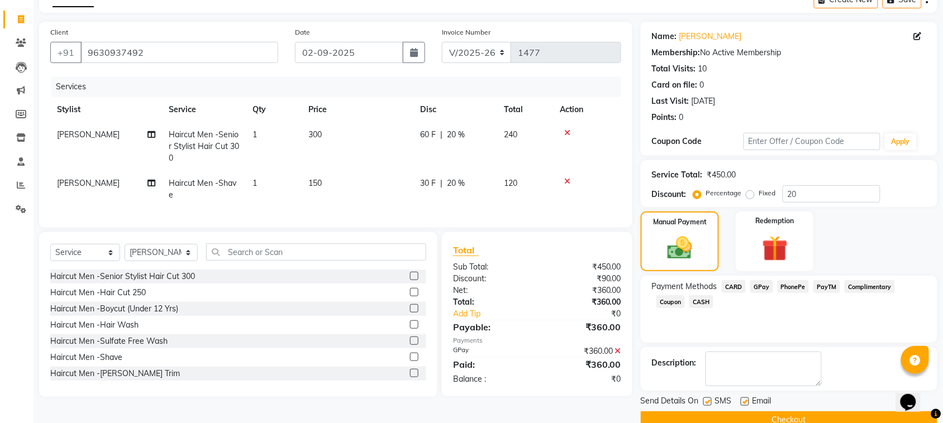
click at [828, 412] on button "Checkout" at bounding box center [789, 420] width 297 height 17
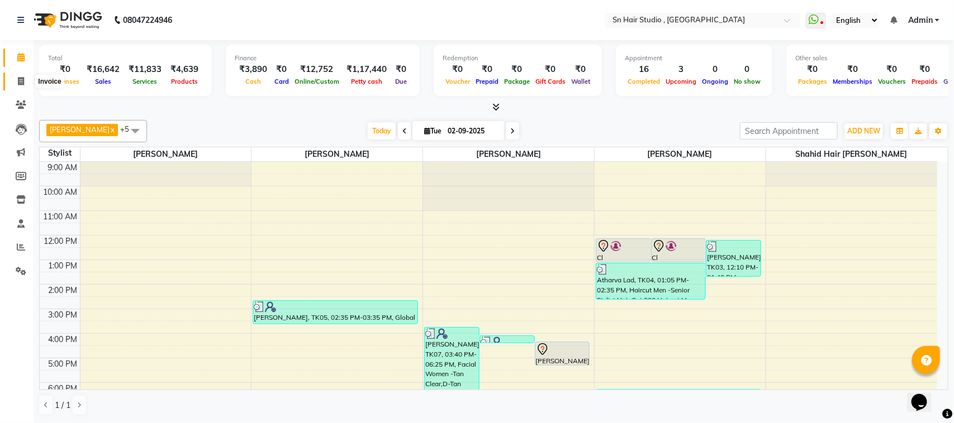
click at [21, 83] on icon at bounding box center [21, 81] width 6 height 8
select select "6415"
select select "service"
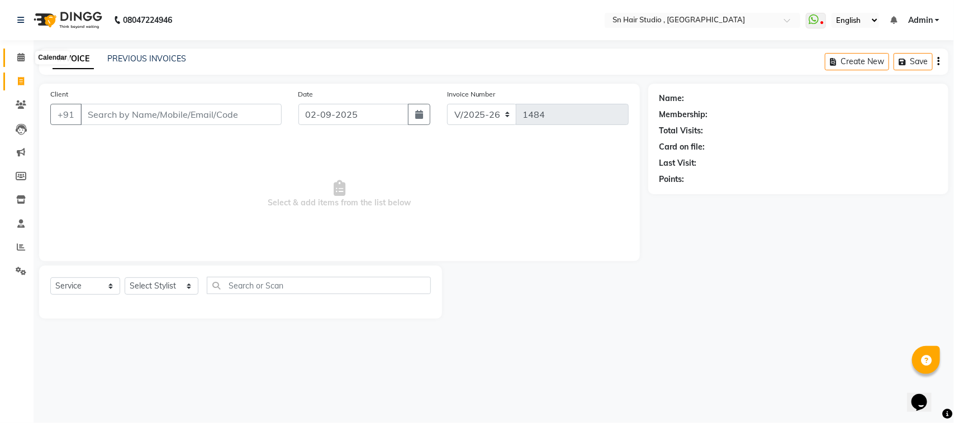
click at [18, 58] on icon at bounding box center [20, 57] width 7 height 8
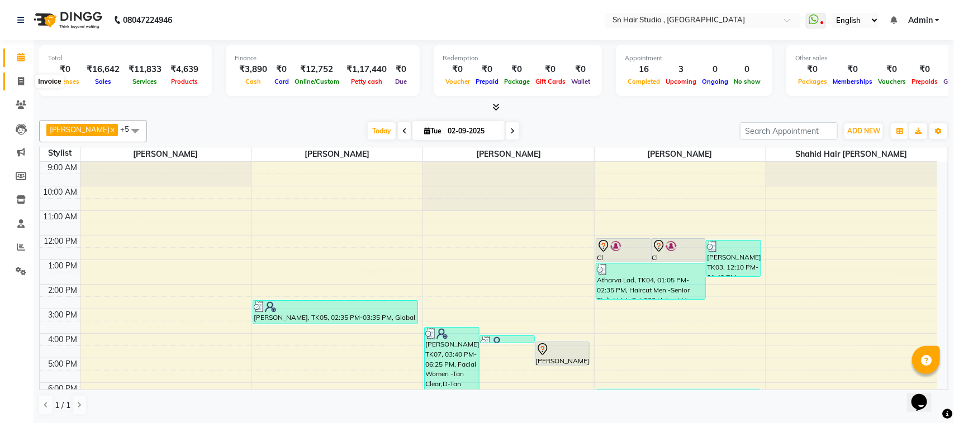
click at [22, 79] on icon at bounding box center [21, 81] width 6 height 8
select select "6415"
select select "service"
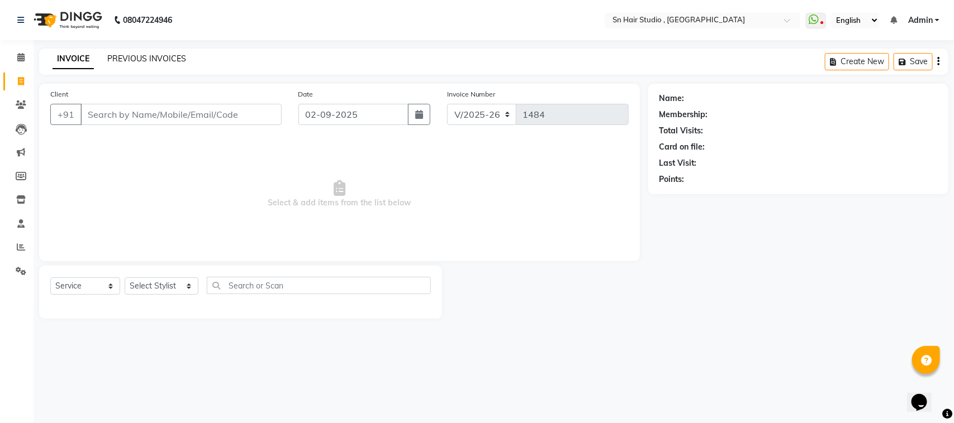
click at [150, 56] on link "PREVIOUS INVOICES" at bounding box center [146, 59] width 79 height 10
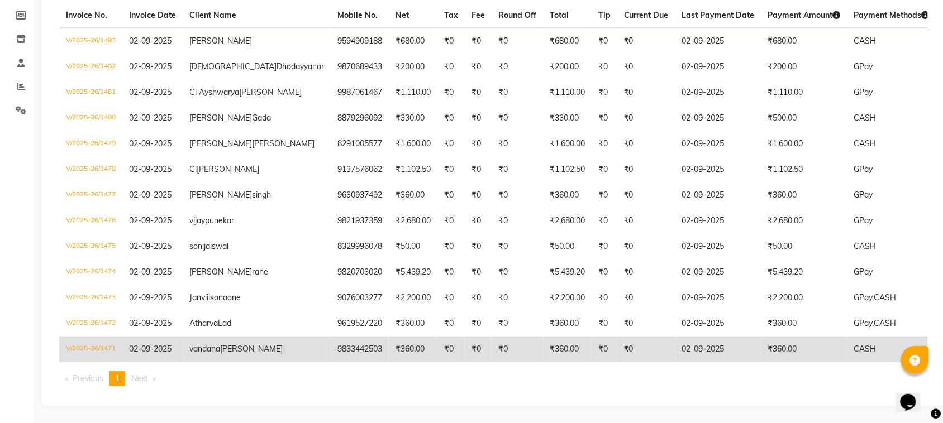
click at [761, 341] on td "₹360.00" at bounding box center [804, 350] width 86 height 26
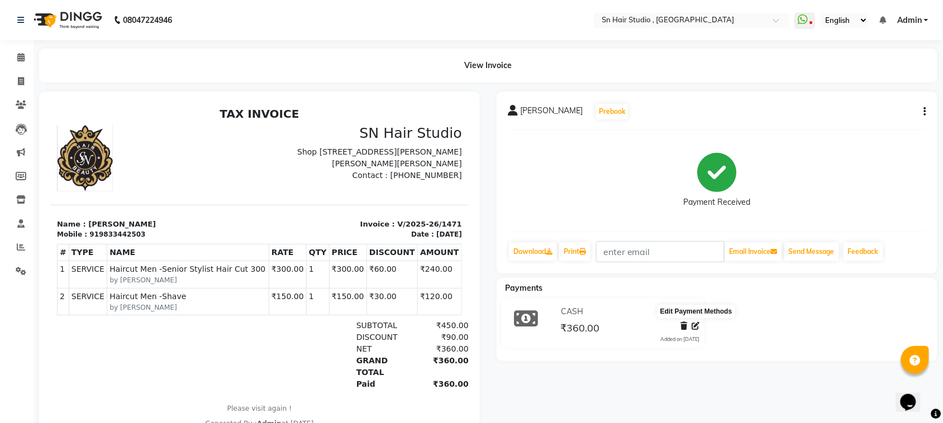
click at [696, 327] on icon at bounding box center [696, 326] width 8 height 8
select select "1"
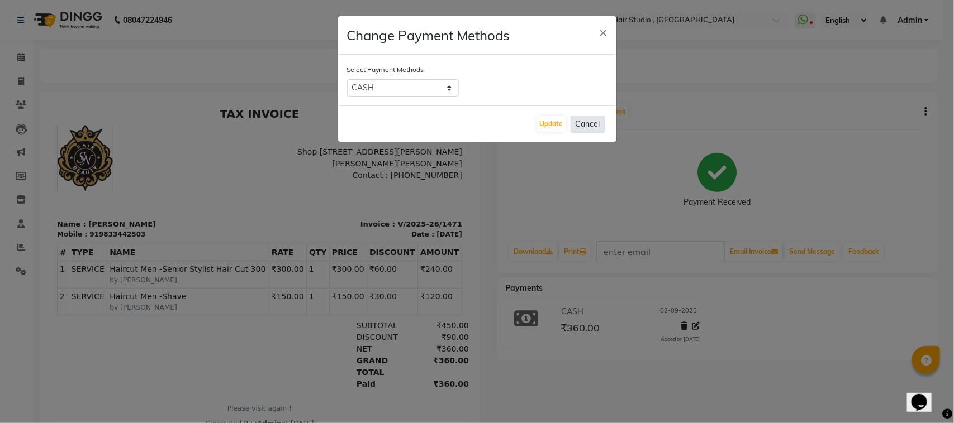
click at [592, 121] on button "Cancel" at bounding box center [587, 124] width 35 height 17
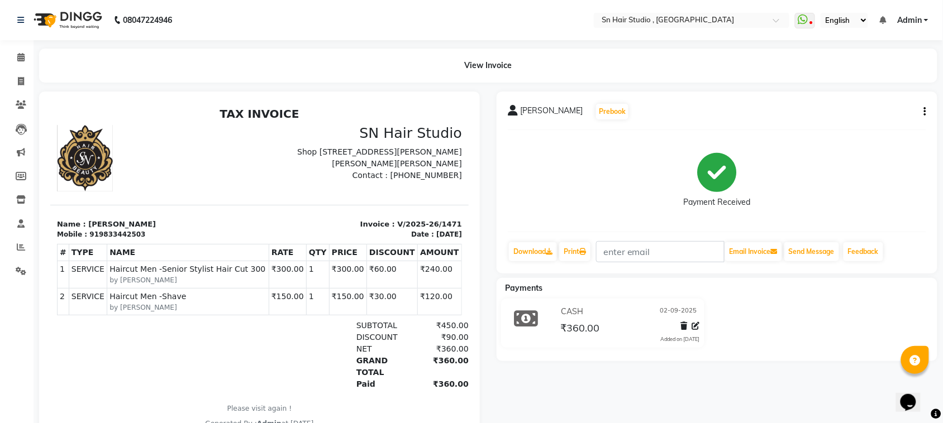
click at [923, 107] on button "button" at bounding box center [923, 112] width 7 height 12
click at [867, 123] on div "Edit Invoice" at bounding box center [869, 126] width 77 height 14
select select "service"
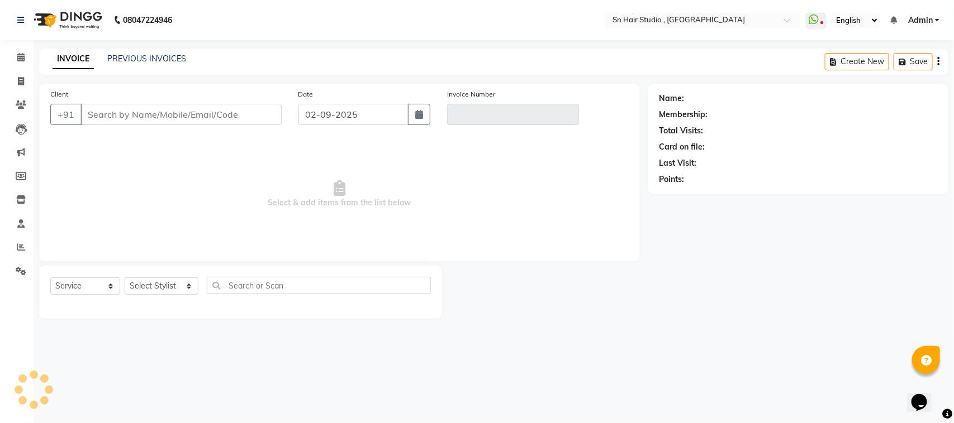
type input "9833442503"
type input "V/2025-26/1471"
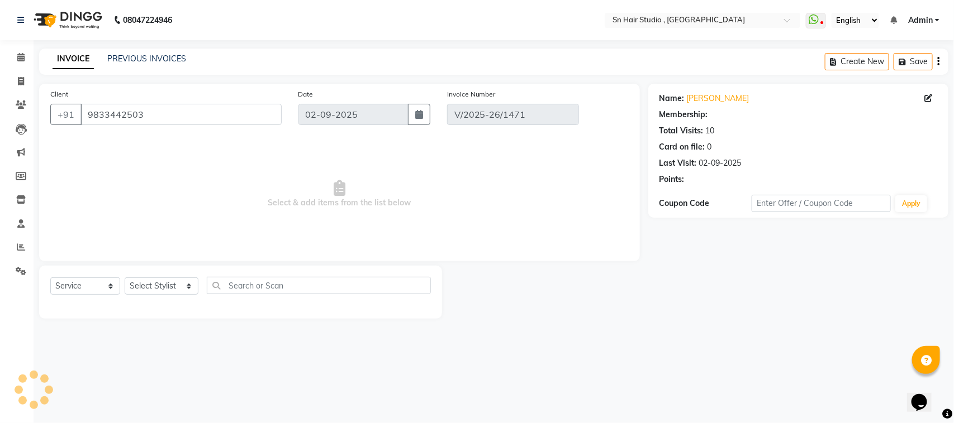
select select "select"
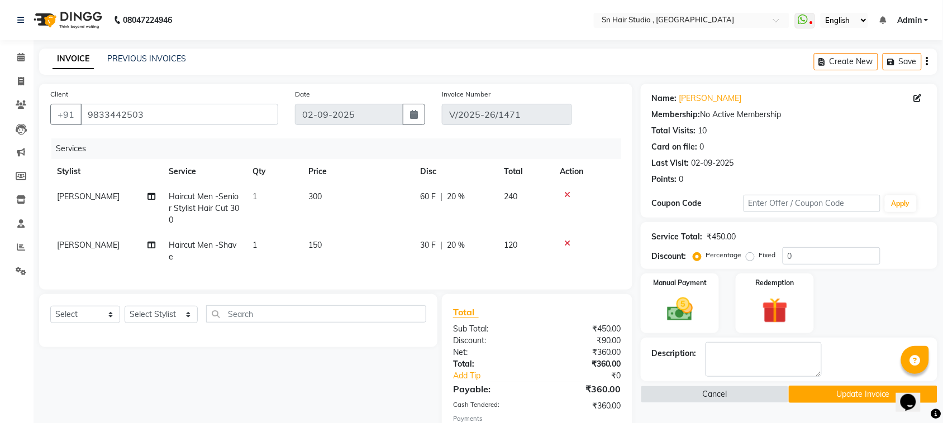
click at [567, 191] on icon at bounding box center [567, 195] width 6 height 8
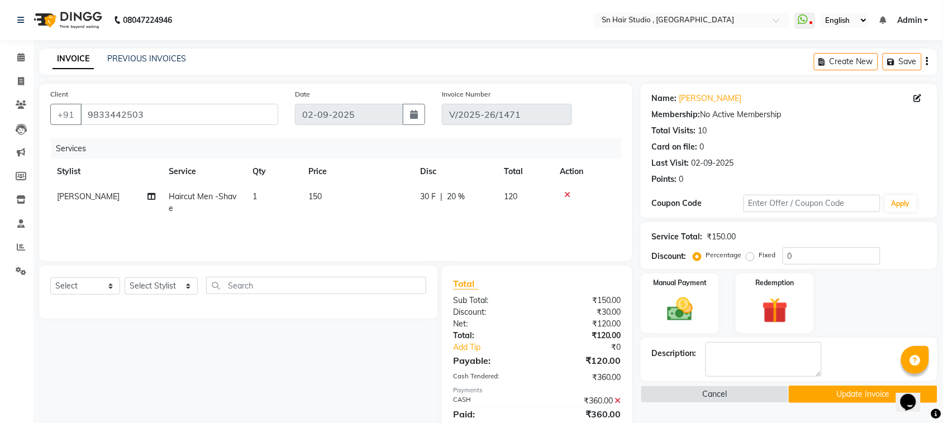
click at [568, 192] on icon at bounding box center [567, 195] width 6 height 8
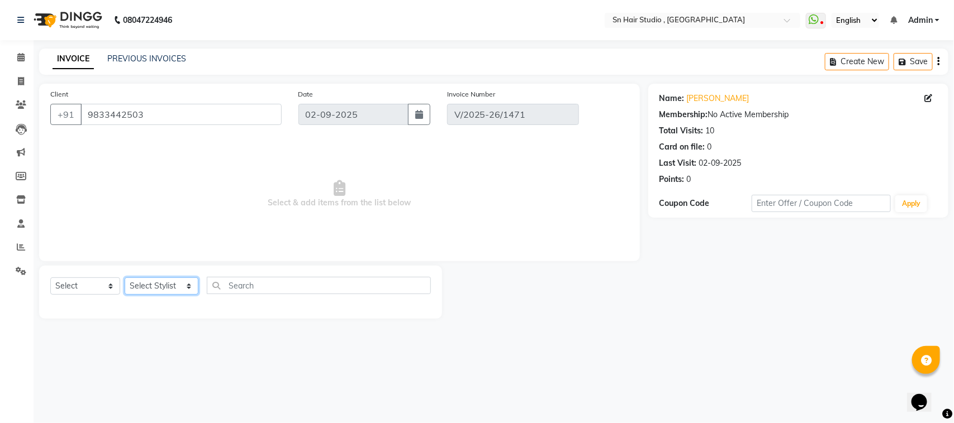
click at [169, 288] on select "Select Stylist Husain nishita pratiksha sajid shahid hair barber" at bounding box center [162, 286] width 74 height 17
select select "58014"
click at [125, 278] on select "Select Stylist Husain nishita pratiksha sajid shahid hair barber" at bounding box center [162, 286] width 74 height 17
click at [264, 285] on input "text" at bounding box center [319, 285] width 225 height 17
type input "cutf"
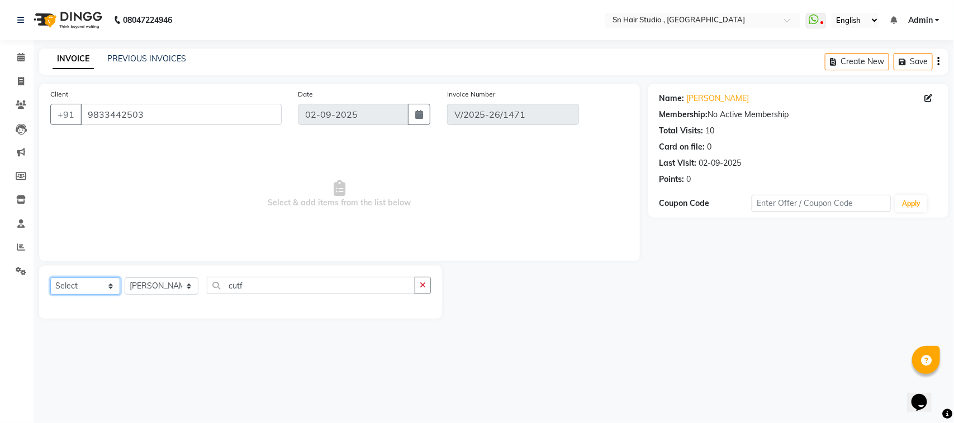
click at [109, 281] on select "Select Service Product Membership Package Voucher Prepaid Gift Card" at bounding box center [85, 286] width 70 height 17
select select "service"
click at [50, 278] on select "Select Service Product Membership Package Voucher Prepaid Gift Card" at bounding box center [85, 286] width 70 height 17
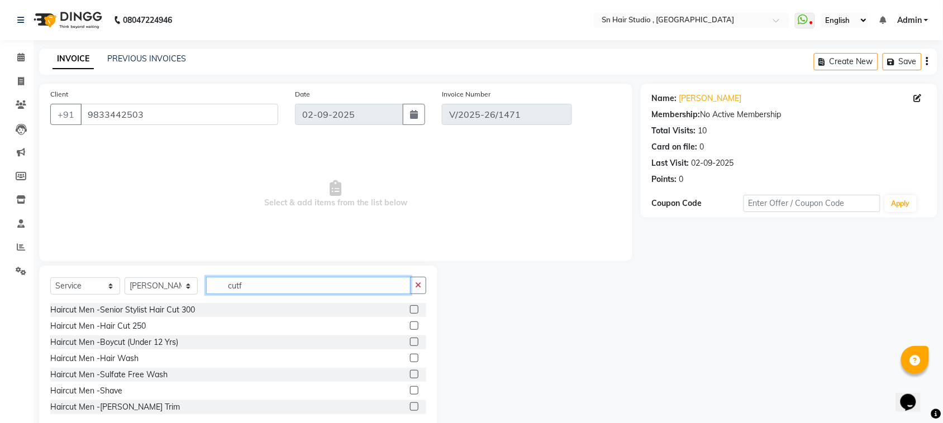
click at [266, 285] on input "cutf" at bounding box center [308, 285] width 204 height 17
type input "c"
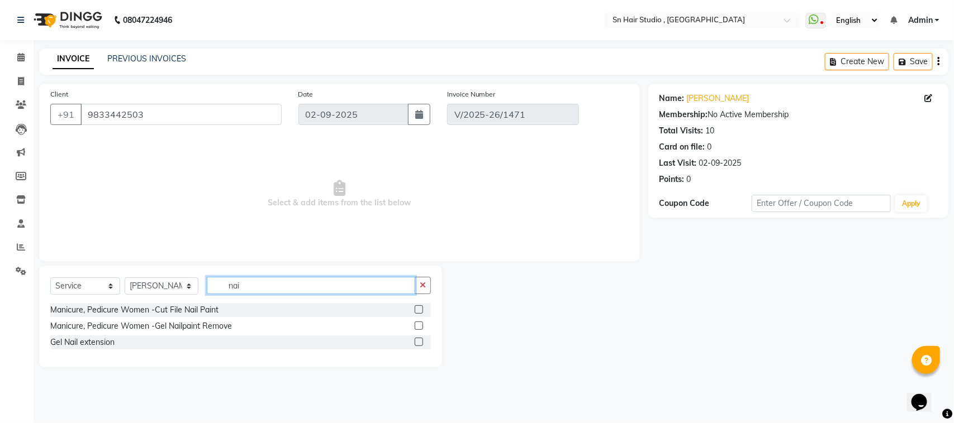
type input "nai"
click at [416, 309] on label at bounding box center [419, 310] width 8 height 8
click at [416, 309] on input "checkbox" at bounding box center [418, 310] width 7 height 7
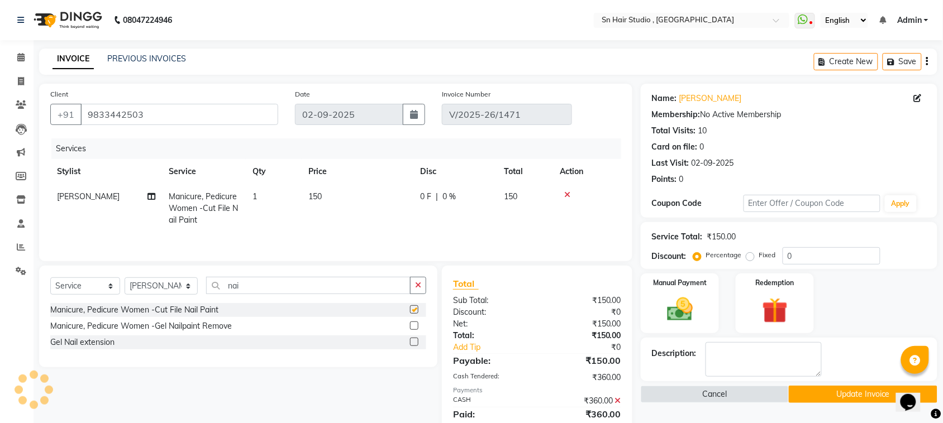
checkbox input "false"
click at [320, 199] on span "150" at bounding box center [314, 197] width 13 height 10
select select "58014"
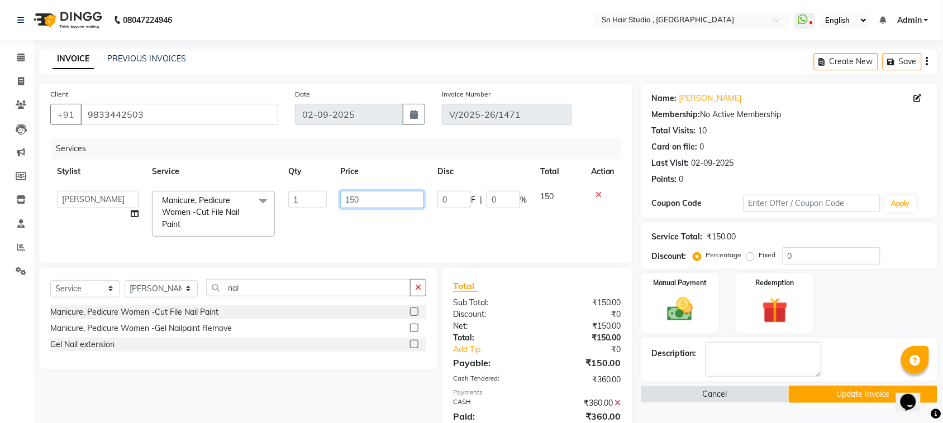
click at [376, 193] on input "150" at bounding box center [382, 199] width 84 height 17
type input "1"
type input "200"
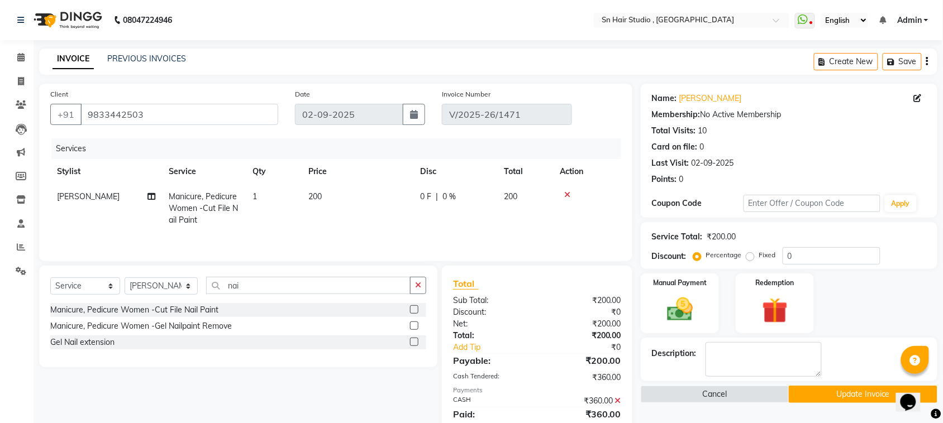
click at [375, 229] on td "200" at bounding box center [358, 208] width 112 height 49
select select "58014"
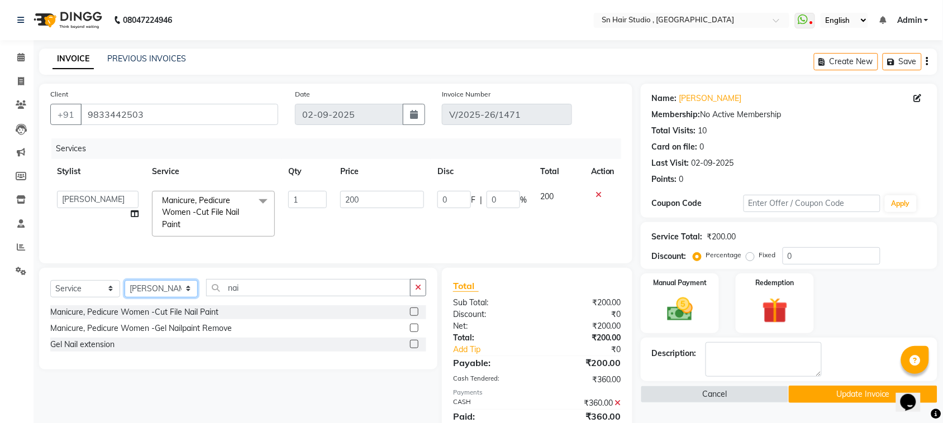
click at [189, 298] on select "Select Stylist Husain nishita pratiksha sajid shahid hair barber" at bounding box center [161, 288] width 73 height 17
select select "52394"
click at [125, 291] on select "Select Stylist Husain nishita pratiksha sajid shahid hair barber" at bounding box center [161, 288] width 73 height 17
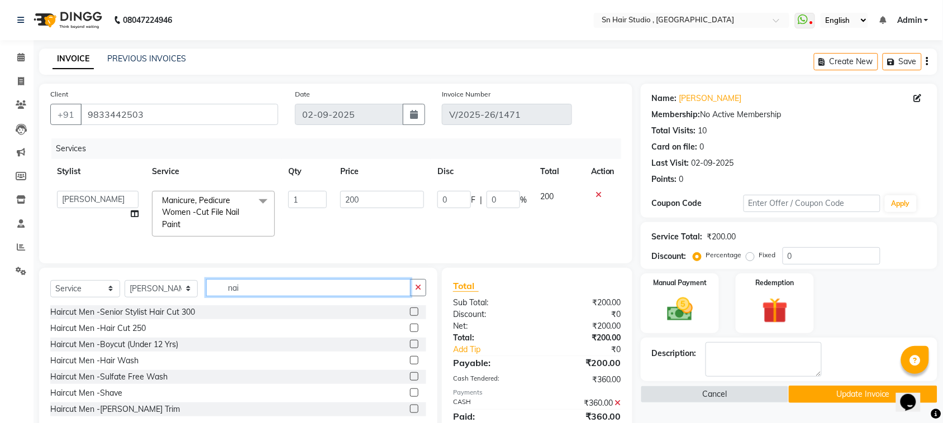
click at [289, 297] on input "nai" at bounding box center [308, 287] width 204 height 17
type input "n"
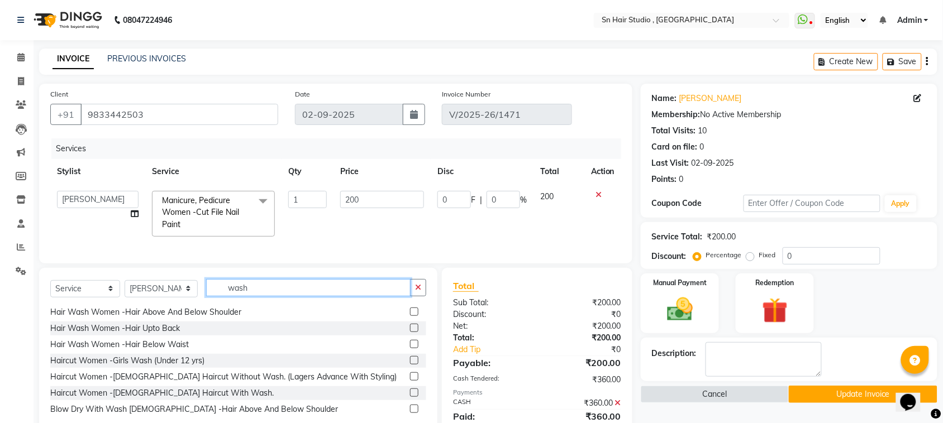
scroll to position [56, 0]
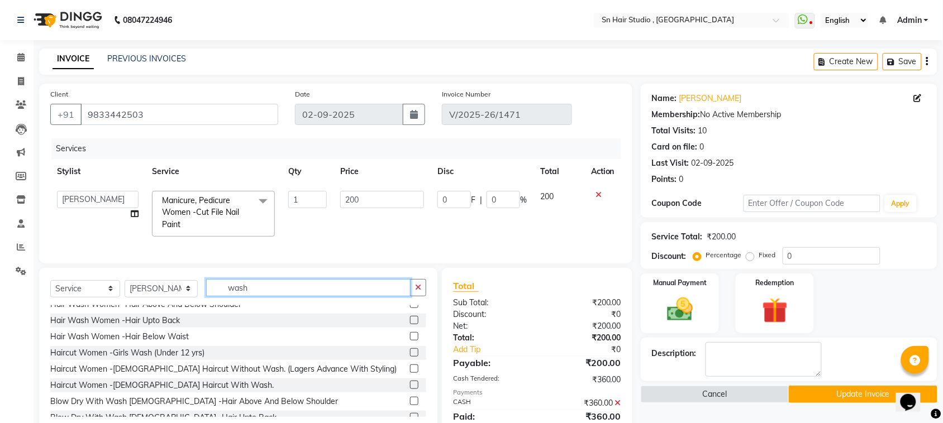
type input "wash"
click at [410, 373] on label at bounding box center [414, 369] width 8 height 8
click at [410, 373] on input "checkbox" at bounding box center [413, 369] width 7 height 7
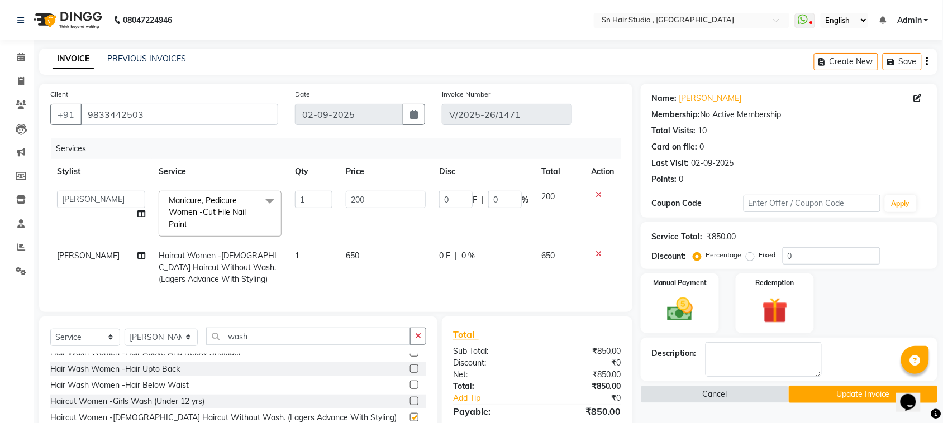
checkbox input "false"
click at [834, 257] on input "0" at bounding box center [832, 255] width 98 height 17
type input "2"
type input "4"
type input "2"
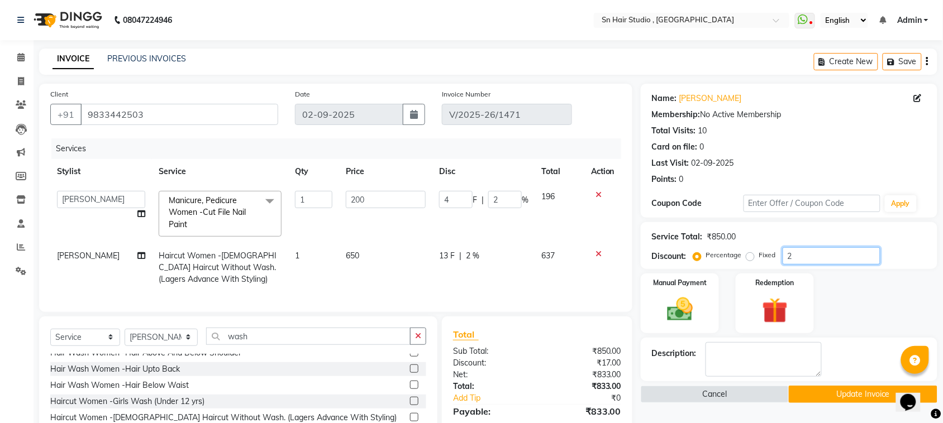
type input "20"
type input "40"
type input "20"
type input "2"
type input "4"
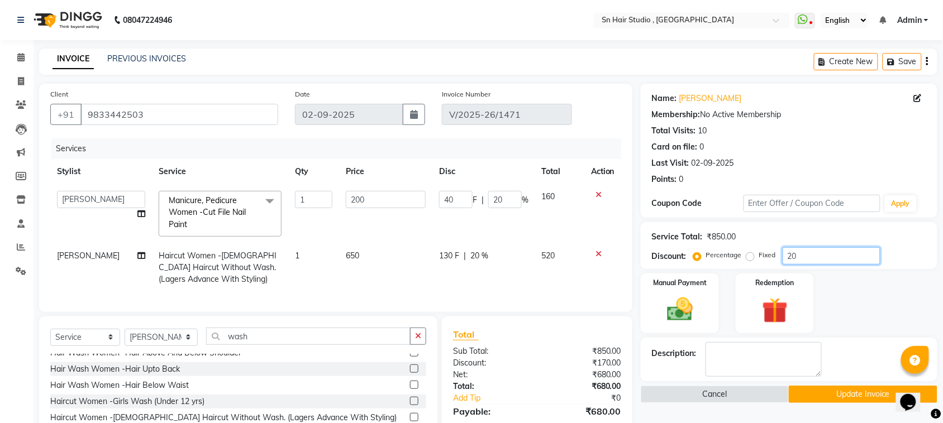
type input "2"
type input "0"
click at [759, 254] on label "Fixed" at bounding box center [767, 255] width 17 height 10
click at [752, 254] on input "Fixed" at bounding box center [753, 255] width 8 height 8
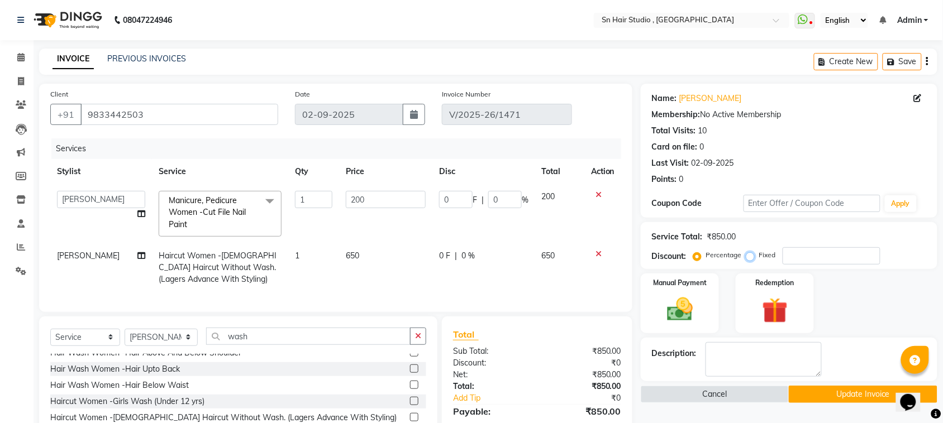
radio input "true"
click at [823, 253] on input "number" at bounding box center [832, 255] width 98 height 17
type input "2"
type input "0.47"
type input "0.23"
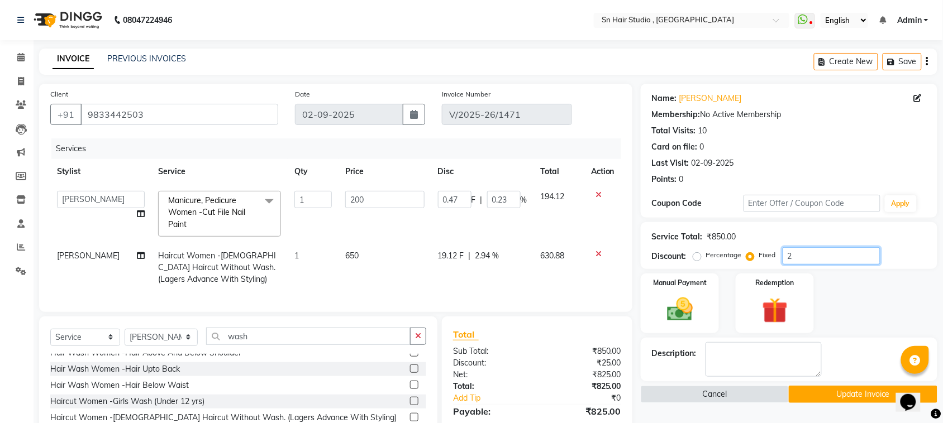
type input "25"
type input "5.88"
type input "2.94"
type input "250"
type input "58.82"
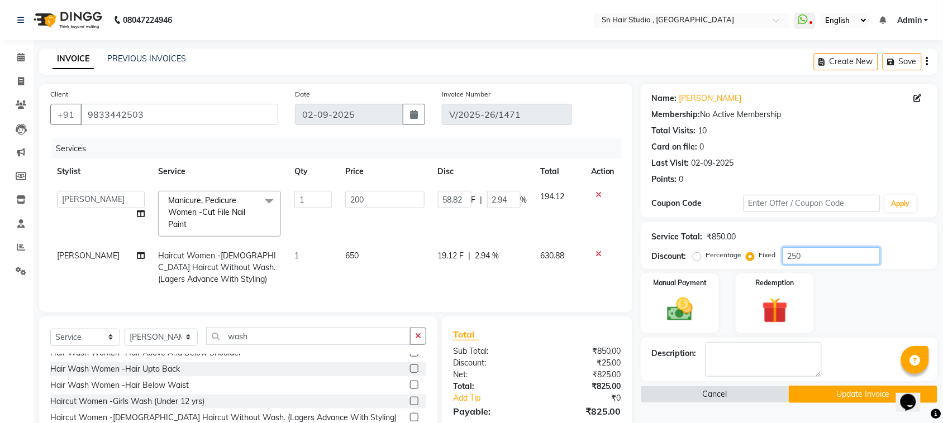
type input "29.41"
type input "250"
click at [844, 395] on button "Update Invoice" at bounding box center [863, 394] width 148 height 17
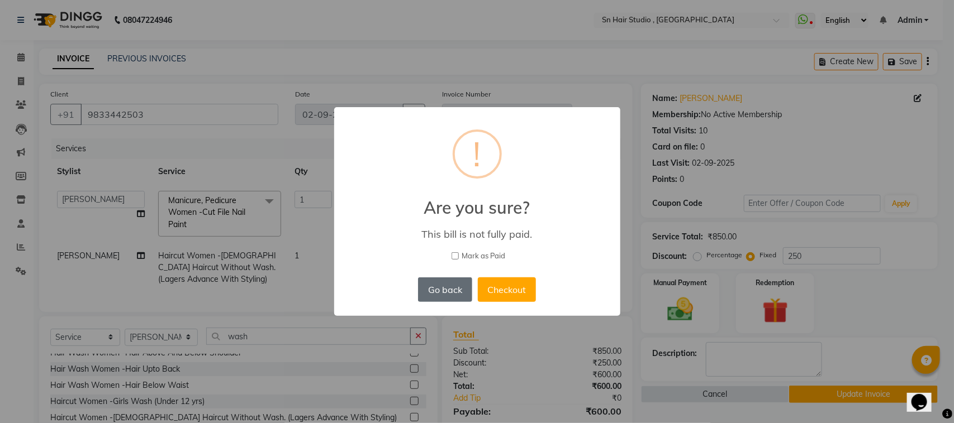
click at [446, 282] on button "Go back" at bounding box center [445, 290] width 54 height 25
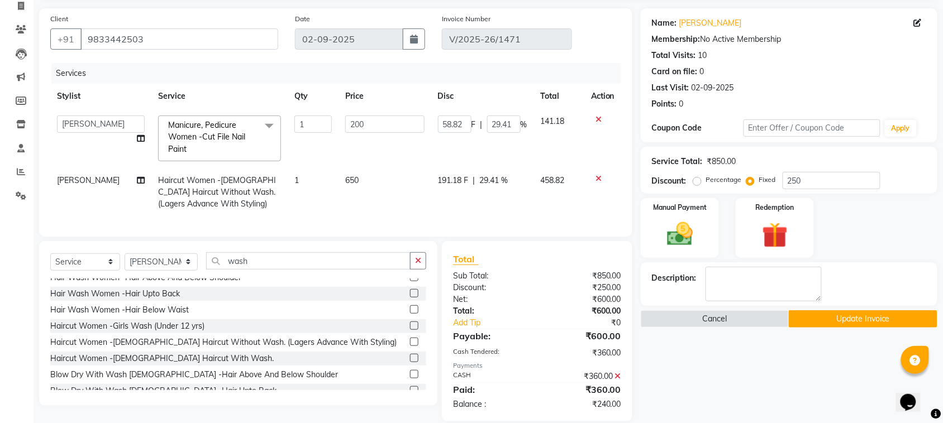
scroll to position [78, 0]
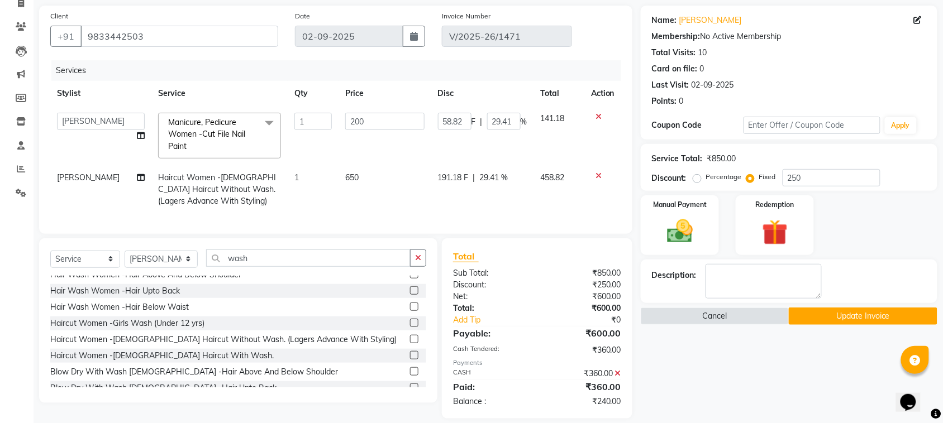
click at [618, 378] on icon at bounding box center [618, 374] width 6 height 8
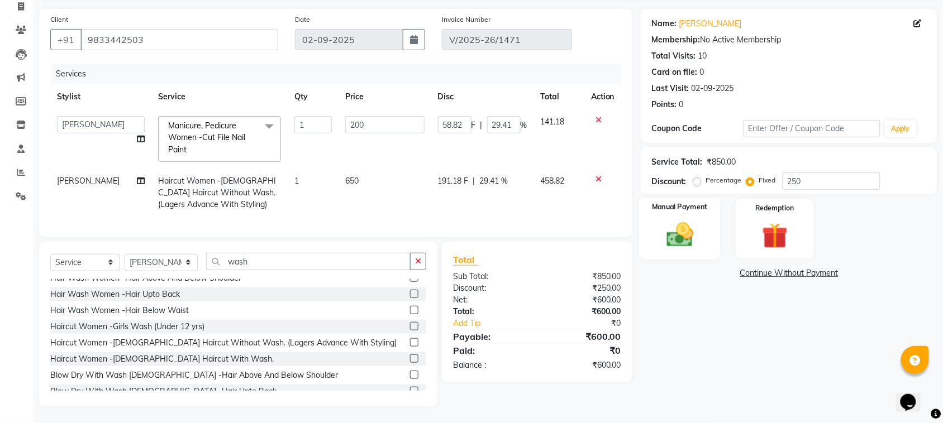
click at [702, 202] on label "Manual Payment" at bounding box center [680, 207] width 56 height 11
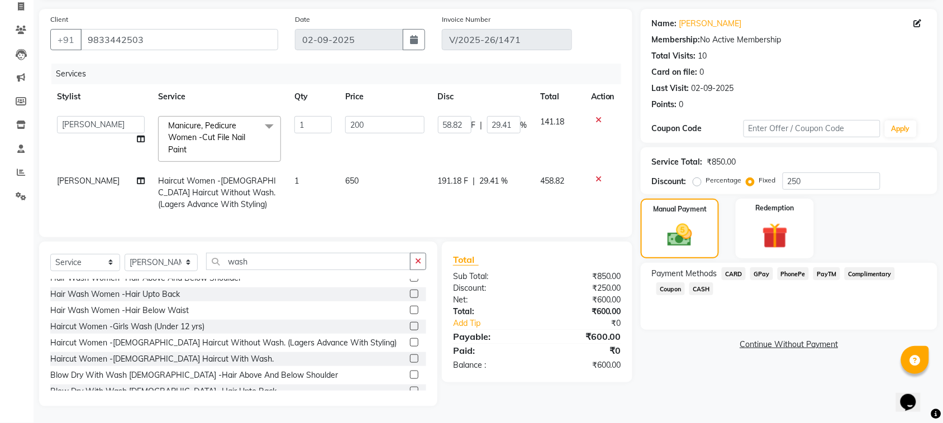
click at [701, 286] on span "CASH" at bounding box center [701, 289] width 24 height 13
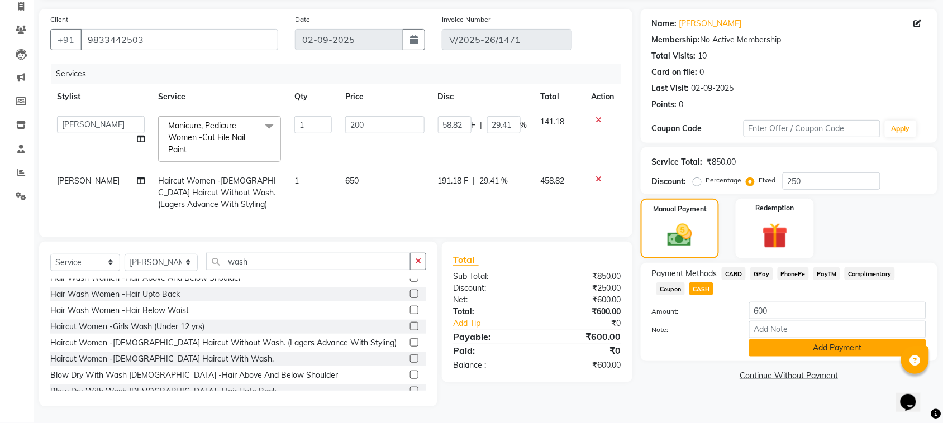
click at [816, 345] on button "Add Payment" at bounding box center [837, 348] width 177 height 17
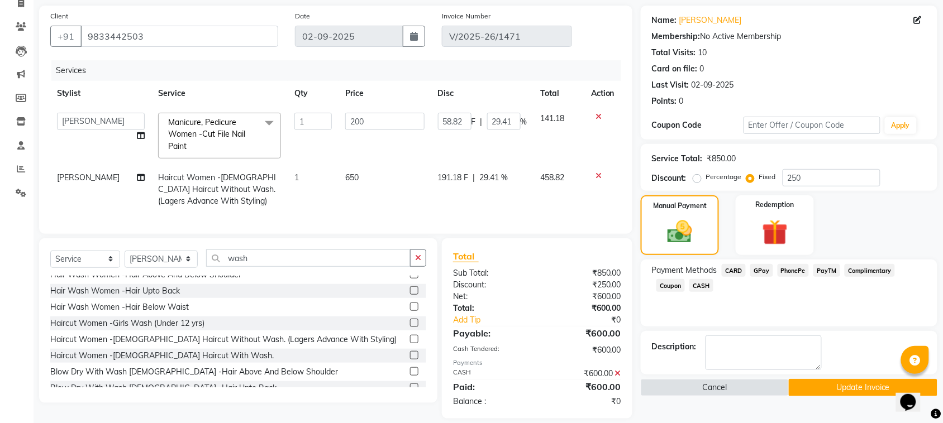
click at [864, 383] on button "Update Invoice" at bounding box center [863, 387] width 148 height 17
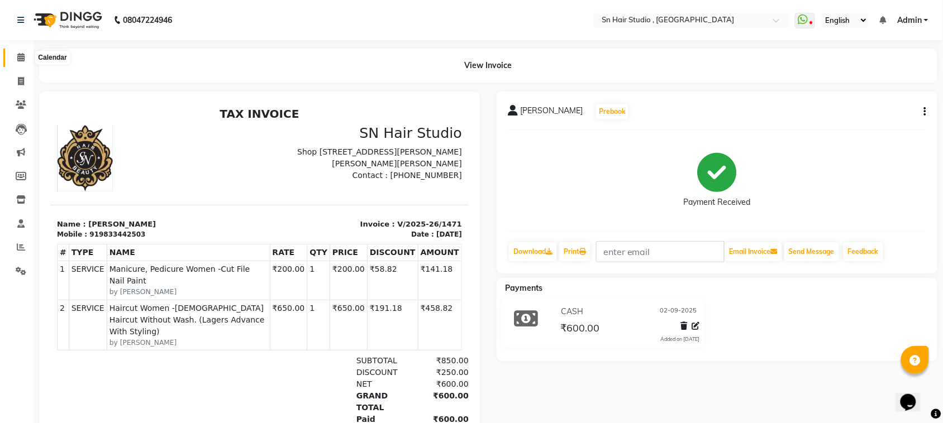
click at [20, 52] on span at bounding box center [21, 57] width 20 height 13
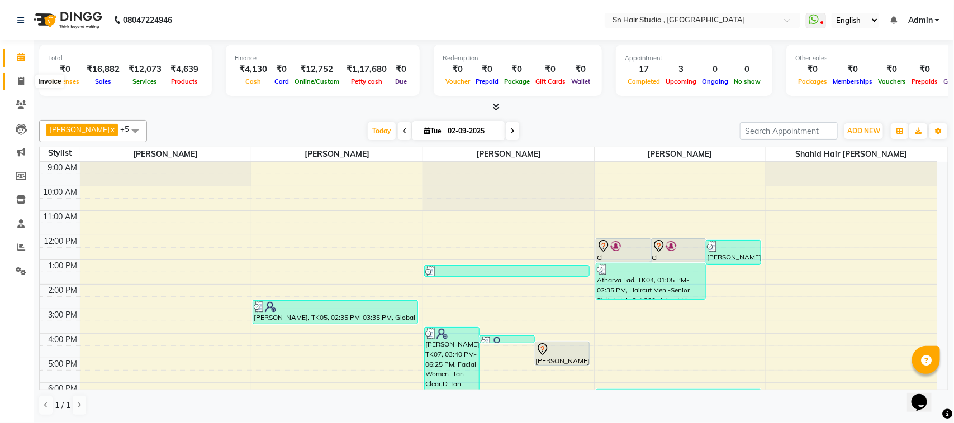
click at [17, 78] on span at bounding box center [21, 81] width 20 height 13
select select "6415"
select select "service"
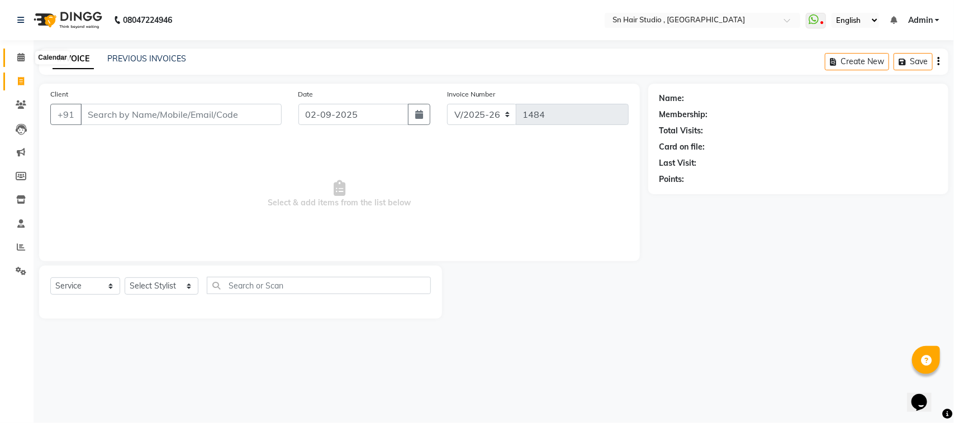
click at [18, 57] on icon at bounding box center [20, 57] width 7 height 8
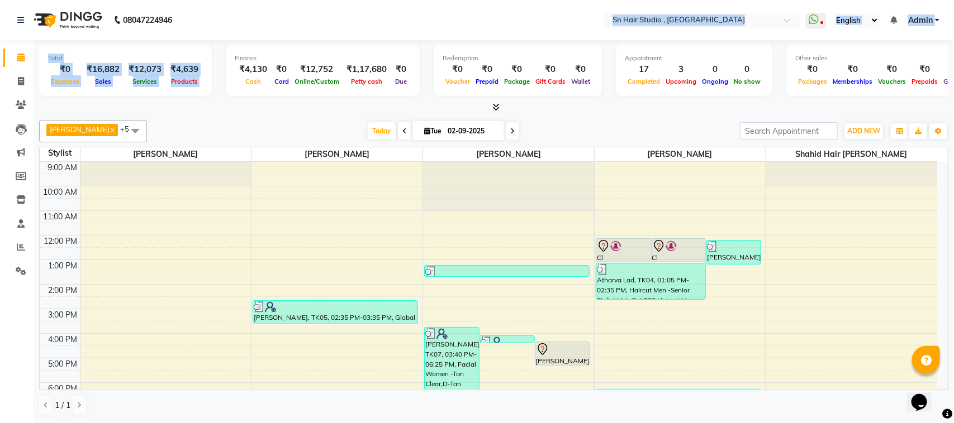
drag, startPoint x: 214, startPoint y: 52, endPoint x: 392, endPoint y: -64, distance: 212.3
click at [392, 0] on html "08047224946 Select Location × Sn Hair Studio , Matunga WhatsApp Status ✕ Status…" at bounding box center [477, 211] width 954 height 423
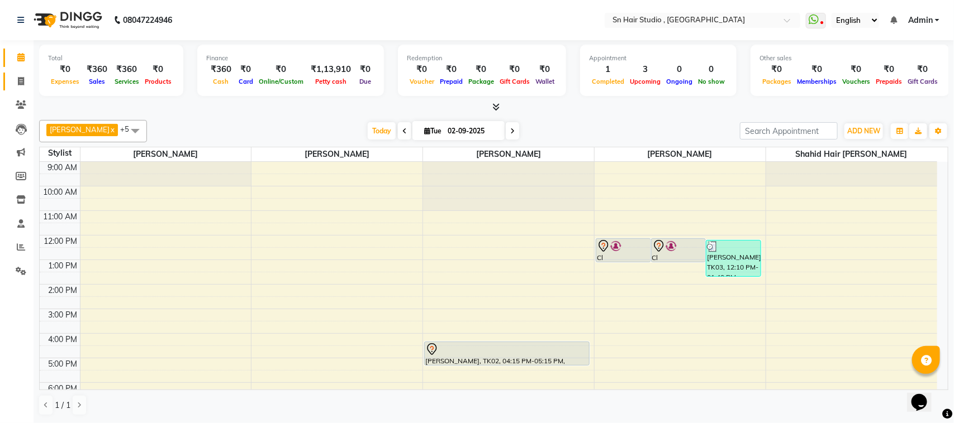
click at [21, 80] on icon at bounding box center [21, 81] width 6 height 8
select select "6415"
select select "service"
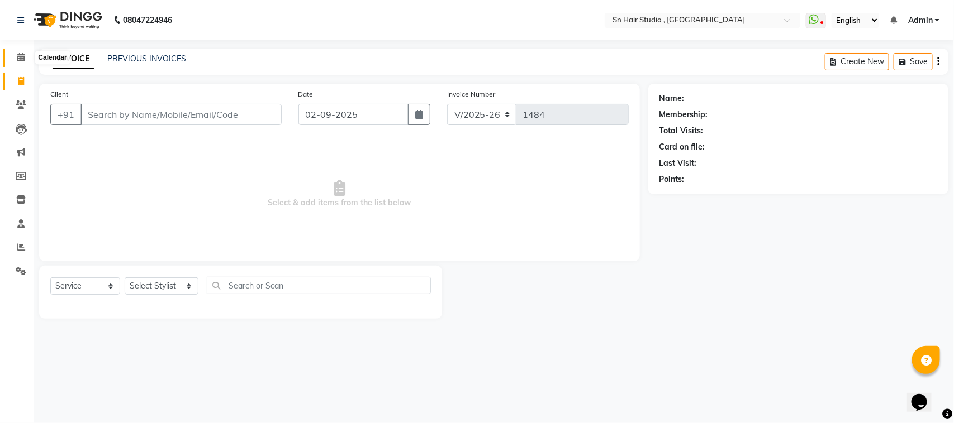
click at [20, 59] on icon at bounding box center [20, 57] width 7 height 8
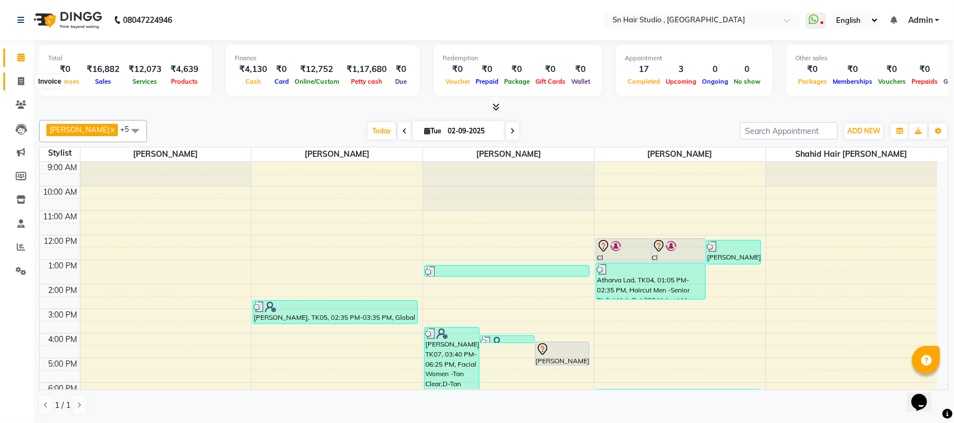
click at [20, 79] on icon at bounding box center [21, 81] width 6 height 8
select select "6415"
select select "service"
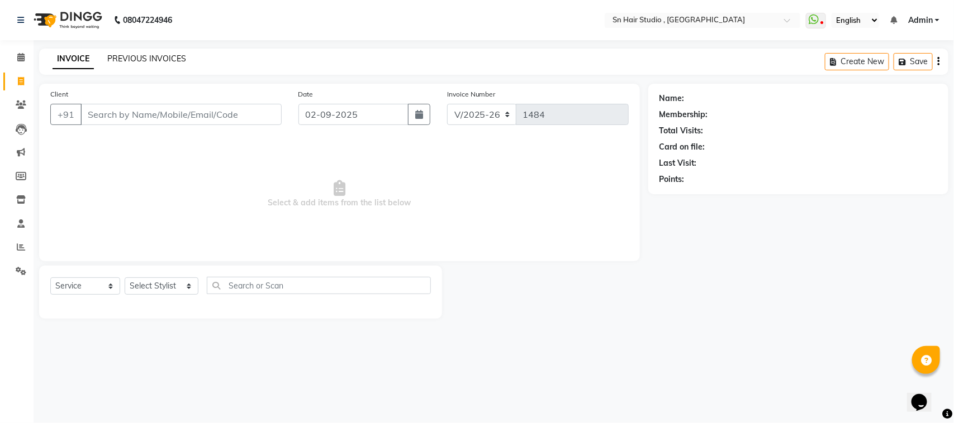
click at [136, 54] on link "PREVIOUS INVOICES" at bounding box center [146, 59] width 79 height 10
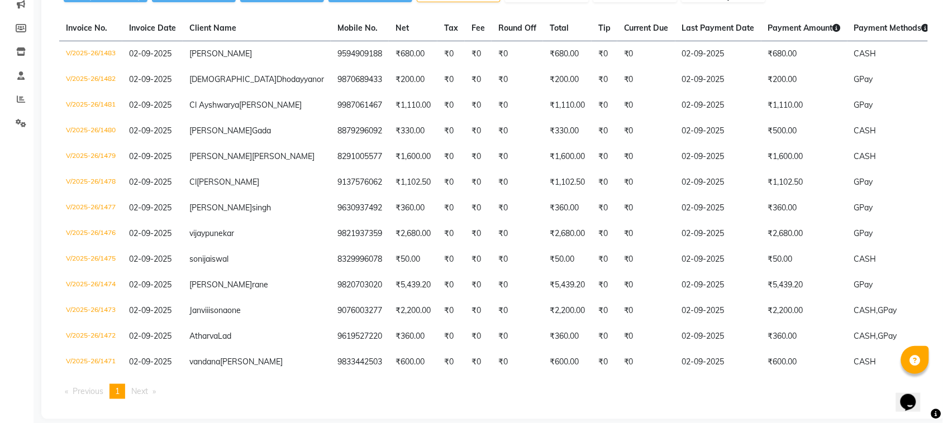
scroll to position [151, 0]
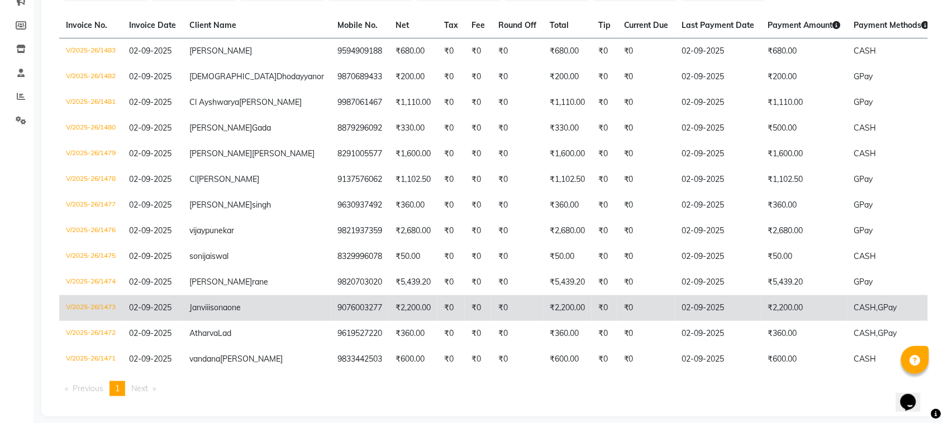
click at [675, 321] on td "02-09-2025" at bounding box center [718, 309] width 86 height 26
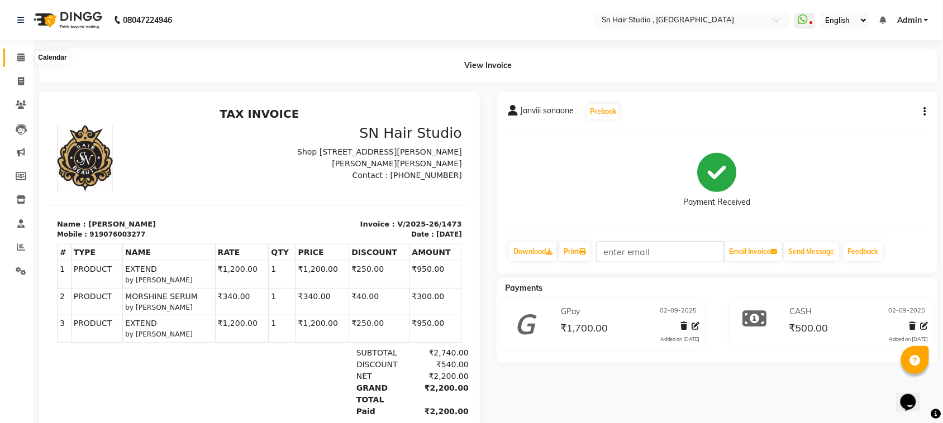
click at [22, 59] on icon at bounding box center [20, 57] width 7 height 8
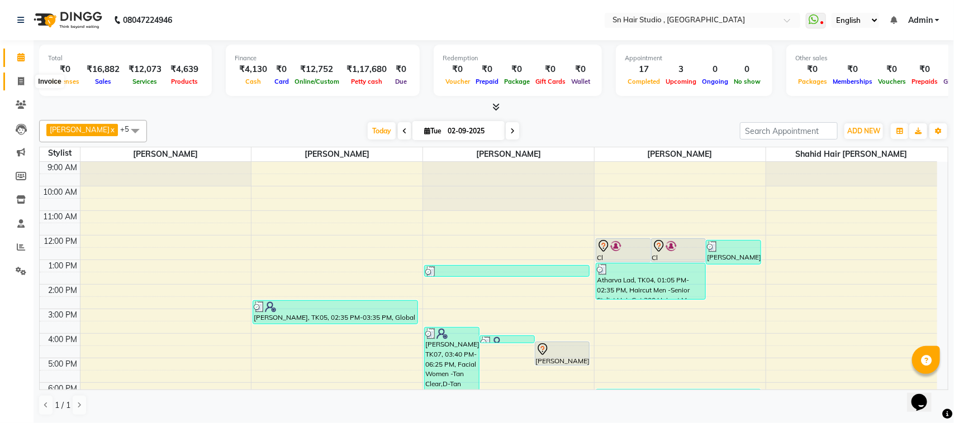
click at [23, 79] on icon at bounding box center [21, 81] width 6 height 8
select select "6415"
select select "service"
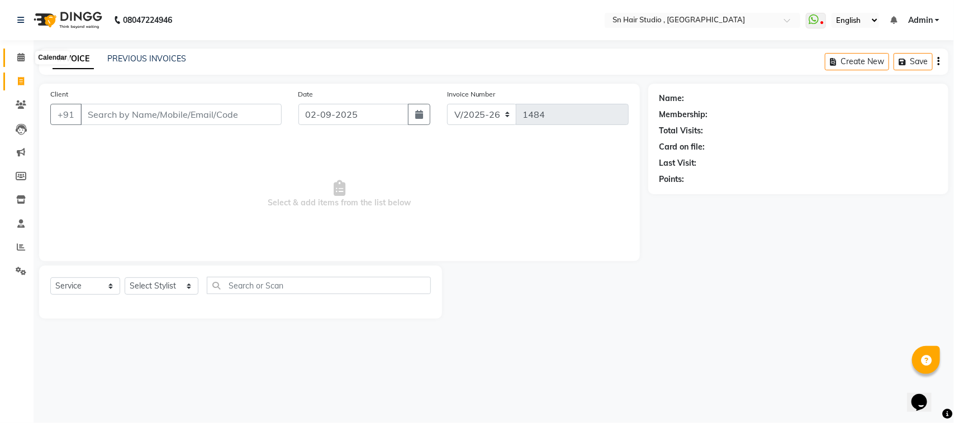
click at [22, 57] on icon at bounding box center [20, 57] width 7 height 8
